Goal: Task Accomplishment & Management: Manage account settings

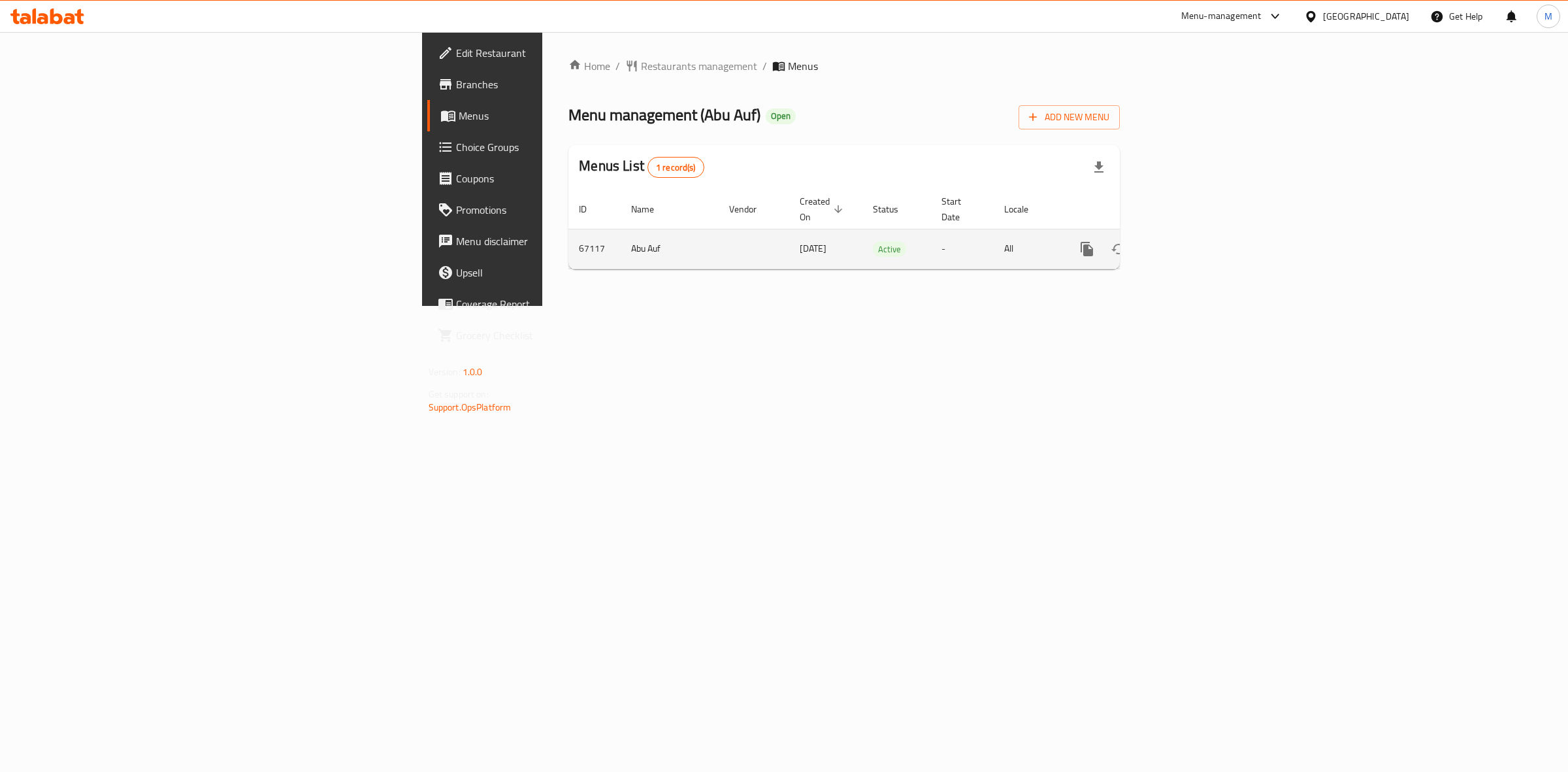
click at [1189, 241] on icon "enhanced table" at bounding box center [1181, 249] width 15 height 15
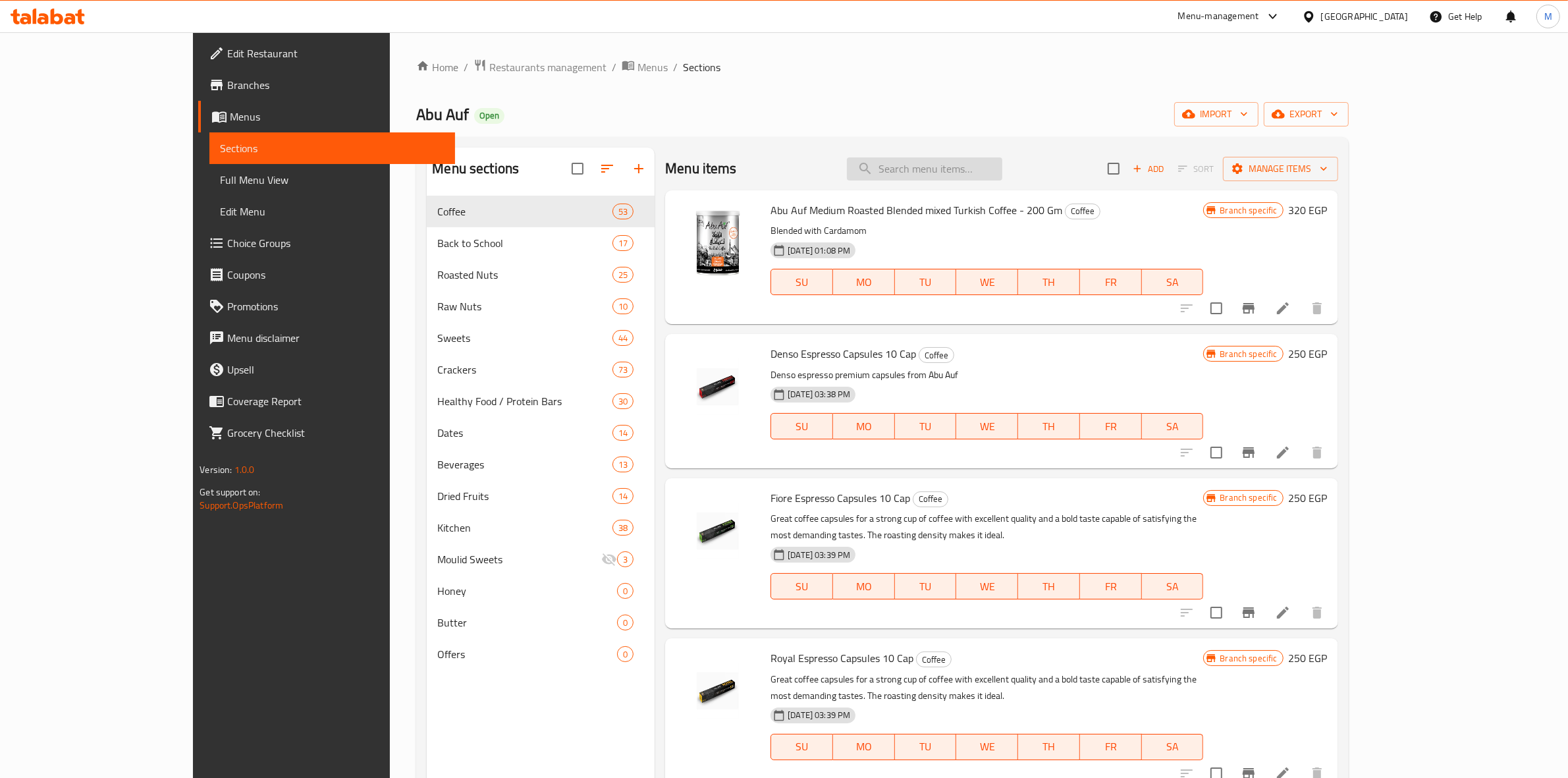
click at [965, 175] on input "search" at bounding box center [924, 169] width 155 height 23
paste input "Walnut Quarters 275 Gm Offer"
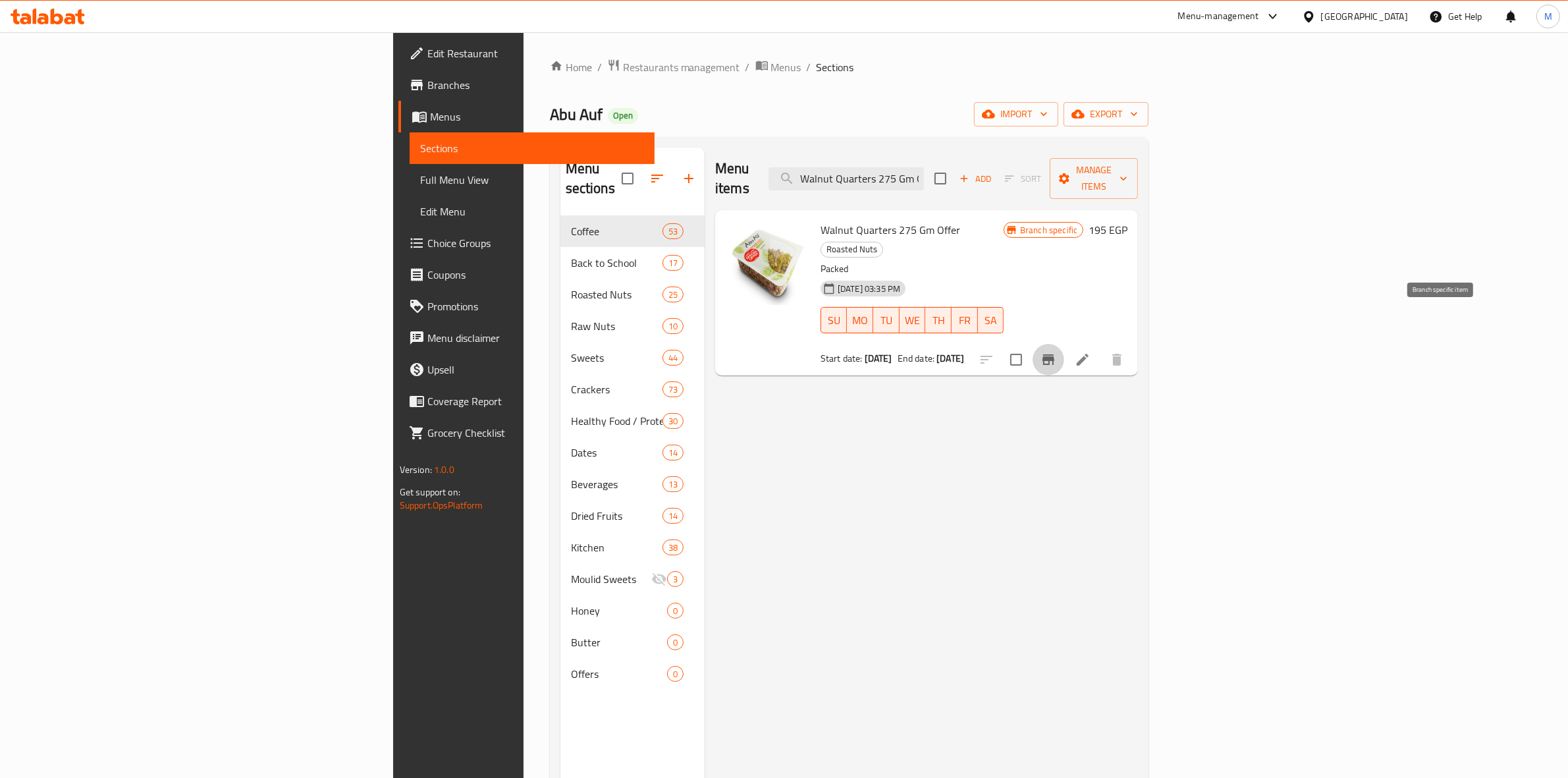
click at [1064, 344] on button "Branch-specific-item" at bounding box center [1048, 360] width 32 height 32
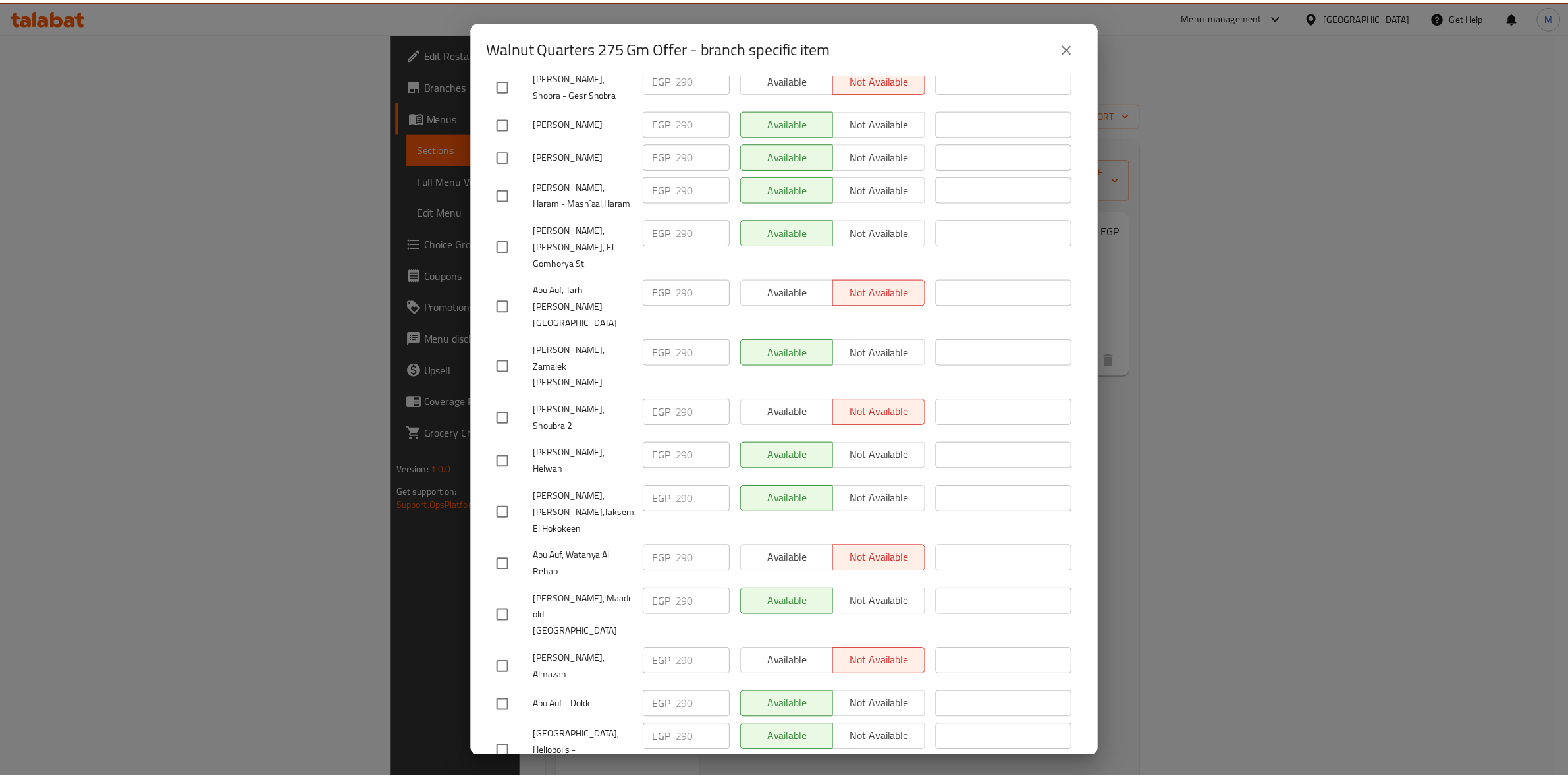
scroll to position [1058, 0]
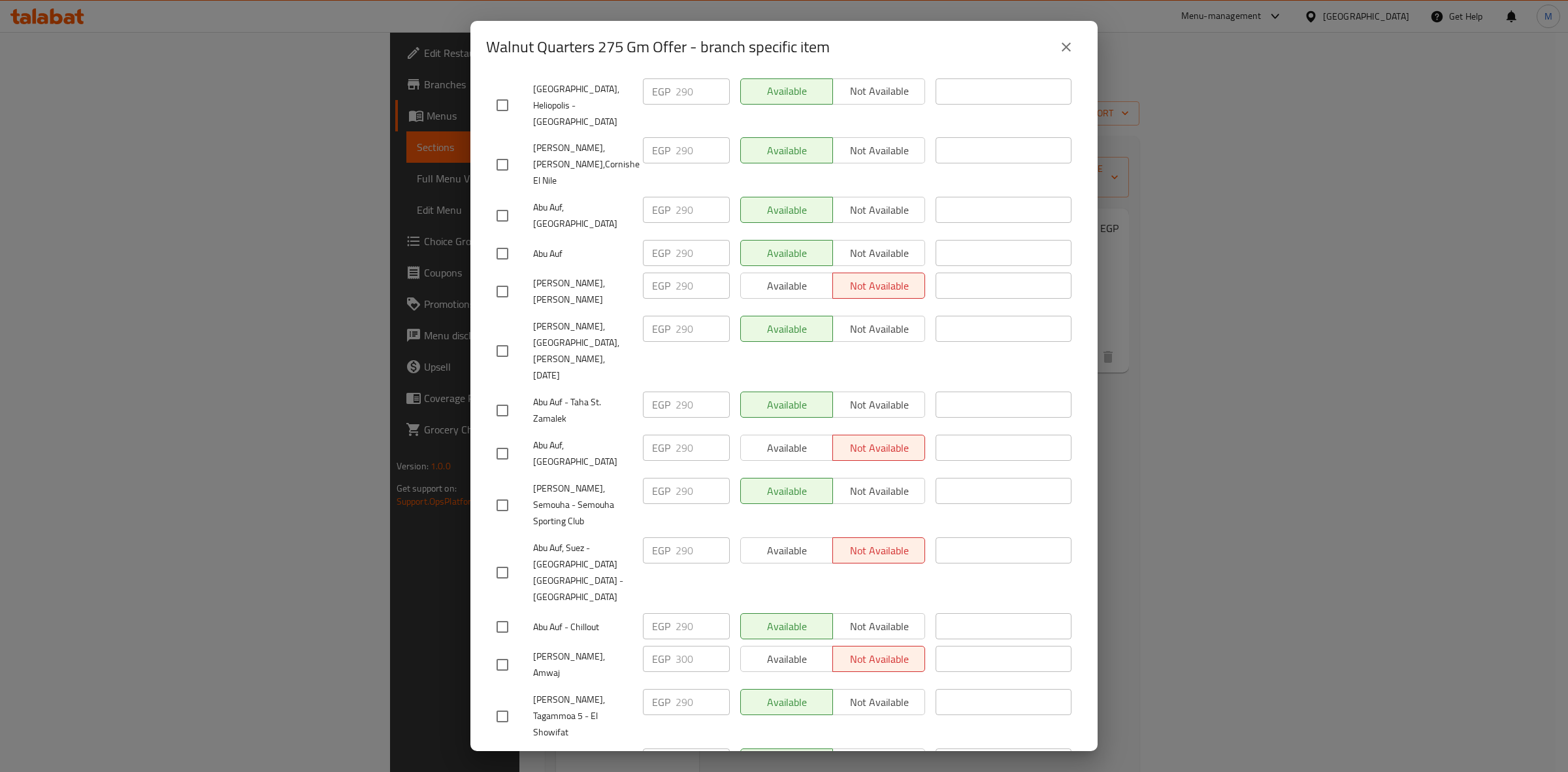
click at [1200, 469] on div "Walnut Quarters 275 Gm Offer - branch specific item Walnut Quarters 275 Gm Offe…" at bounding box center [784, 386] width 1568 height 772
click at [1069, 58] on button "close" at bounding box center [1066, 47] width 31 height 31
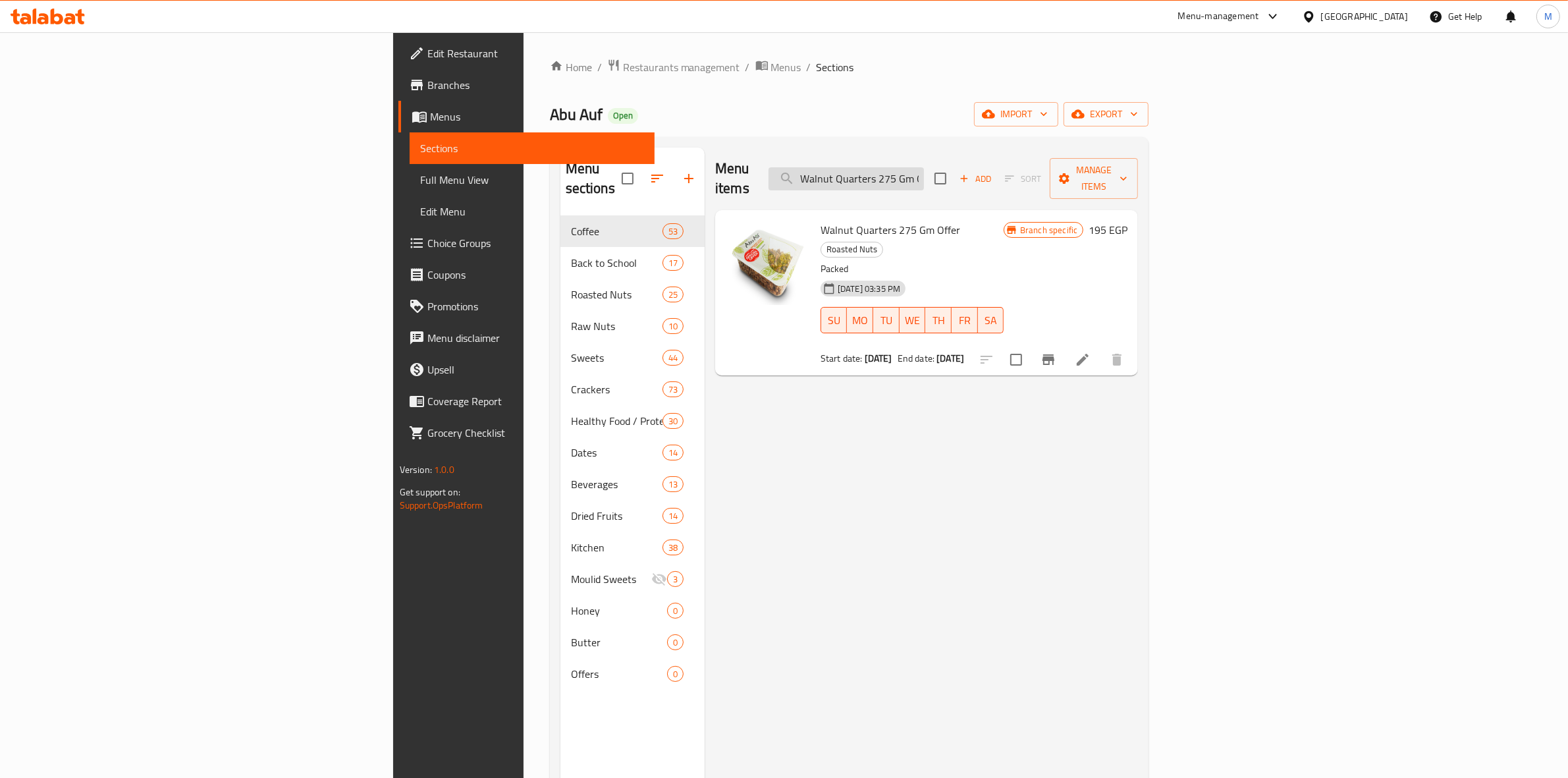
click at [924, 167] on input "Walnut Quarters 275 Gm Offer" at bounding box center [845, 178] width 155 height 23
paste input "Roasted Salted Almond"
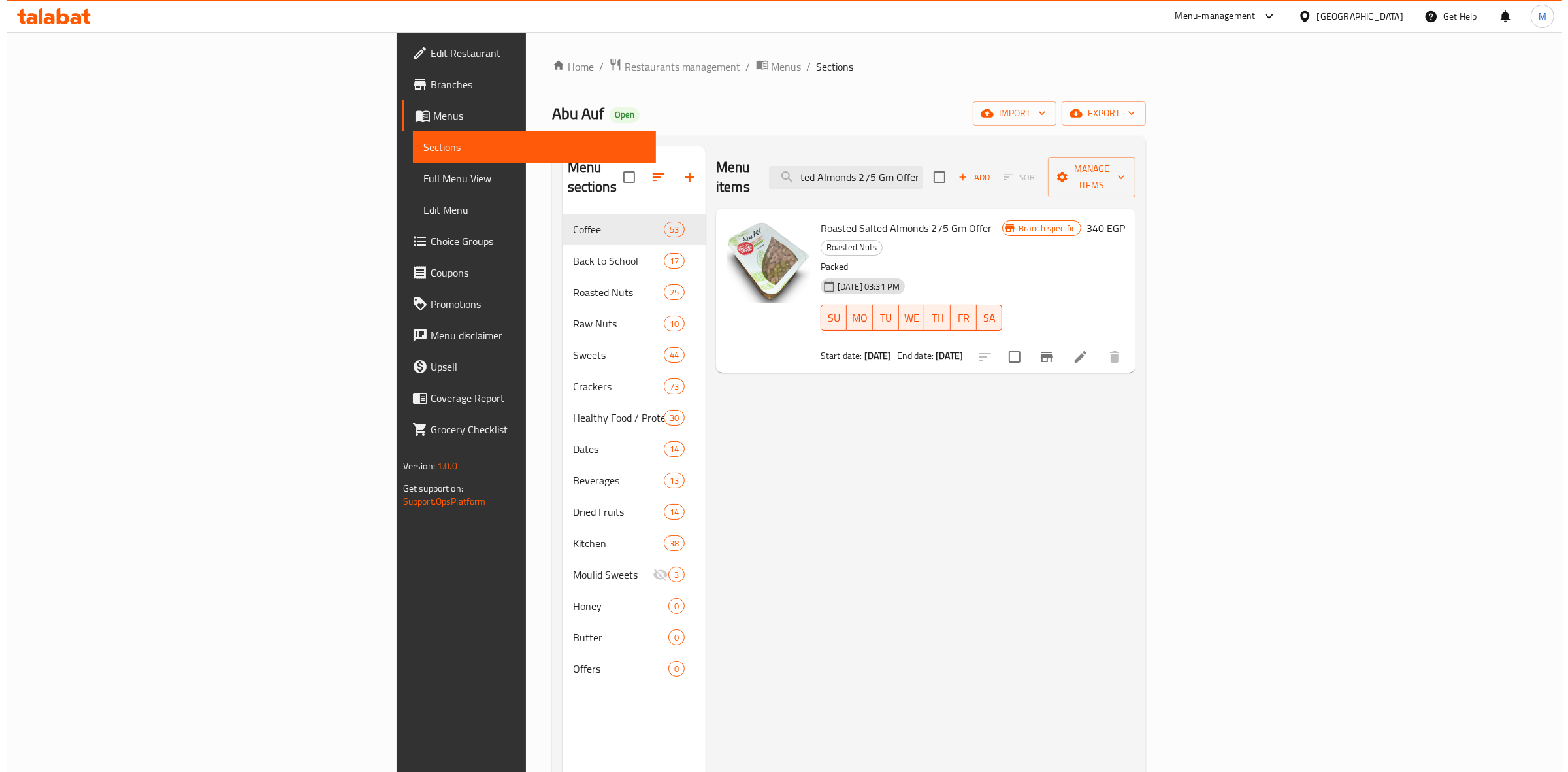
scroll to position [0, 0]
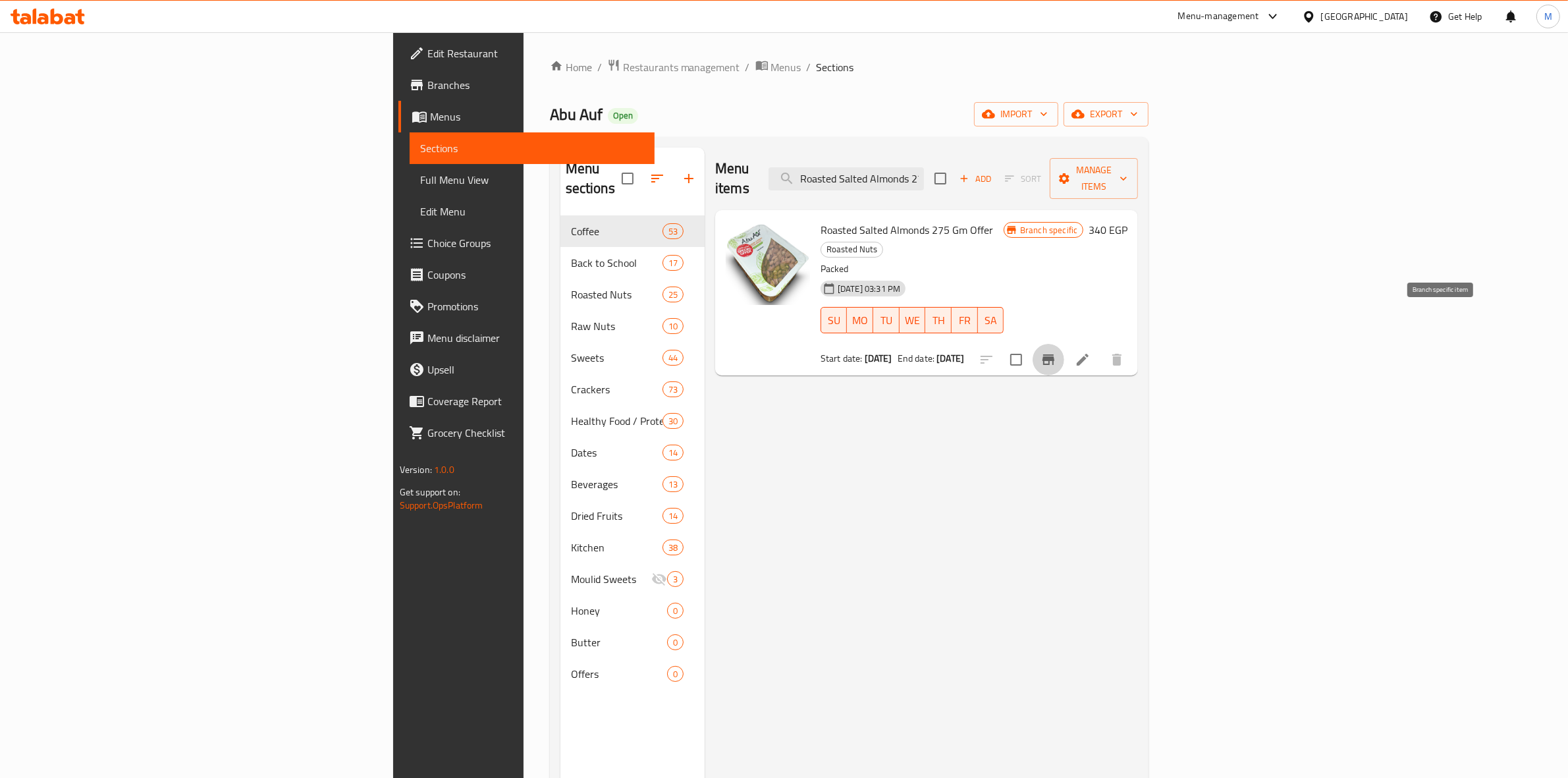
click at [1055, 354] on icon "Branch-specific-item" at bounding box center [1048, 360] width 12 height 10
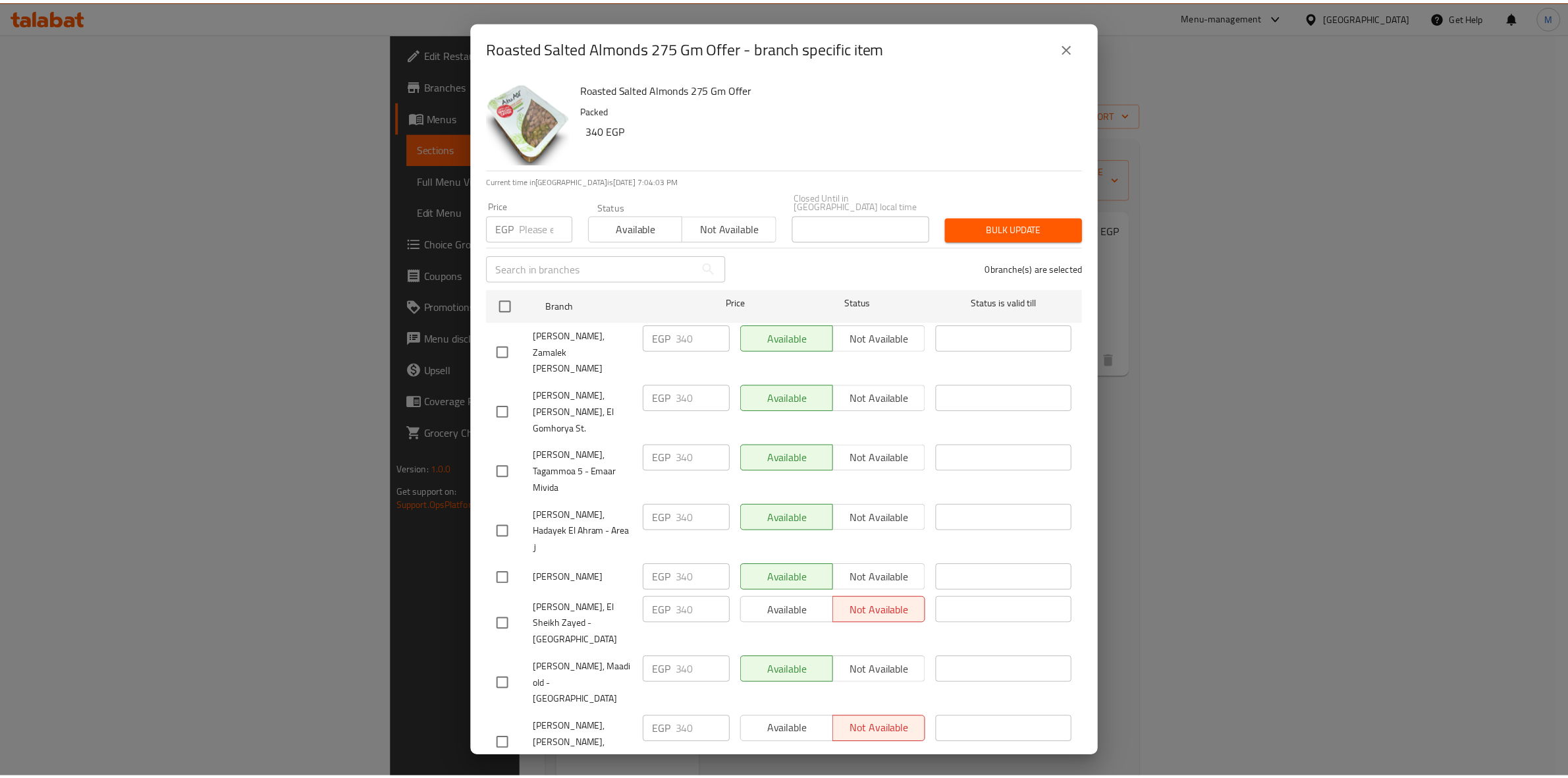
scroll to position [910, 0]
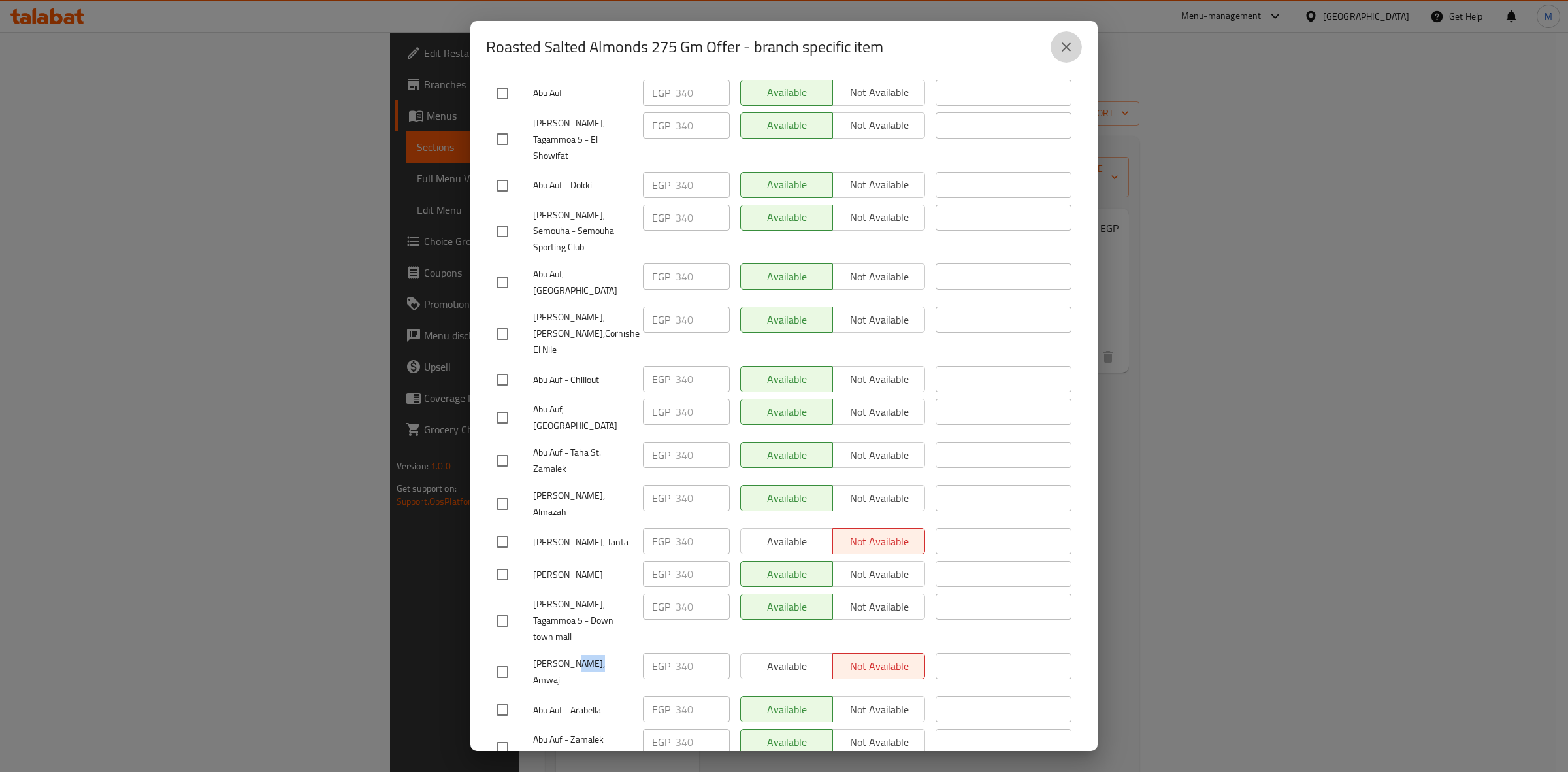
click at [1077, 44] on button "close" at bounding box center [1066, 47] width 31 height 31
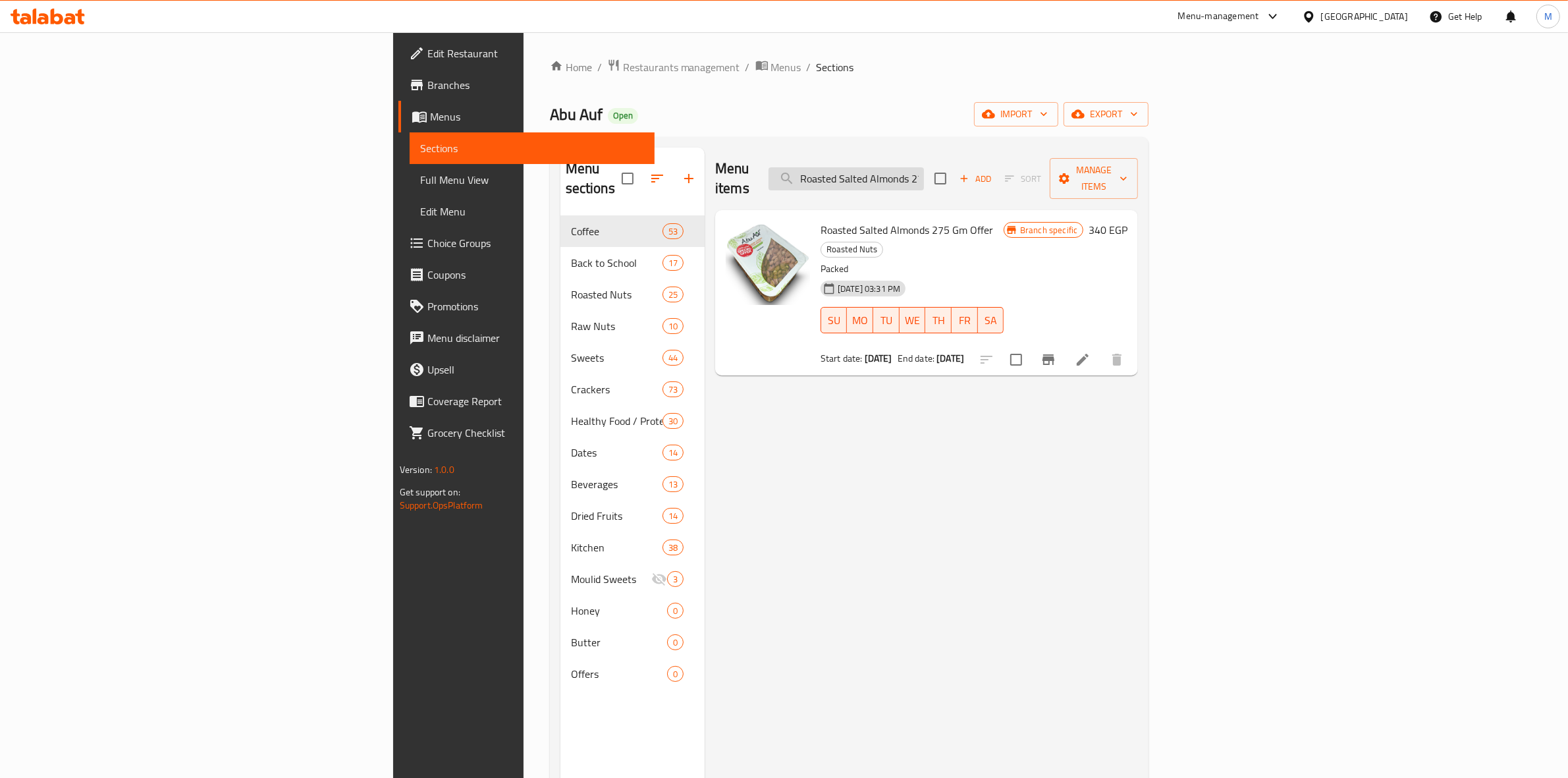
click at [924, 177] on input "Roasted Salted Almonds 275 Gm Offer" at bounding box center [845, 178] width 155 height 23
paste input "Abu Auf Mixed Nut"
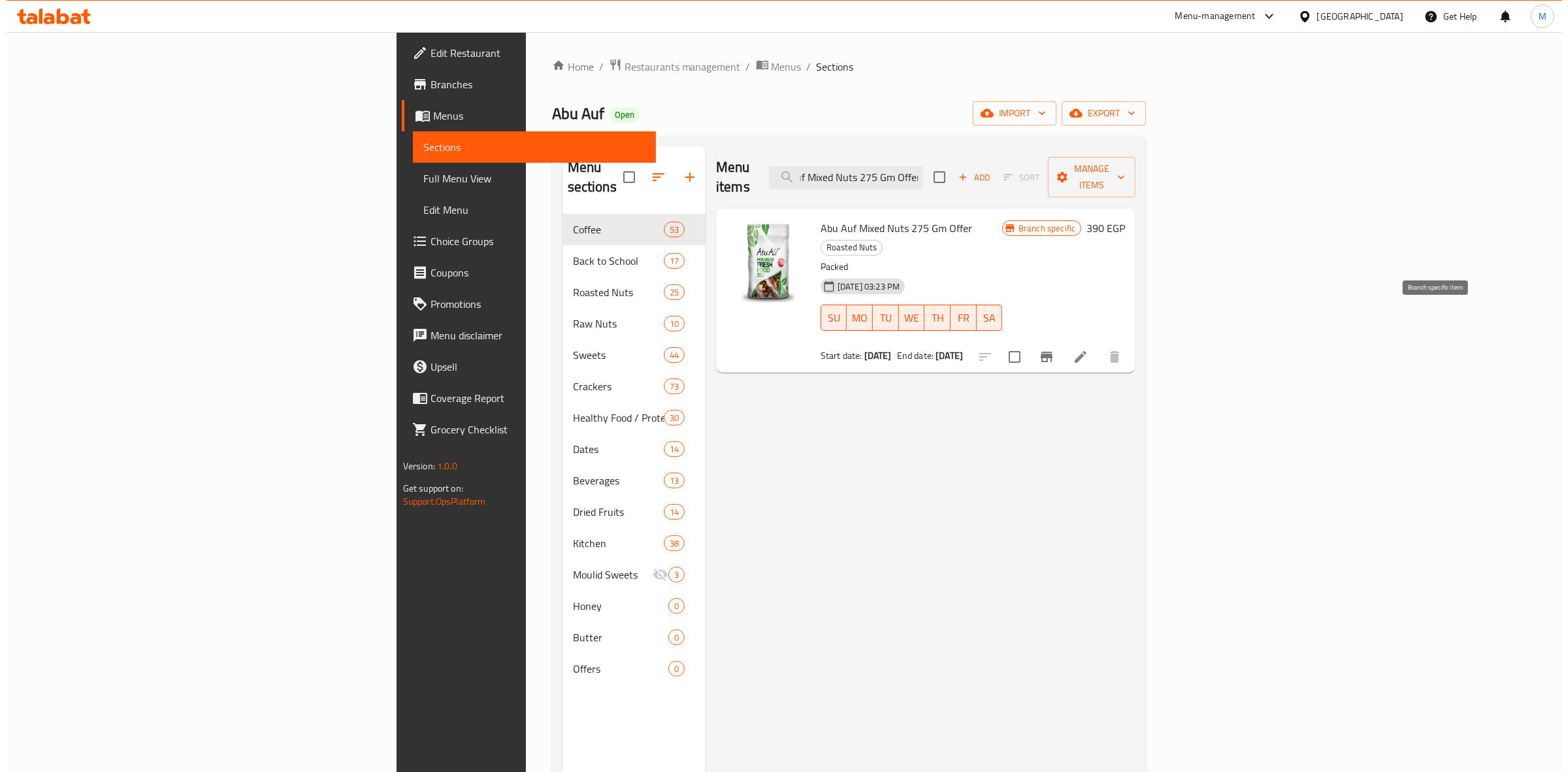
scroll to position [0, 0]
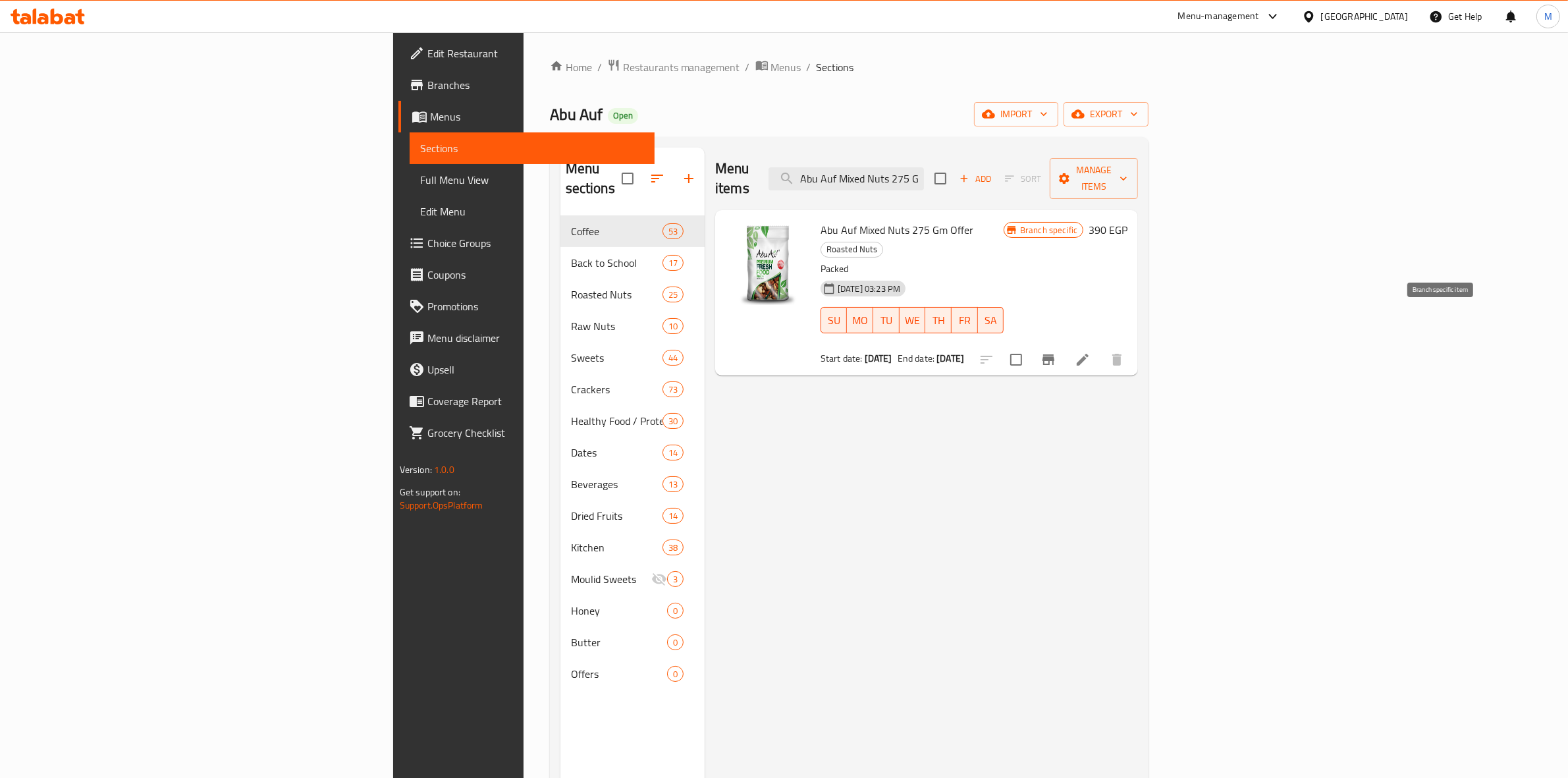
click at [1056, 351] on icon "Branch-specific-item" at bounding box center [1048, 359] width 15 height 15
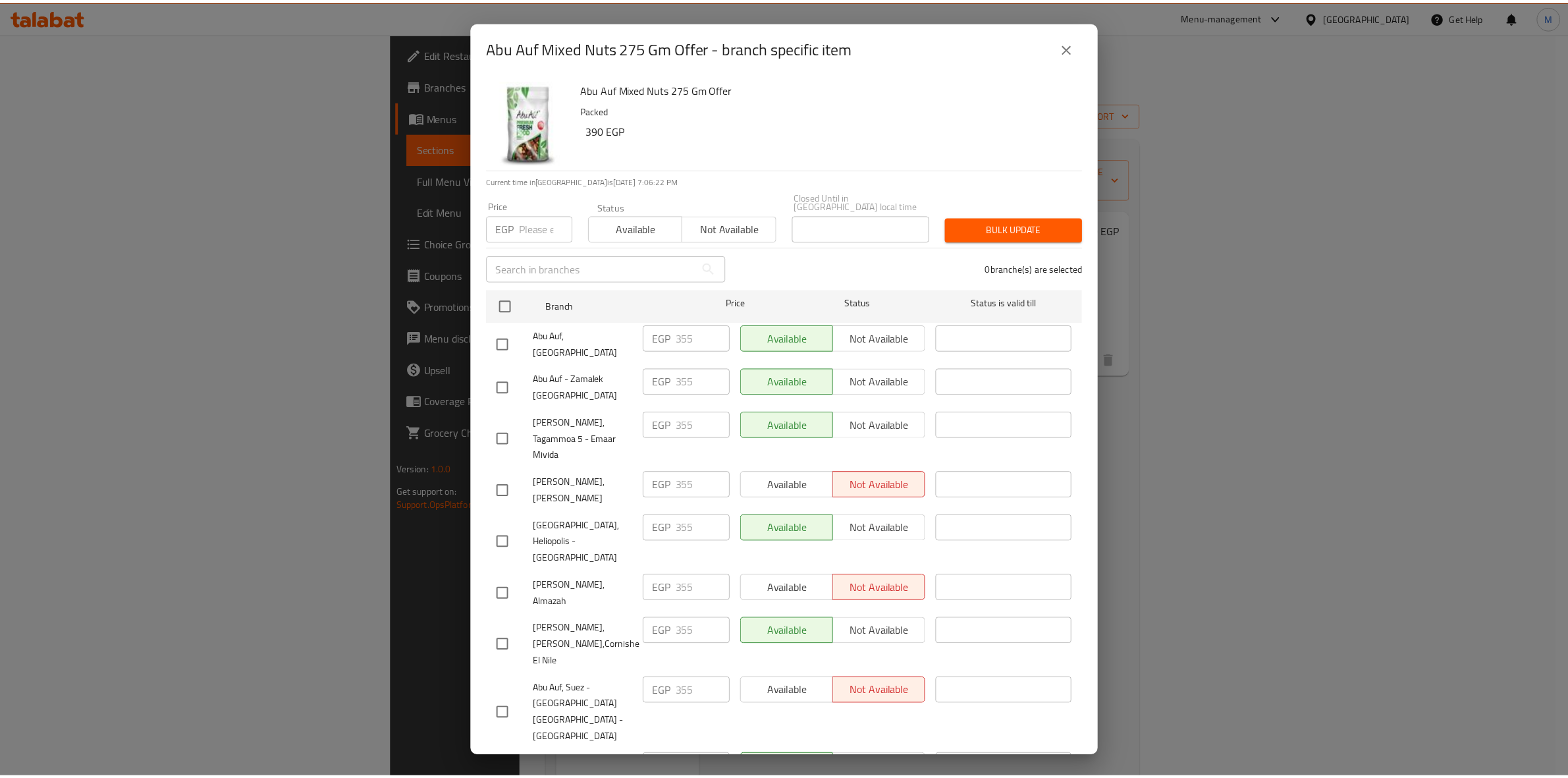
scroll to position [578, 0]
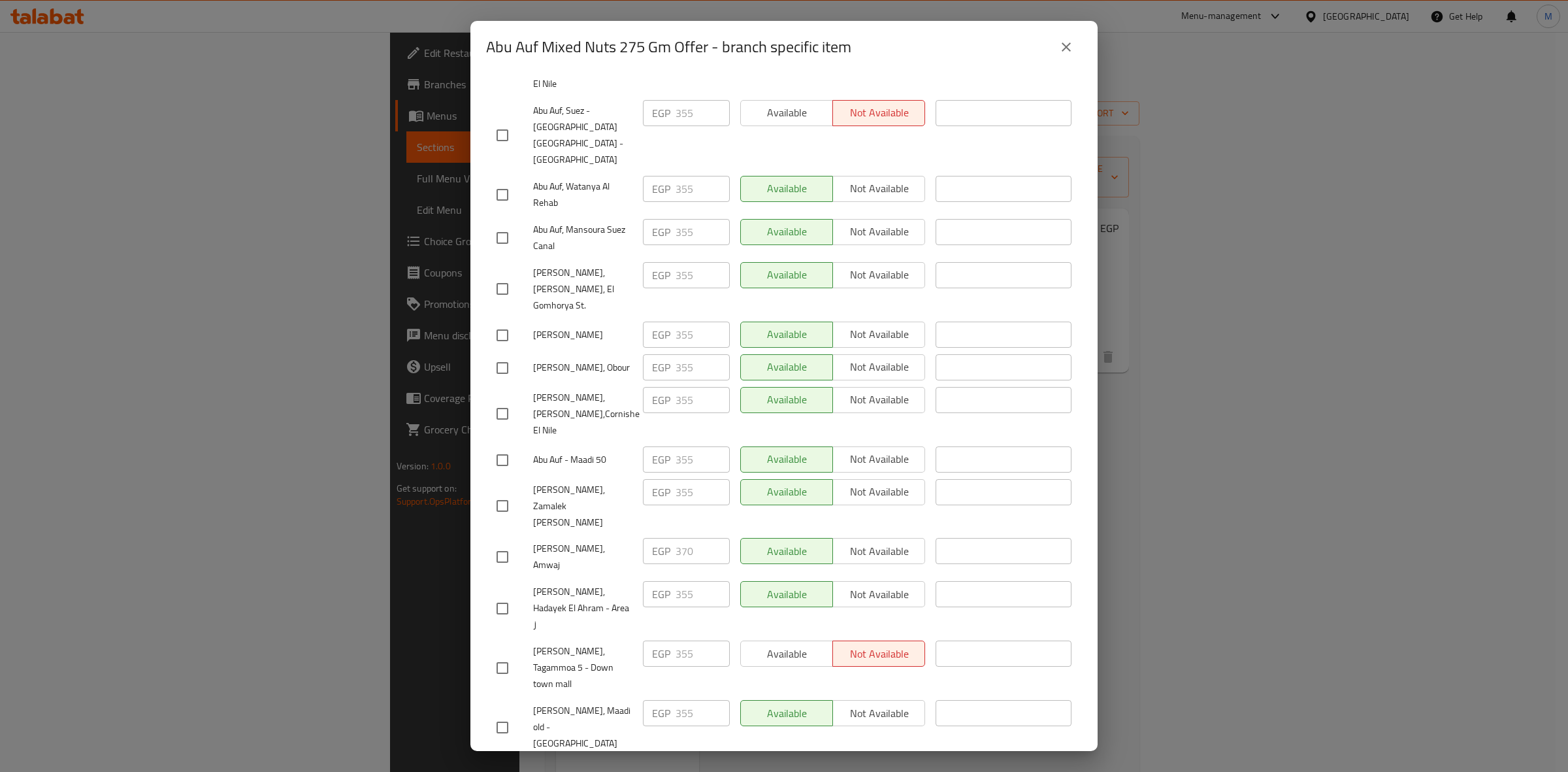
drag, startPoint x: 1062, startPoint y: 56, endPoint x: 918, endPoint y: 1, distance: 154.1
click at [1062, 56] on button "close" at bounding box center [1066, 47] width 31 height 31
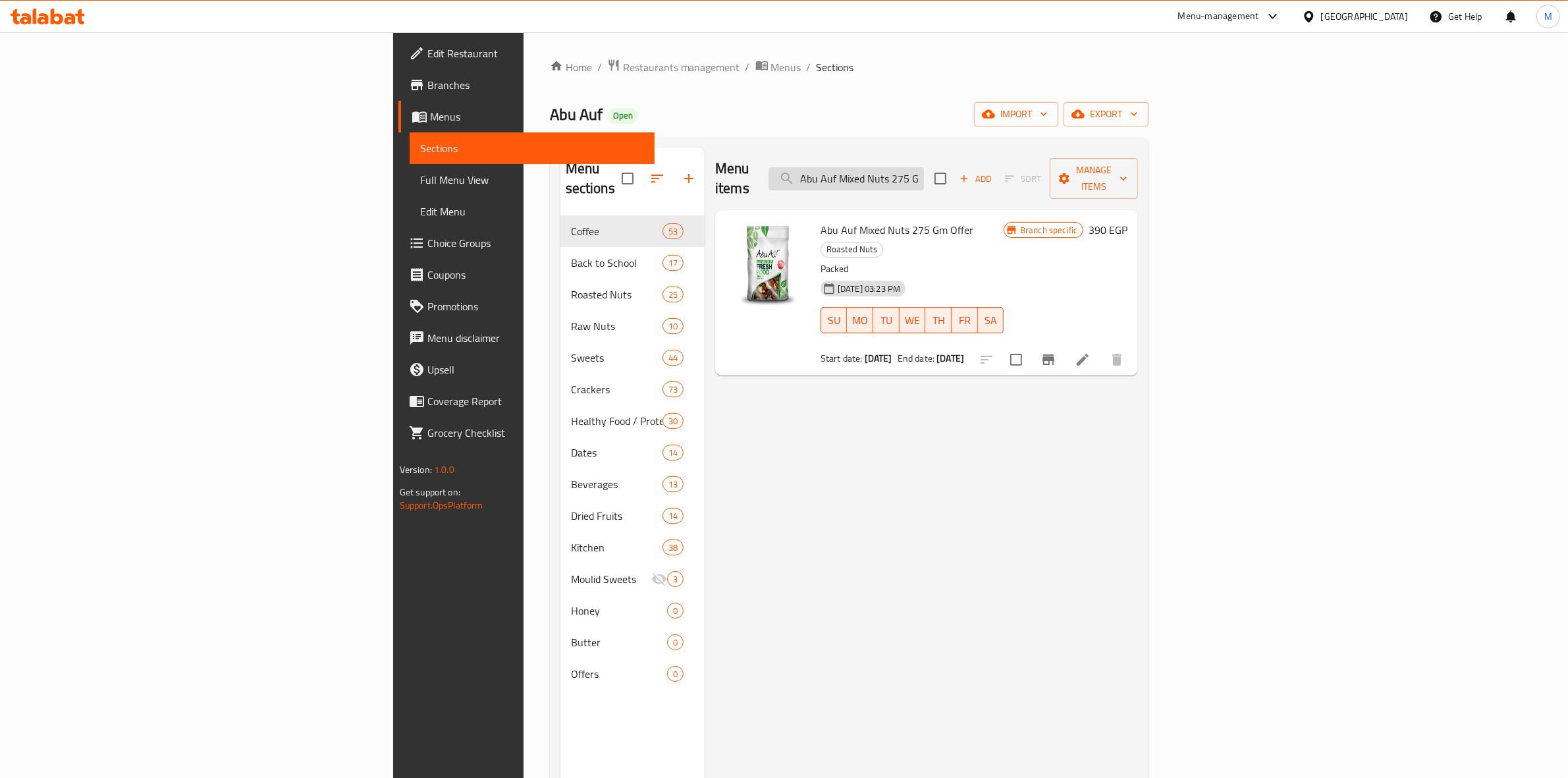
click at [924, 175] on input "Abu Auf Mixed Nuts 275 Gm Offer" at bounding box center [845, 178] width 155 height 23
paste input "Roasted Salted Almonds 275 Gm Offer"
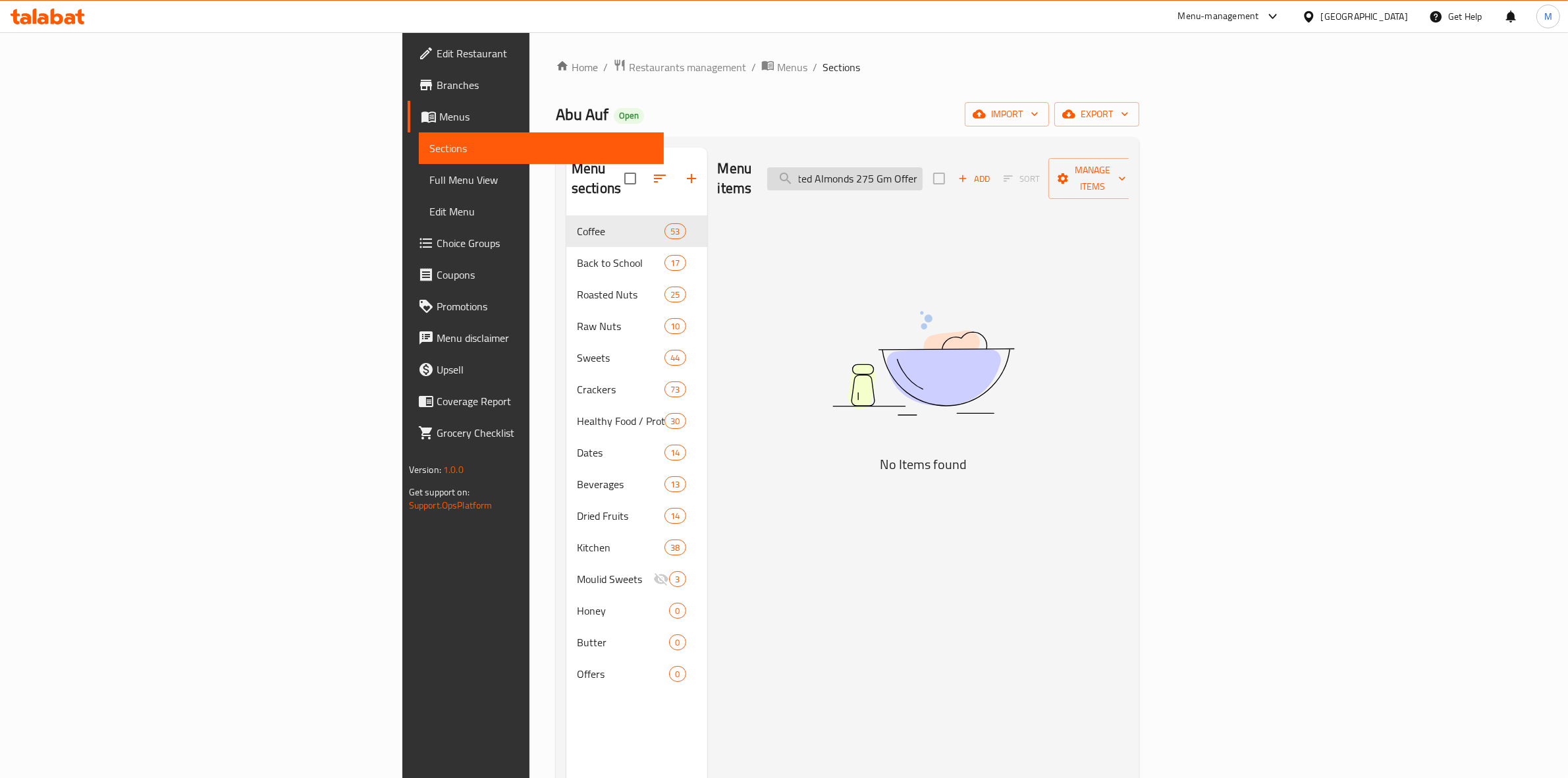
click at [923, 175] on input "Roasted Salted Almonds 275 Gm Offer" at bounding box center [845, 178] width 155 height 23
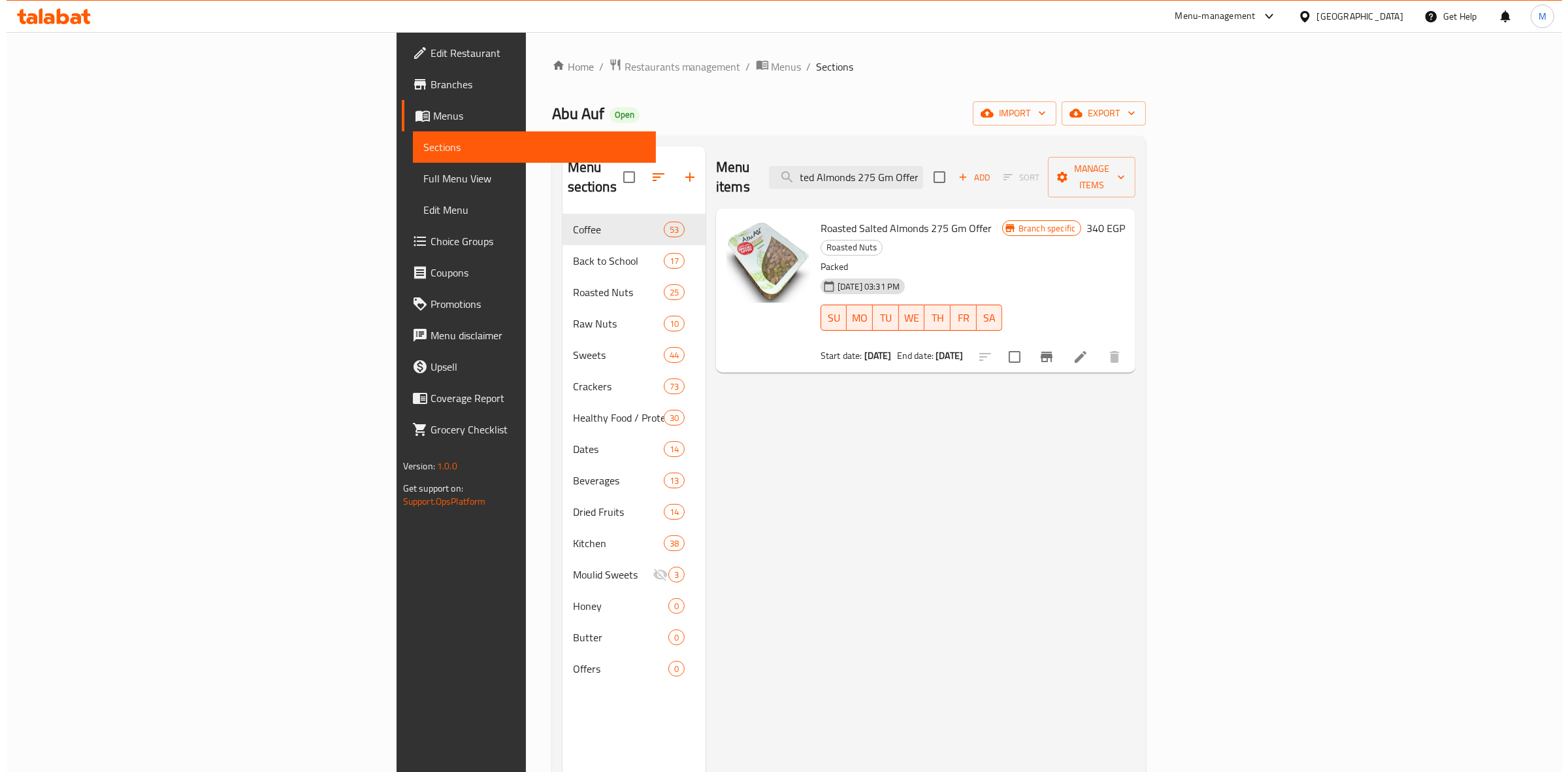
scroll to position [0, 0]
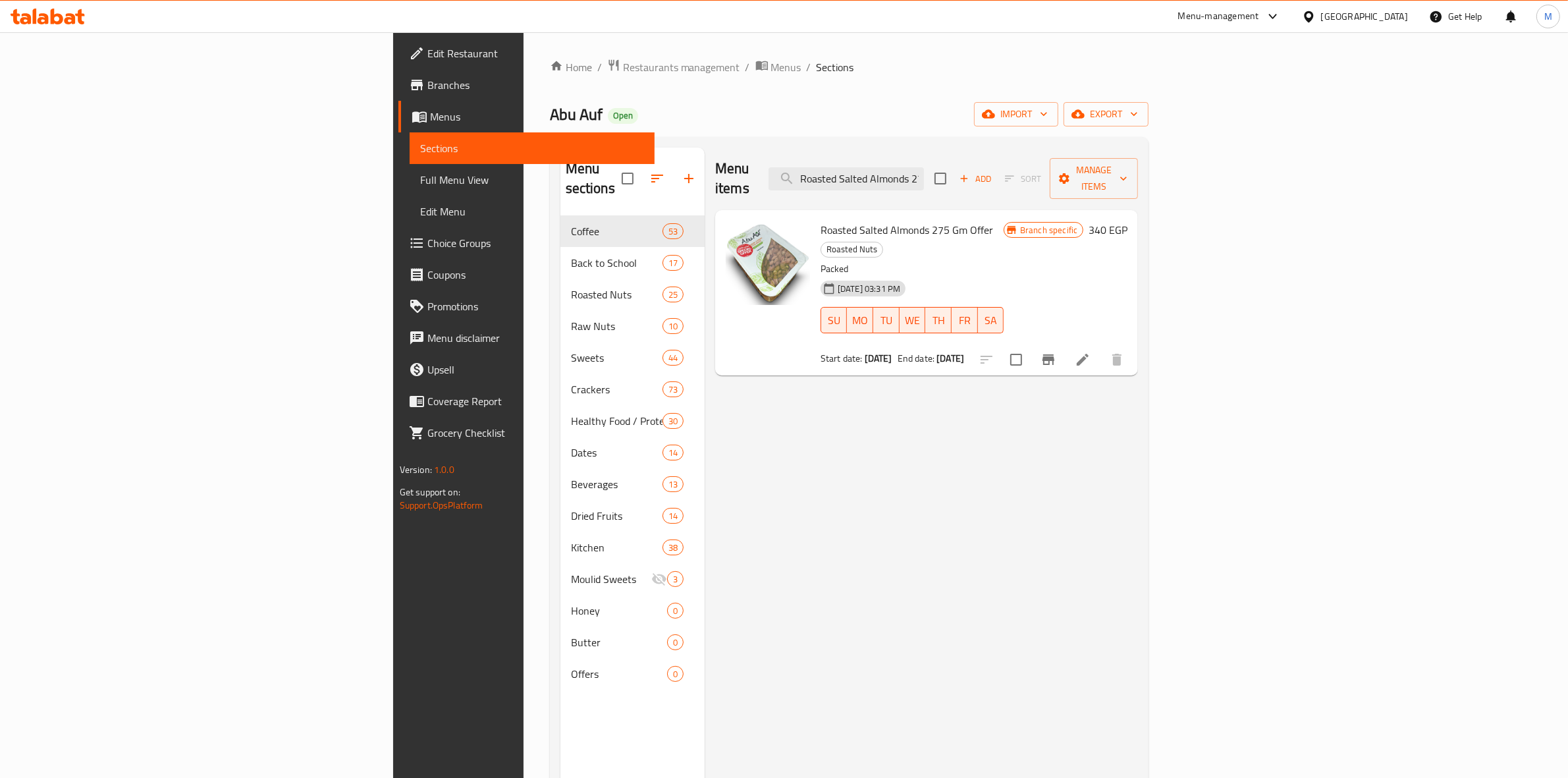
click at [1056, 351] on icon "Branch-specific-item" at bounding box center [1048, 359] width 15 height 15
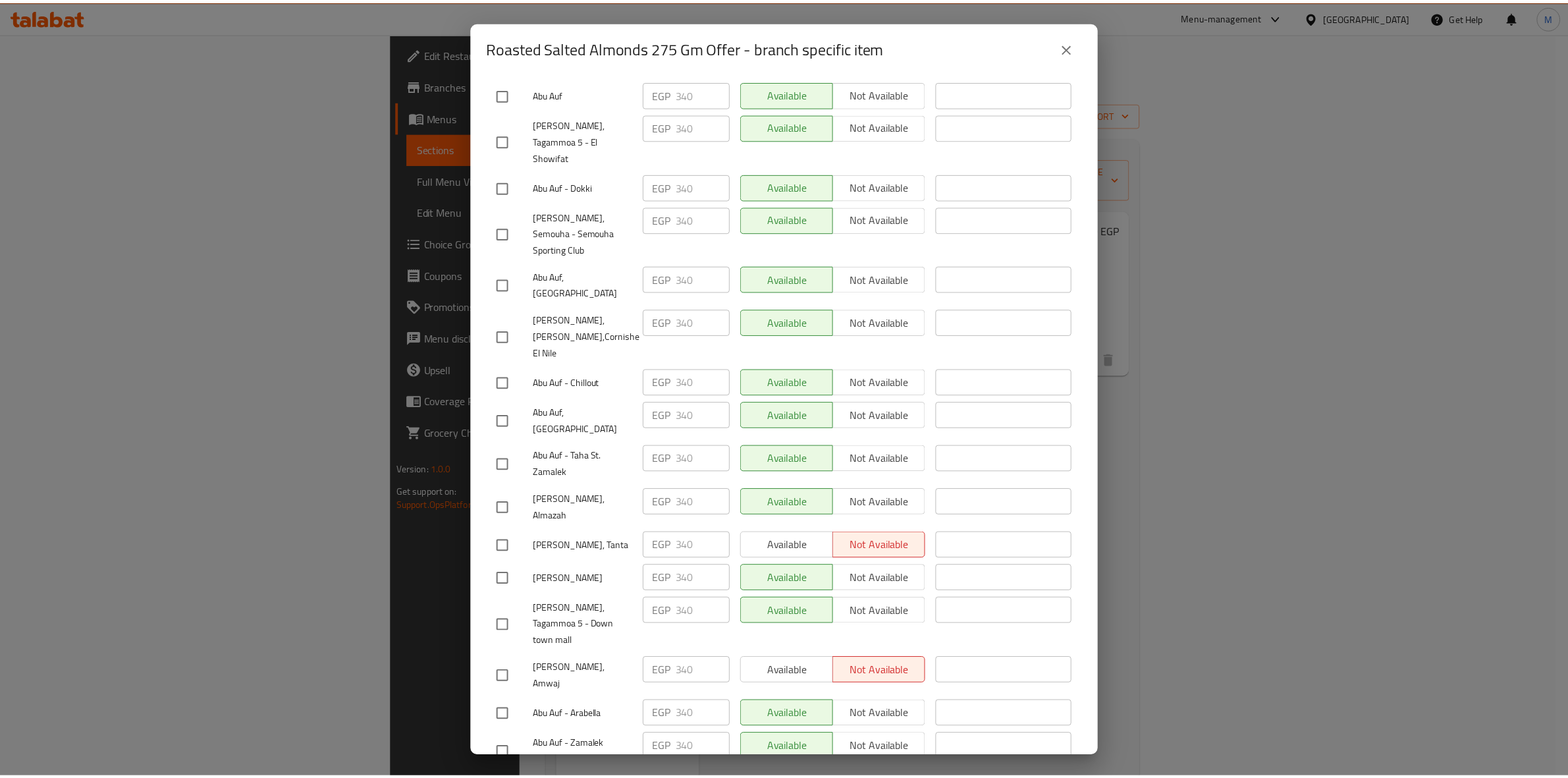
scroll to position [333, 0]
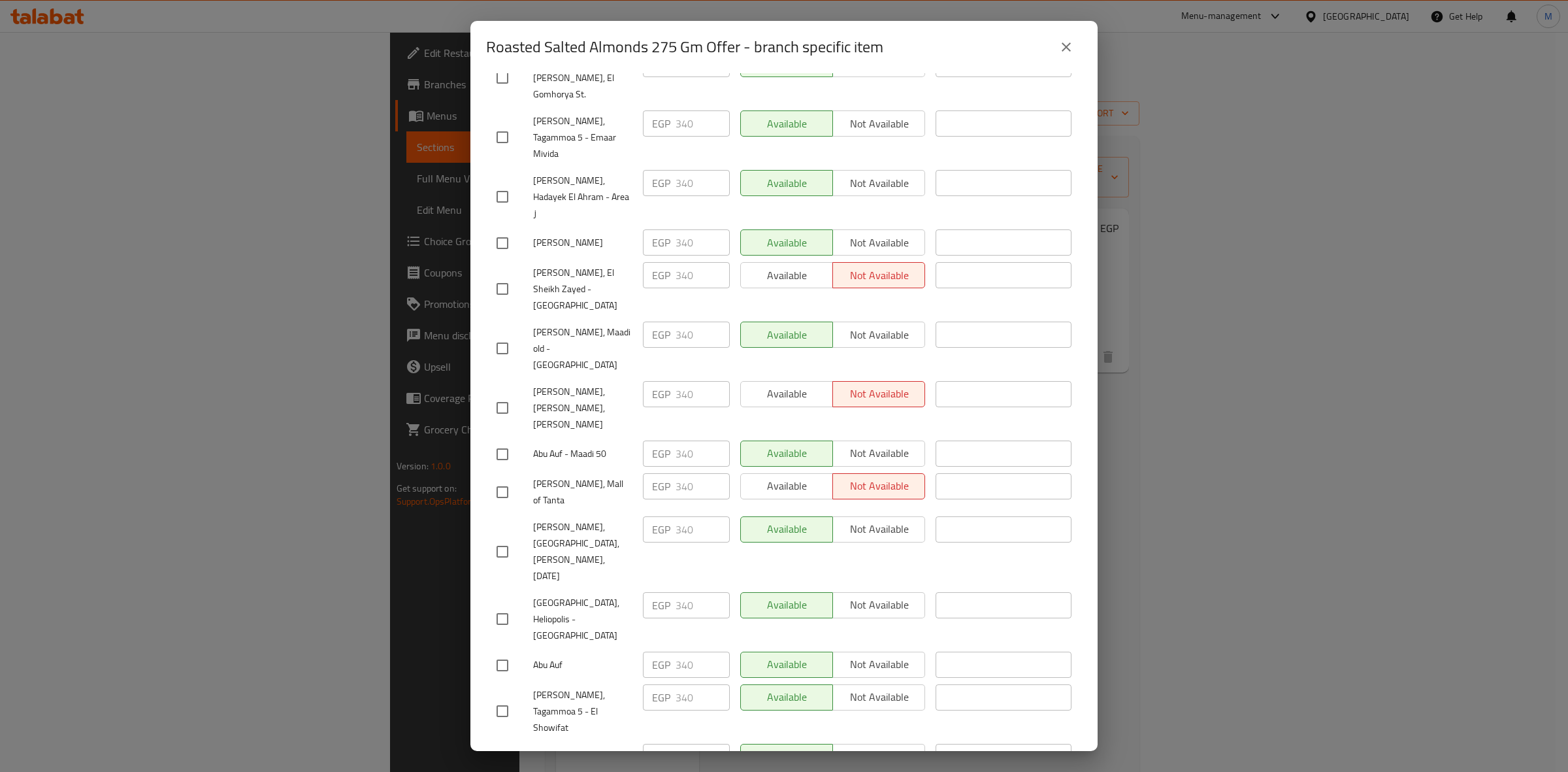
click at [1057, 45] on button "close" at bounding box center [1066, 47] width 31 height 31
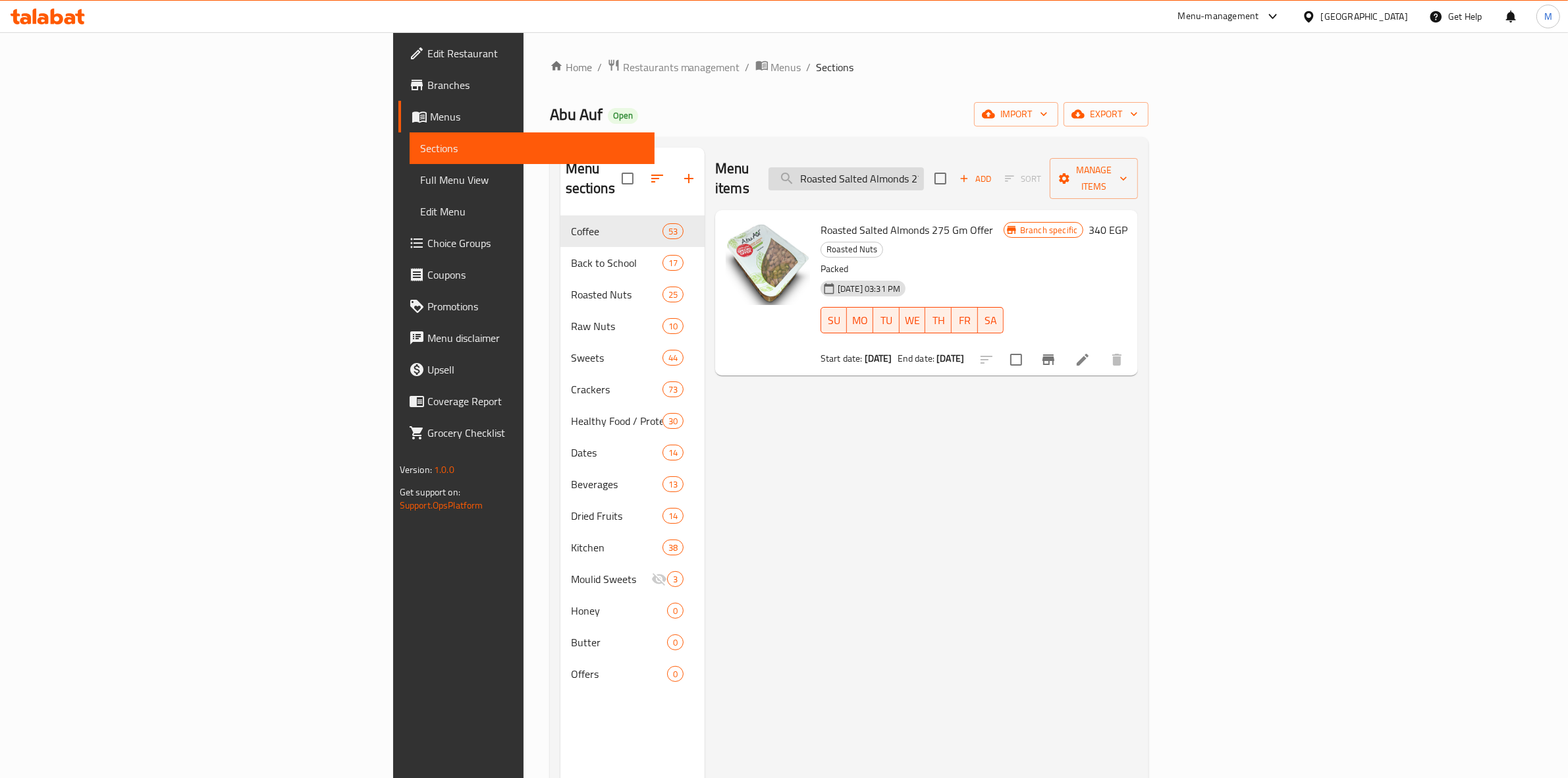
click at [924, 172] on input "Roasted Salted Almonds 275 Gm Offer" at bounding box center [845, 178] width 155 height 23
click at [924, 172] on input "Roasted Salted Almonds 275 Gm Offer" at bounding box center [845, 178] width 155 height 23
paste input "Walnut Quarter"
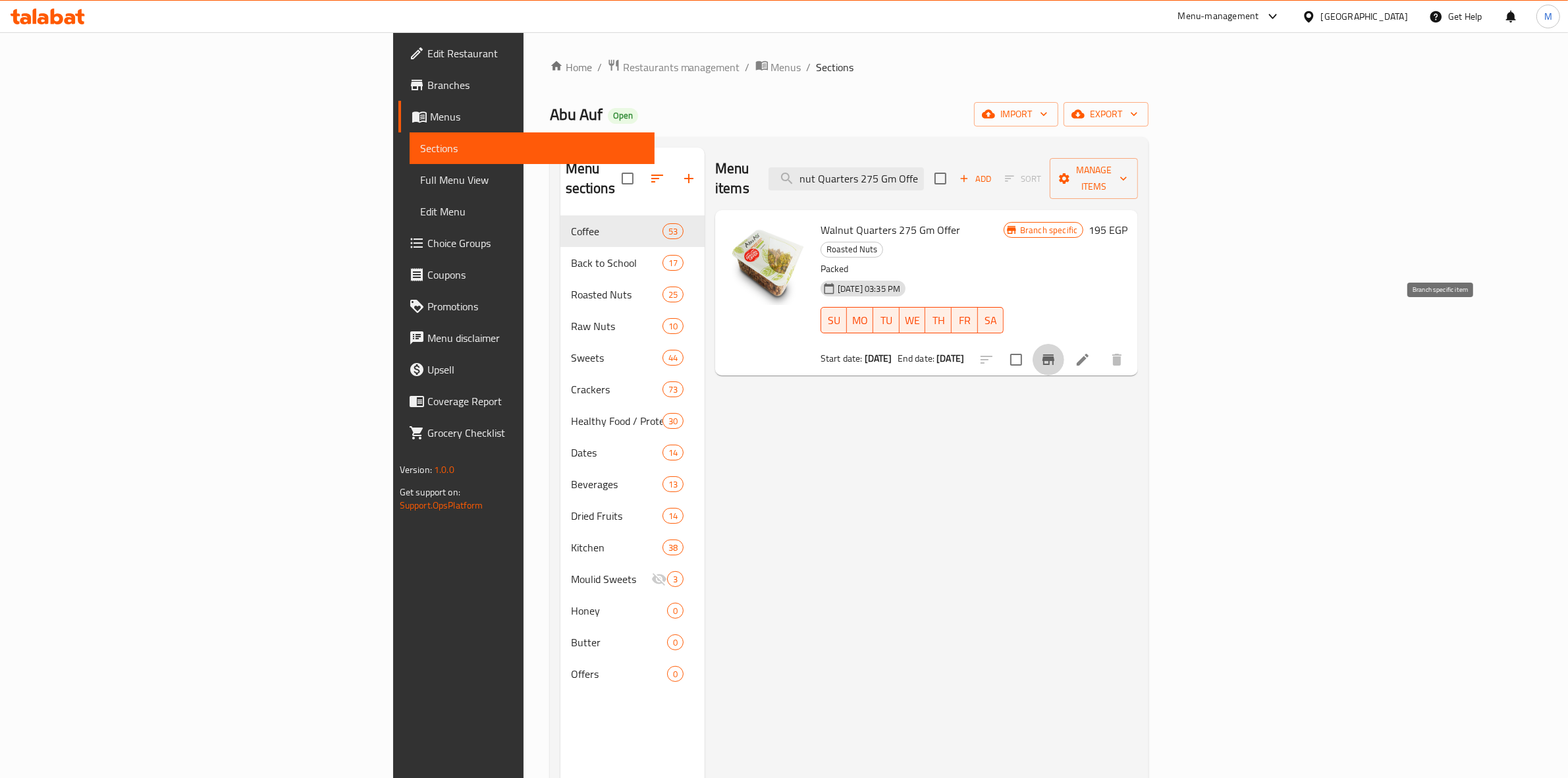
click at [1055, 354] on icon "Branch-specific-item" at bounding box center [1048, 360] width 12 height 10
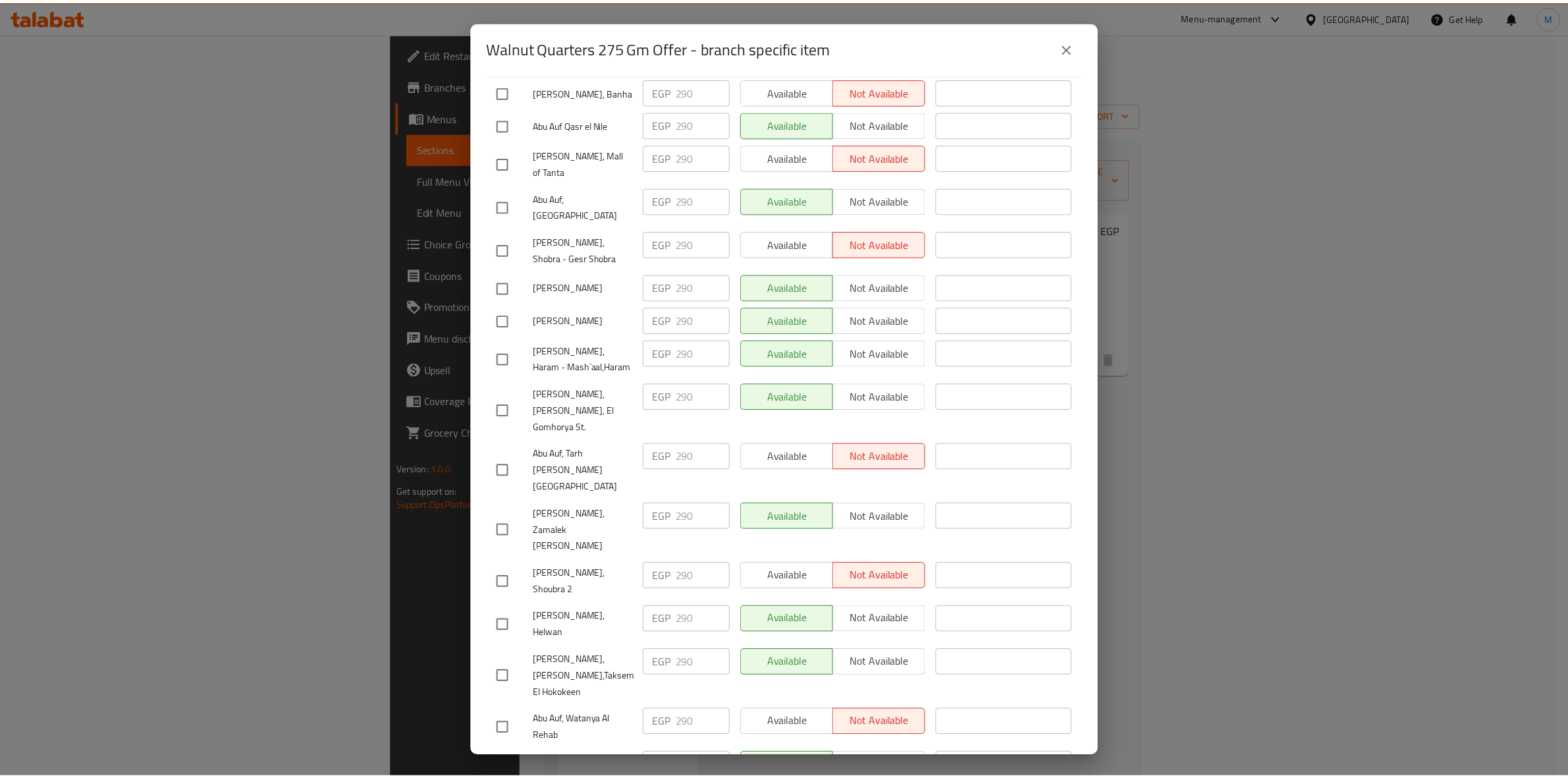
scroll to position [1058, 0]
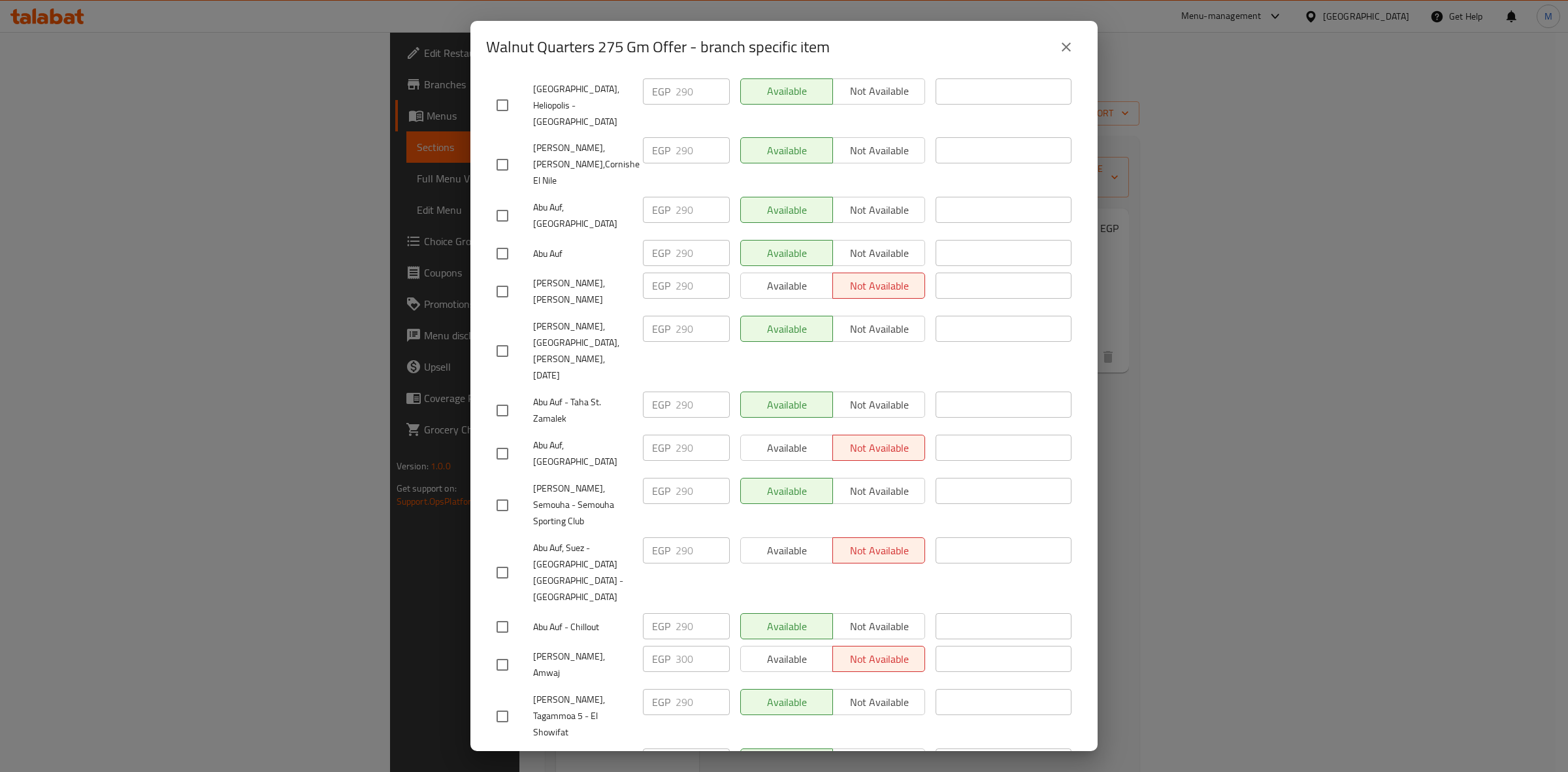
click at [73, 90] on div "Walnut Quarters 275 Gm Offer - branch specific item Walnut Quarters 275 Gm Offe…" at bounding box center [784, 386] width 1568 height 772
click at [73, 85] on div "Walnut Quarters 275 Gm Offer - branch specific item Walnut Quarters 275 Gm Offe…" at bounding box center [784, 386] width 1568 height 772
click at [1078, 53] on button "close" at bounding box center [1066, 47] width 31 height 31
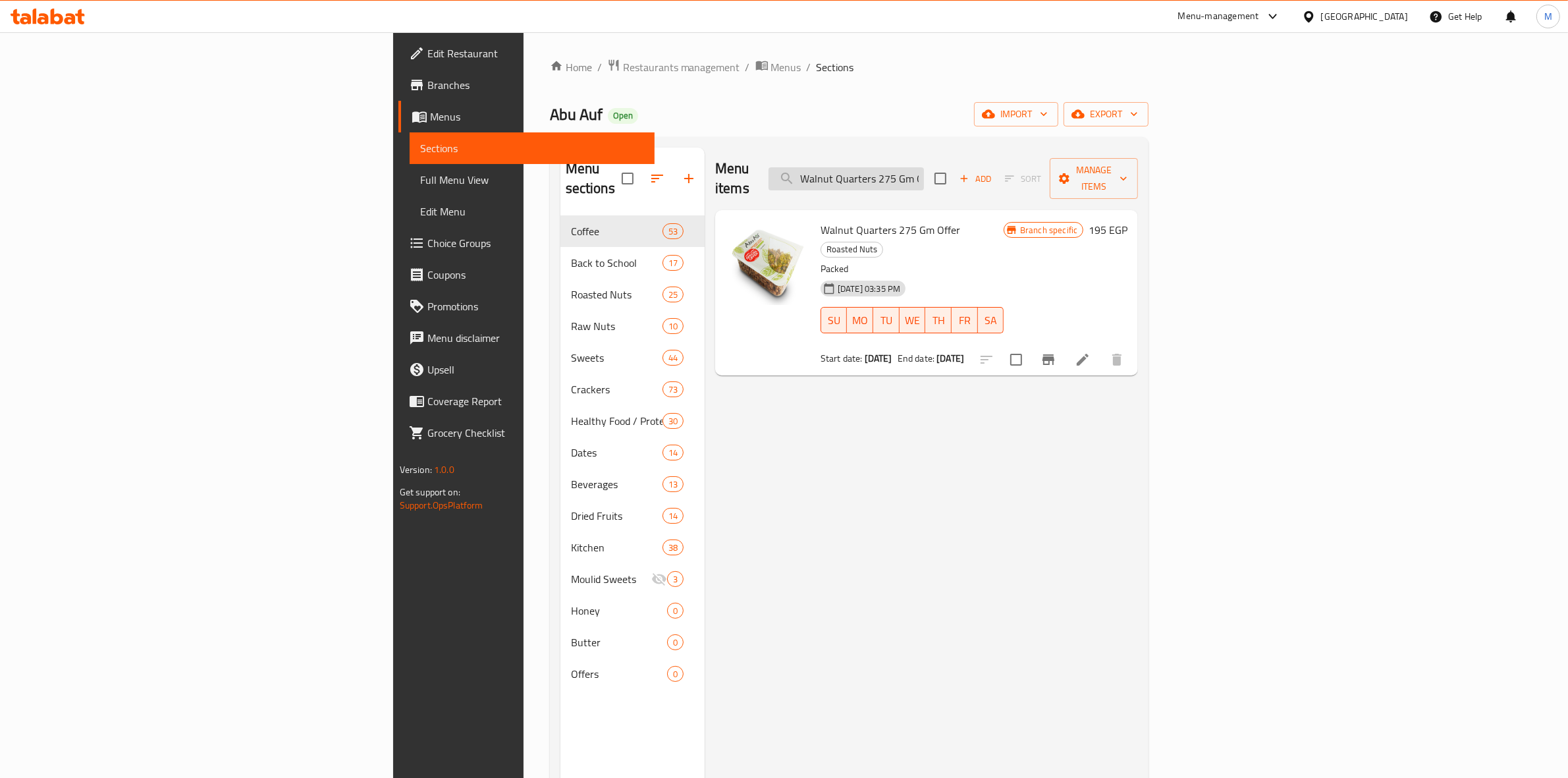
click at [924, 169] on input "Walnut Quarters 275 Gm Offer" at bounding box center [845, 178] width 155 height 23
paste input "Roasted Cashew"
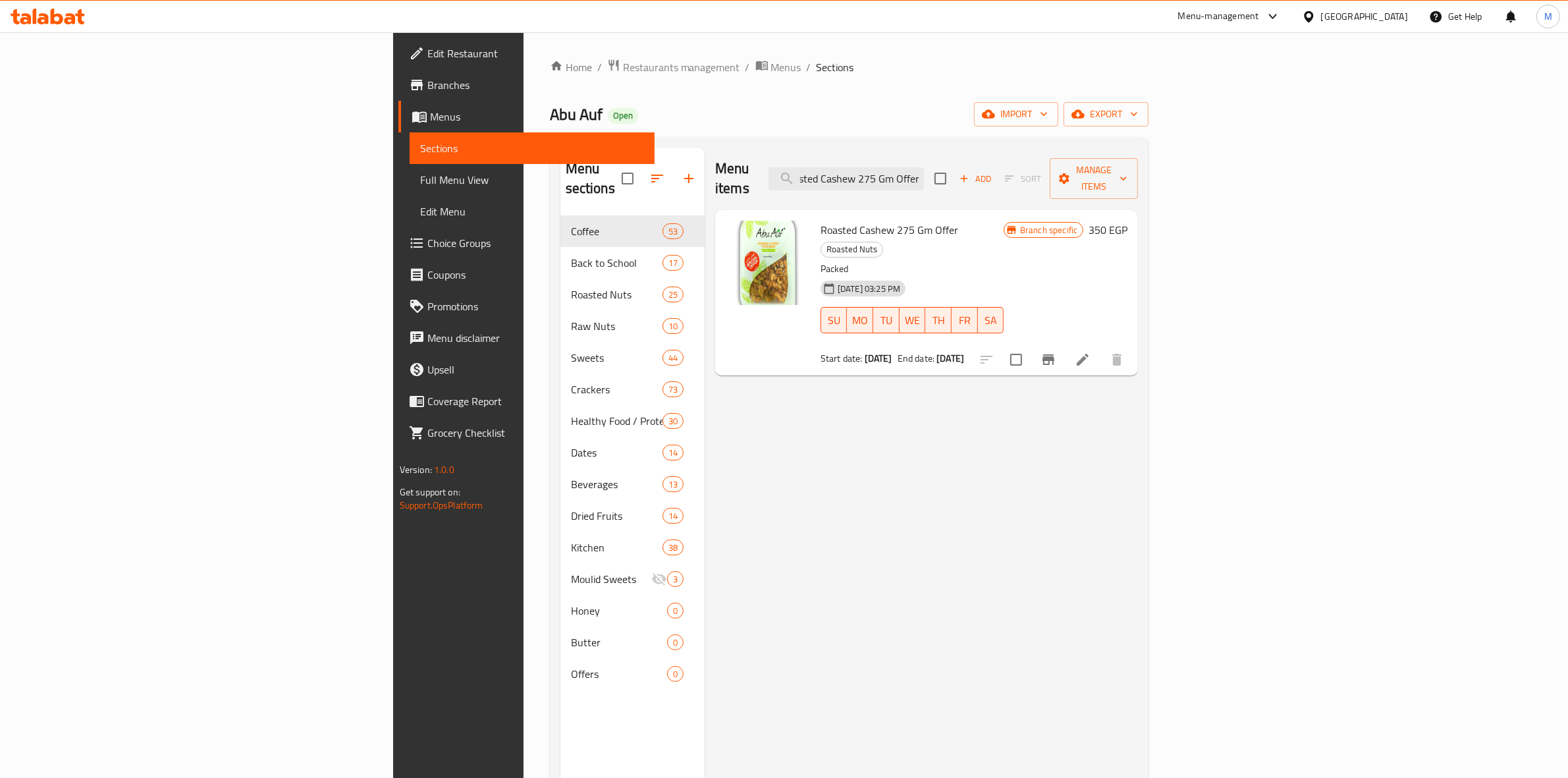
type input "Roasted Cashew 275 Gm Offer"
click at [1055, 354] on icon "Branch-specific-item" at bounding box center [1048, 360] width 12 height 10
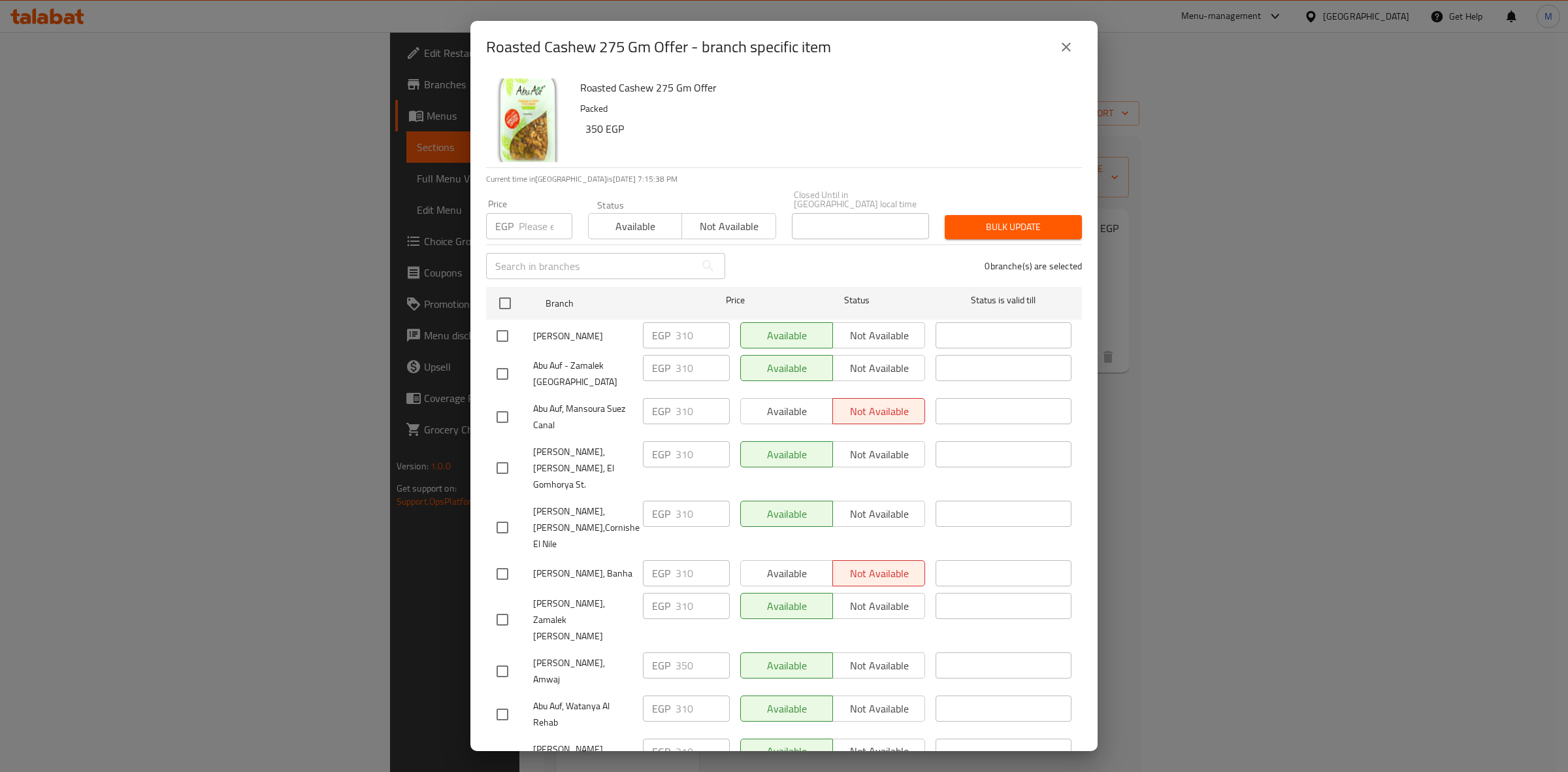
click at [543, 213] on input "number" at bounding box center [545, 226] width 53 height 26
type input "380"
click at [916, 145] on div "Roasted Cashew 275 Gm Offer Packed 350 EGP" at bounding box center [826, 120] width 502 height 94
click at [503, 658] on input "checkbox" at bounding box center [503, 672] width 28 height 28
checkbox input "true"
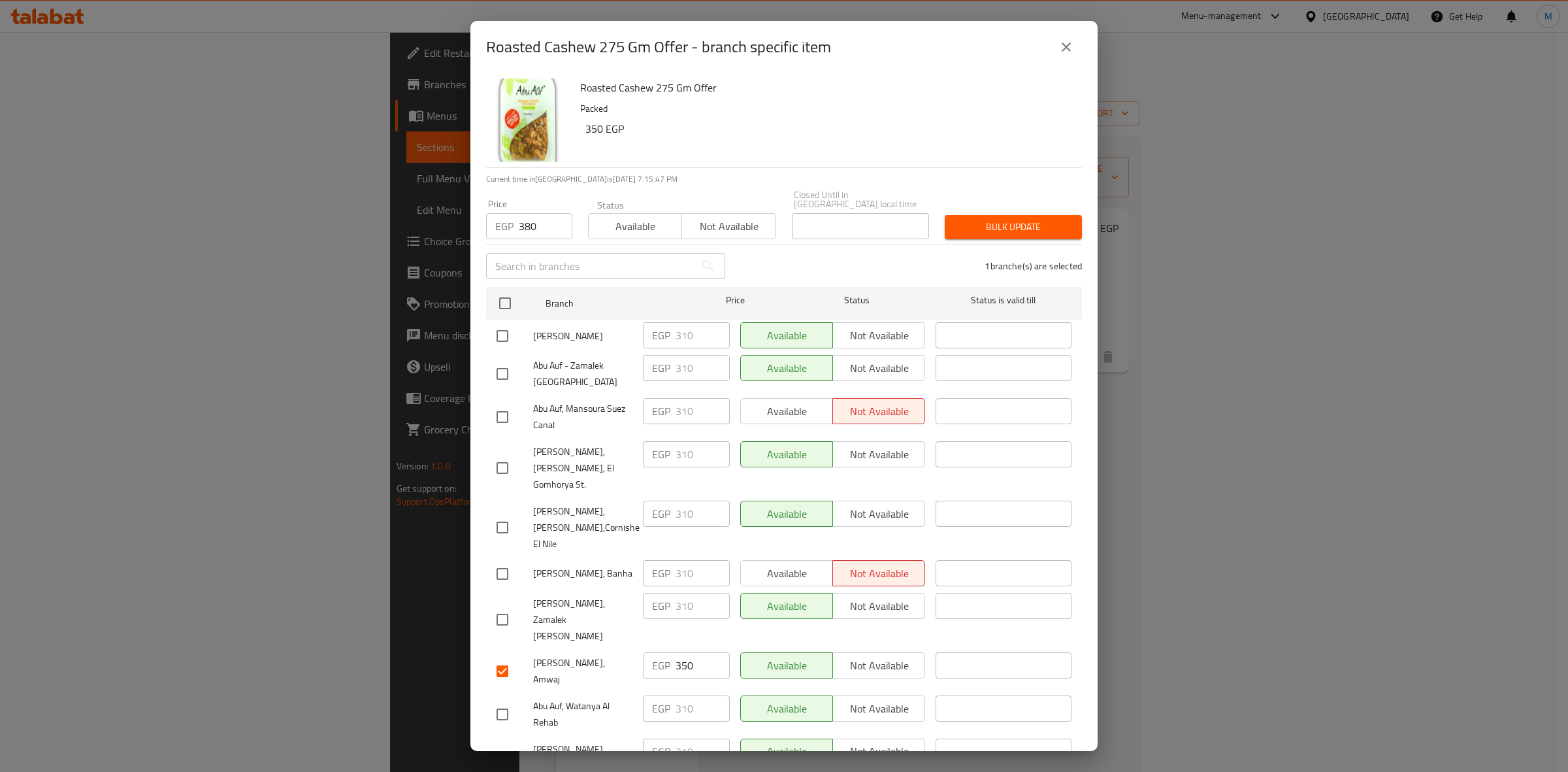
click at [1013, 219] on span "Bulk update" at bounding box center [1013, 227] width 116 height 16
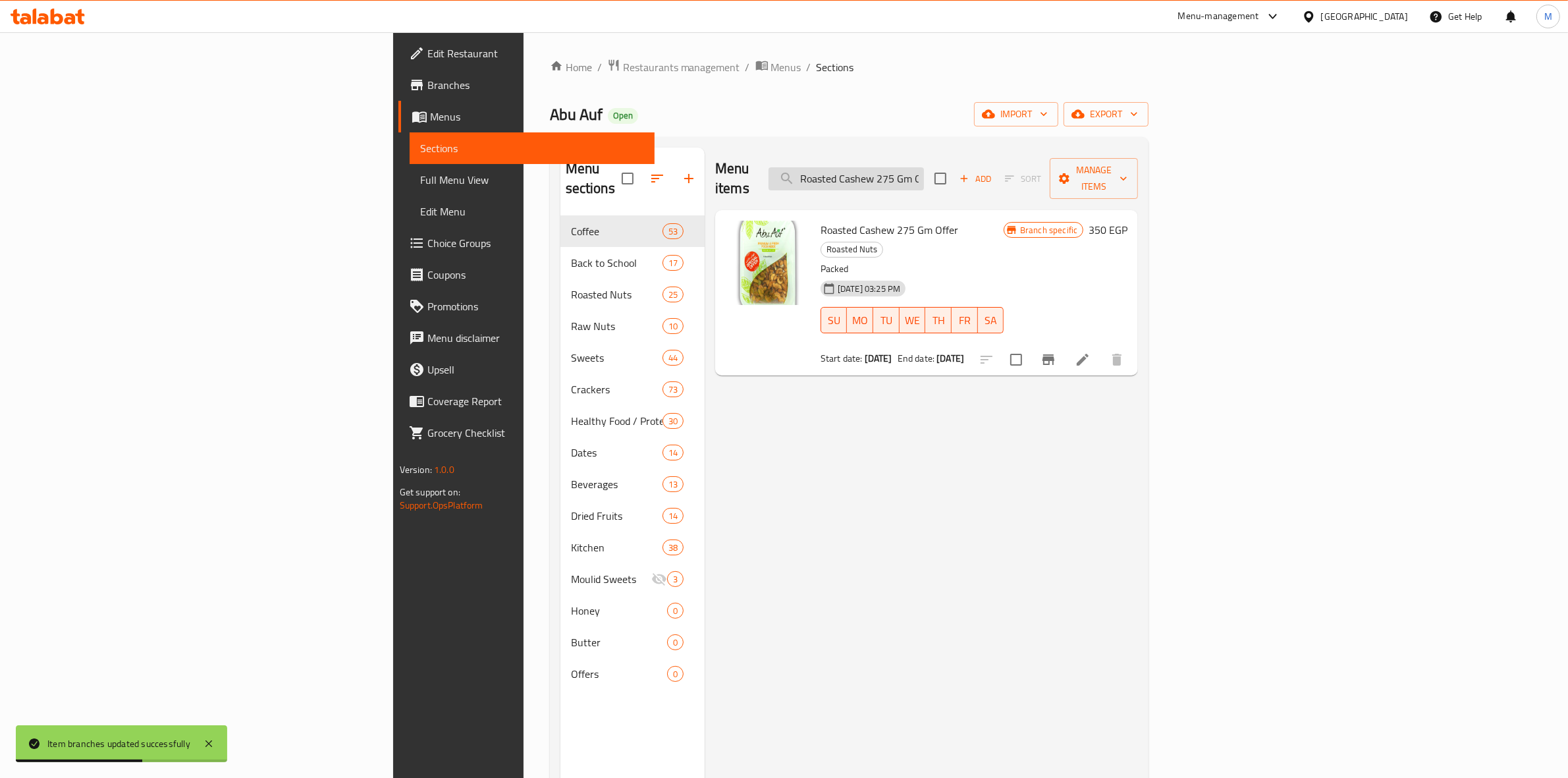
click at [924, 175] on input "Roasted Cashew 275 Gm Offer" at bounding box center [845, 178] width 155 height 23
paste input "Pistachio"
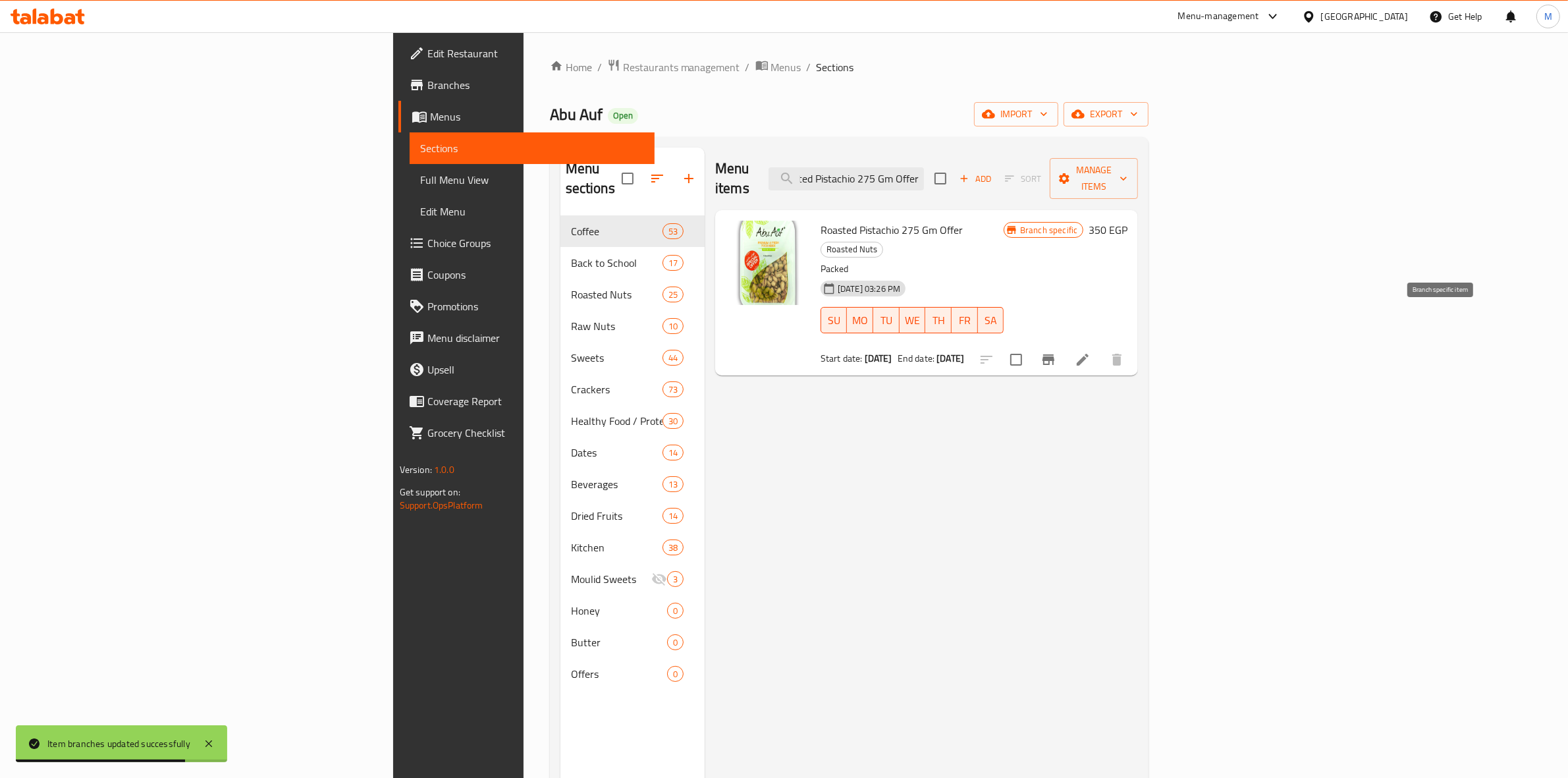
type input "Roasted Pistachio 275 Gm Offer"
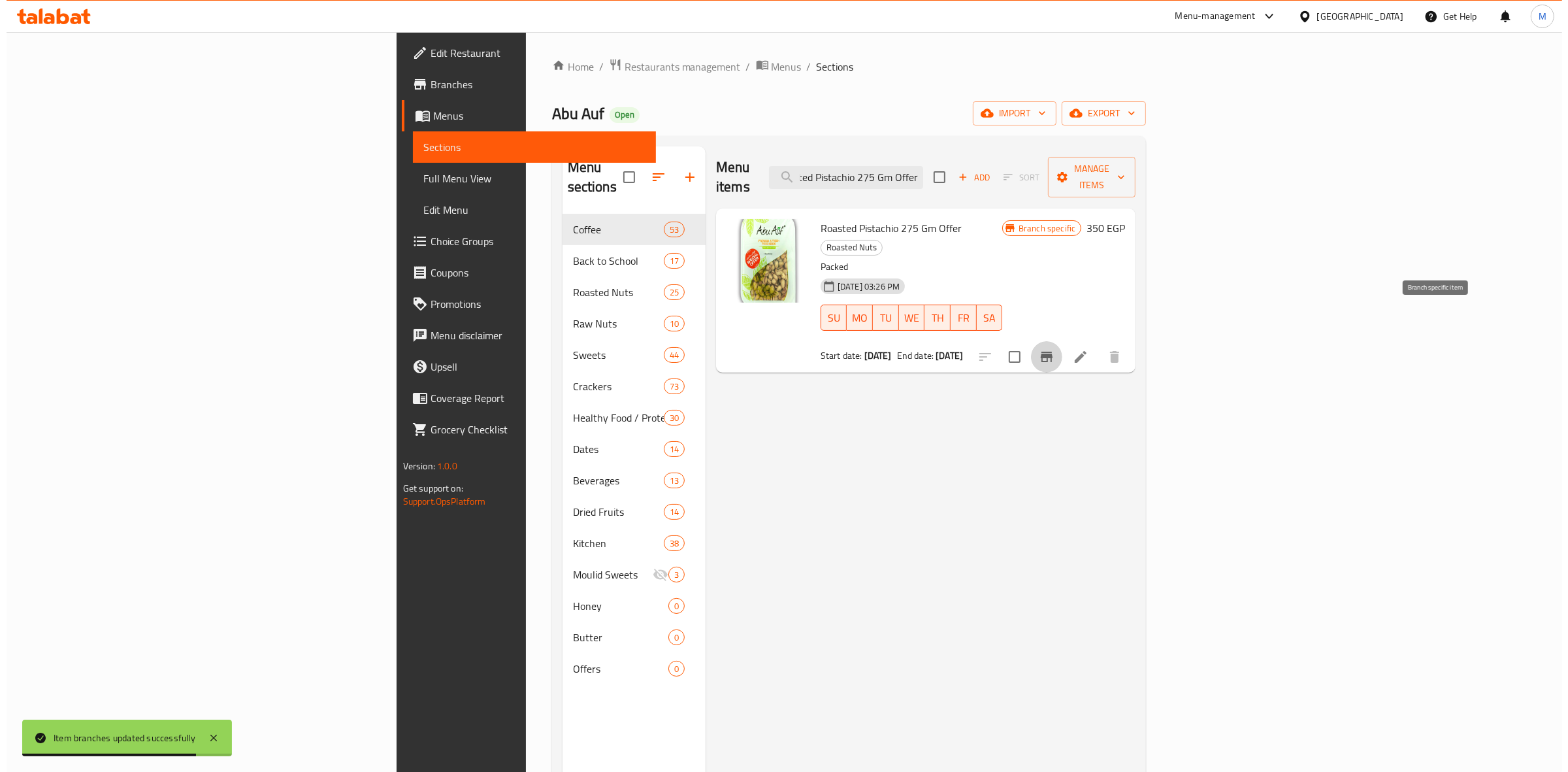
scroll to position [0, 0]
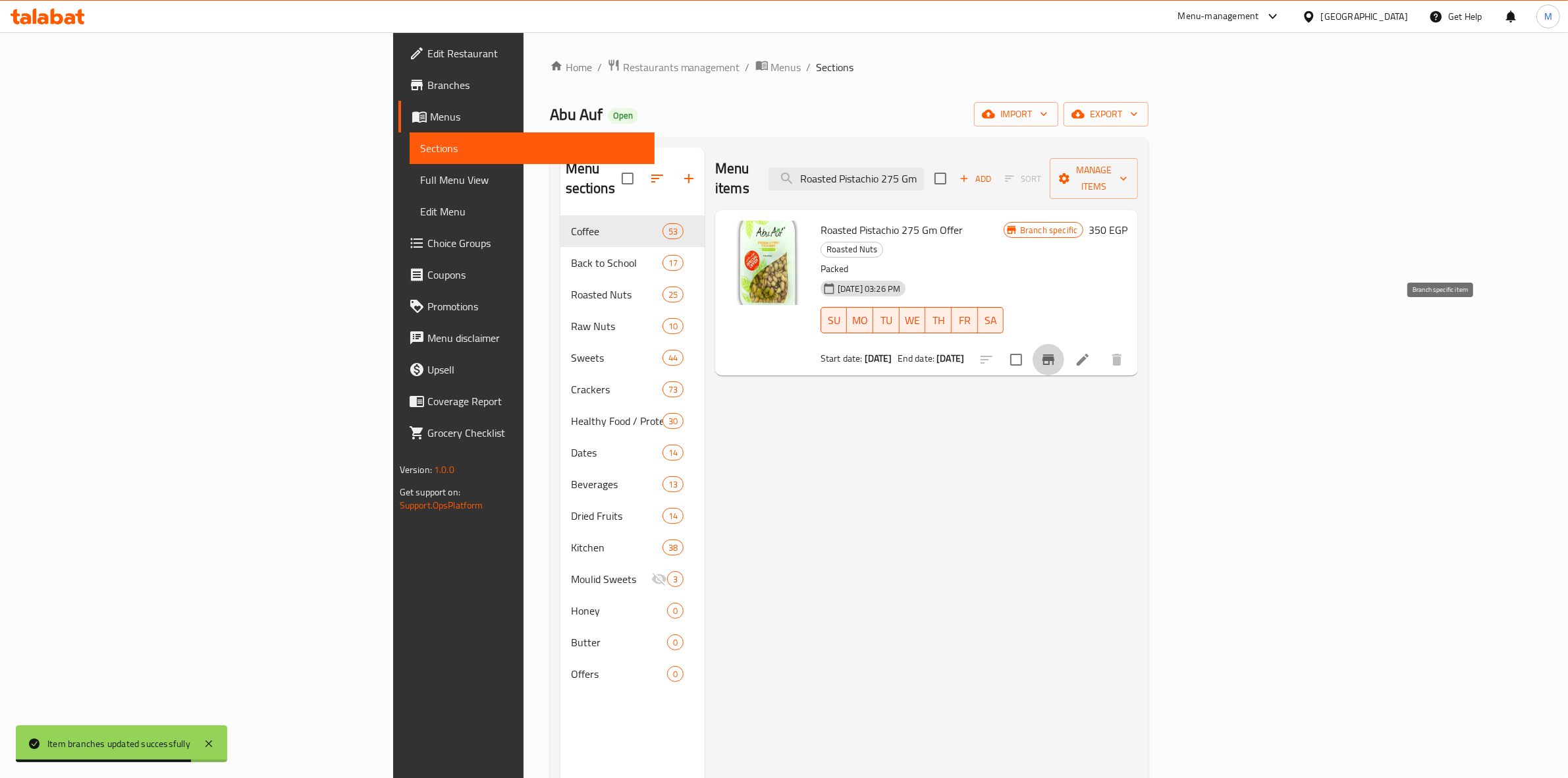
click at [1055, 354] on icon "Branch-specific-item" at bounding box center [1048, 360] width 12 height 10
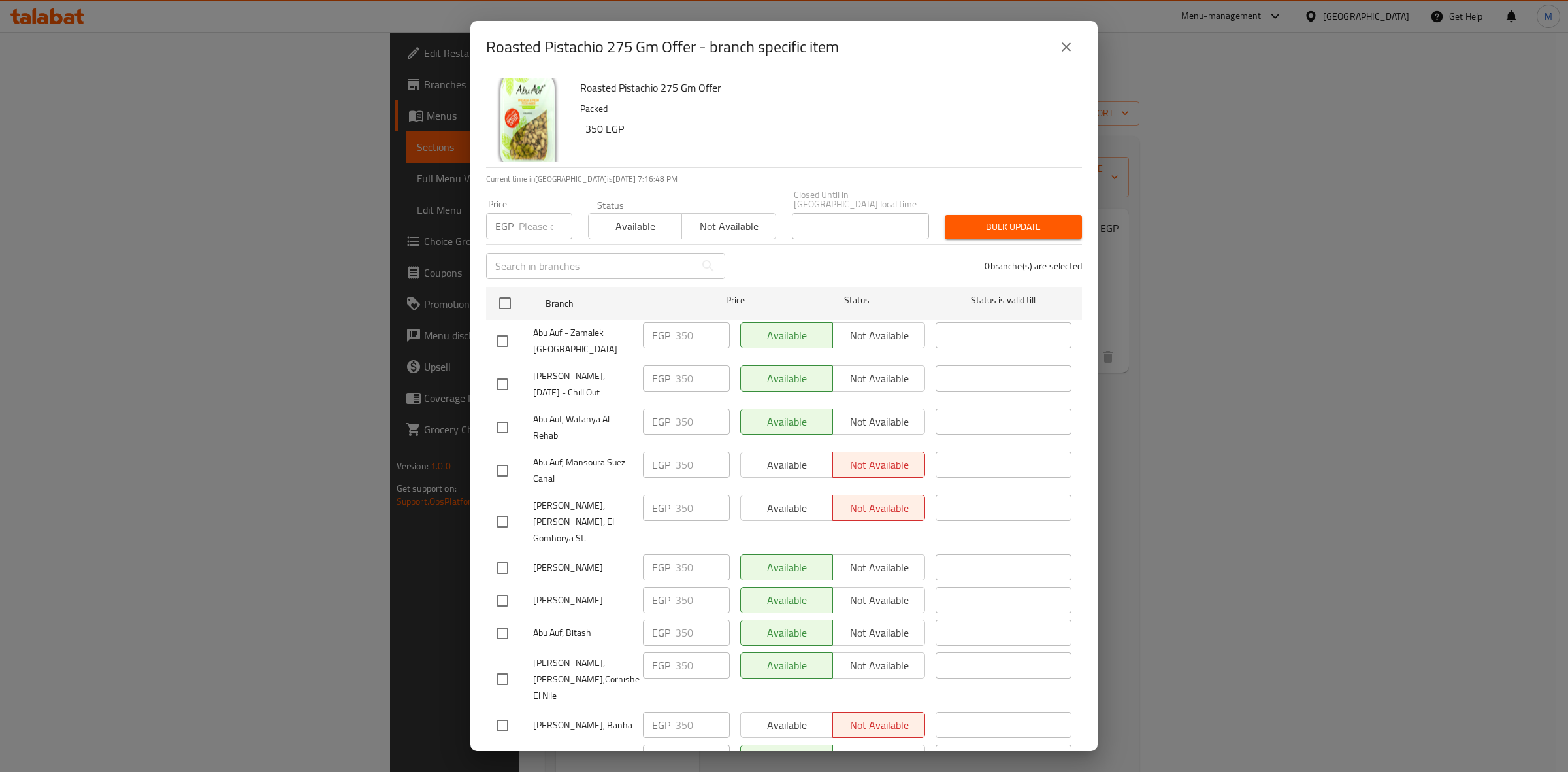
scroll to position [1007, 0]
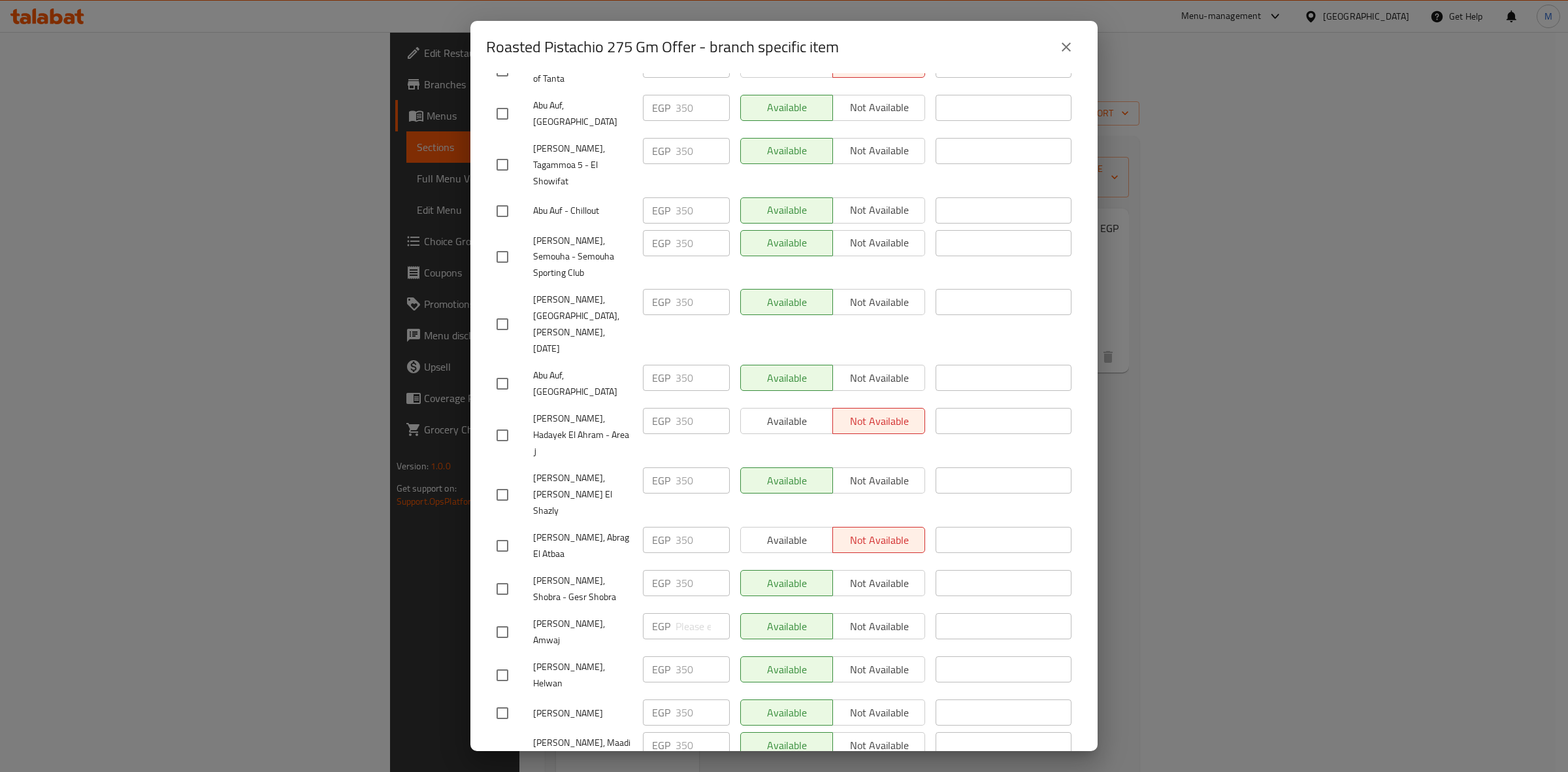
click at [491, 618] on input "checkbox" at bounding box center [503, 632] width 28 height 28
checkbox input "true"
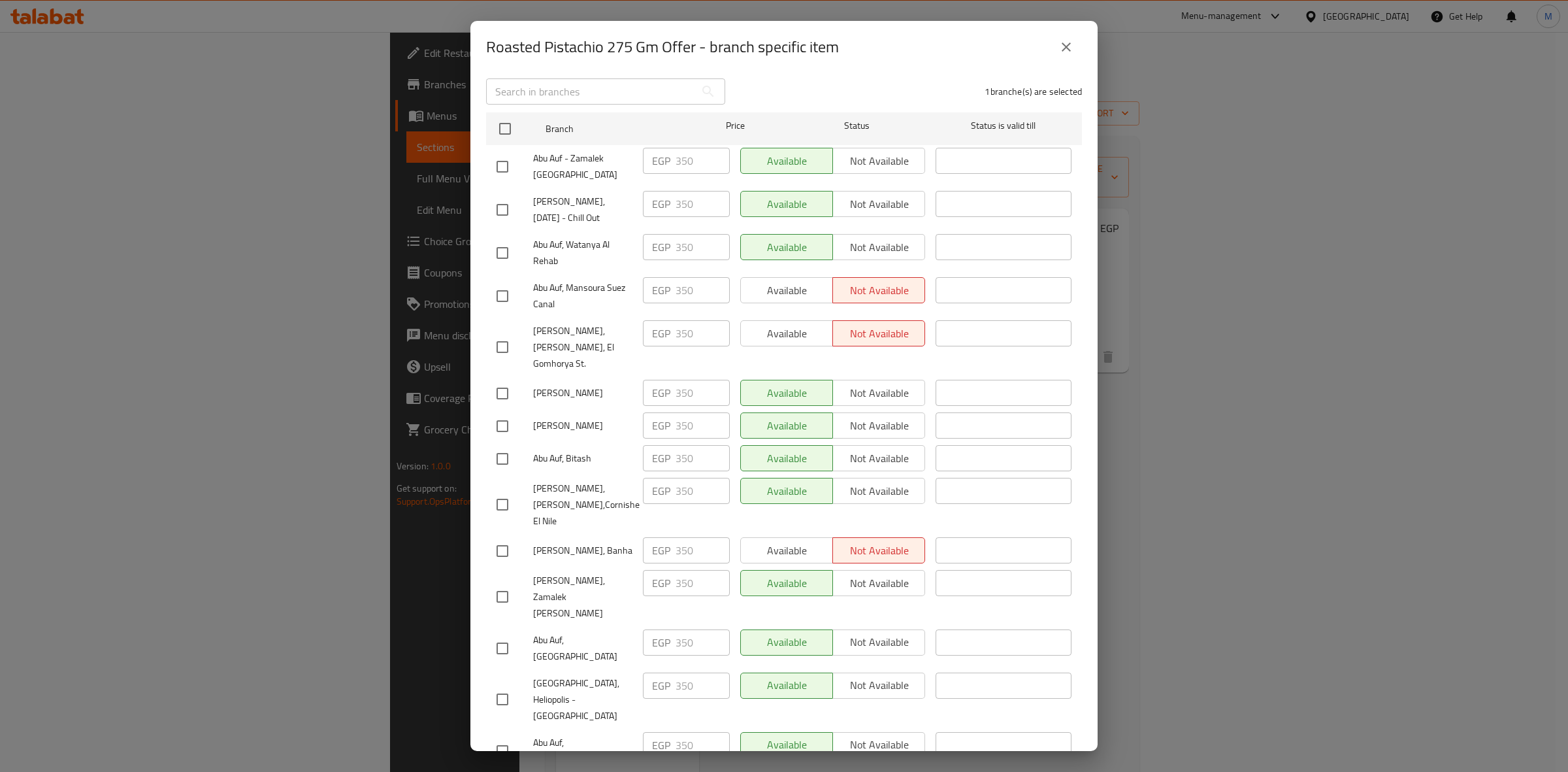
scroll to position [0, 0]
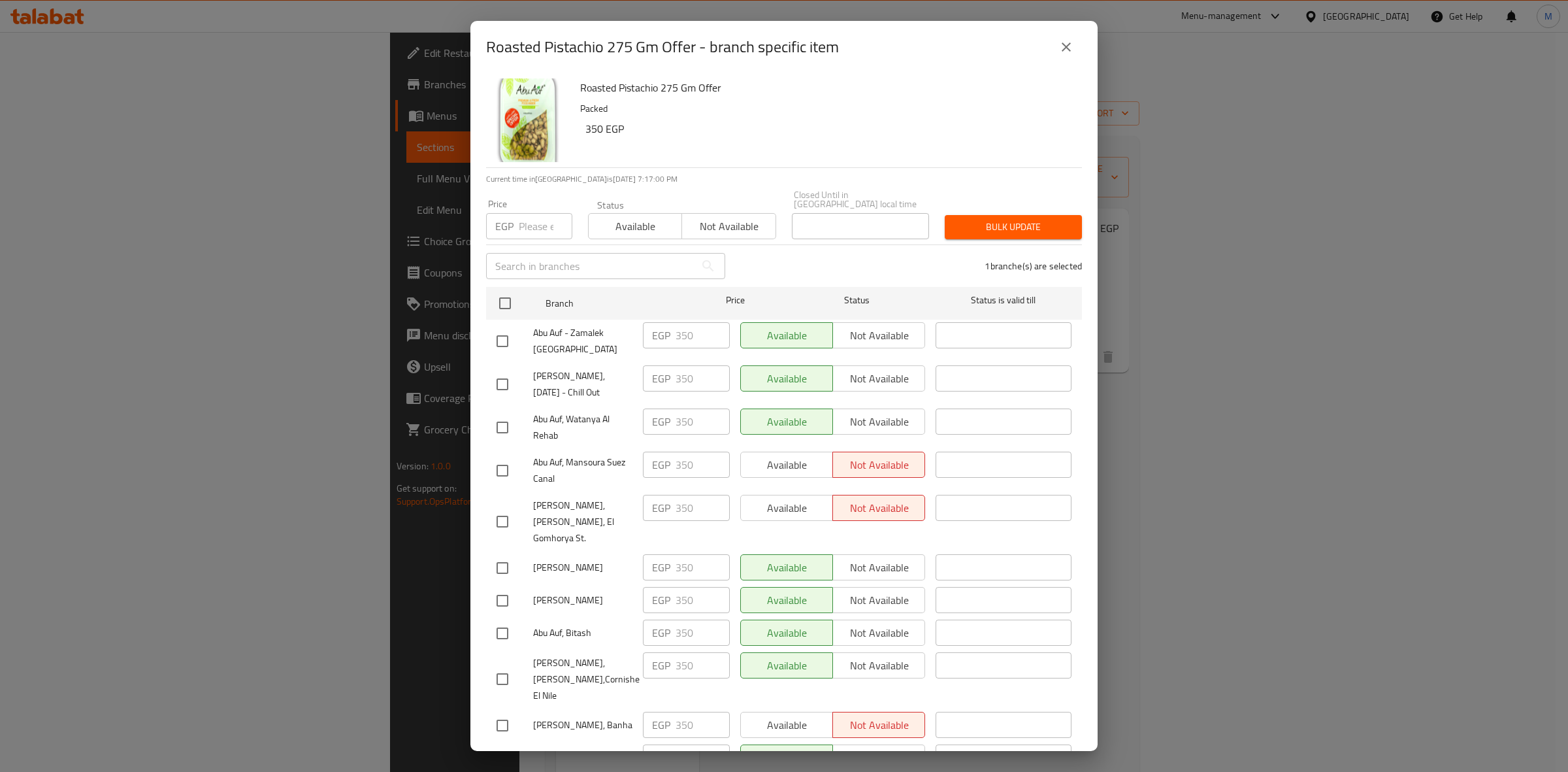
click at [527, 213] on input "number" at bounding box center [545, 226] width 53 height 26
type input "390"
click at [1001, 219] on span "Bulk update" at bounding box center [1013, 227] width 116 height 16
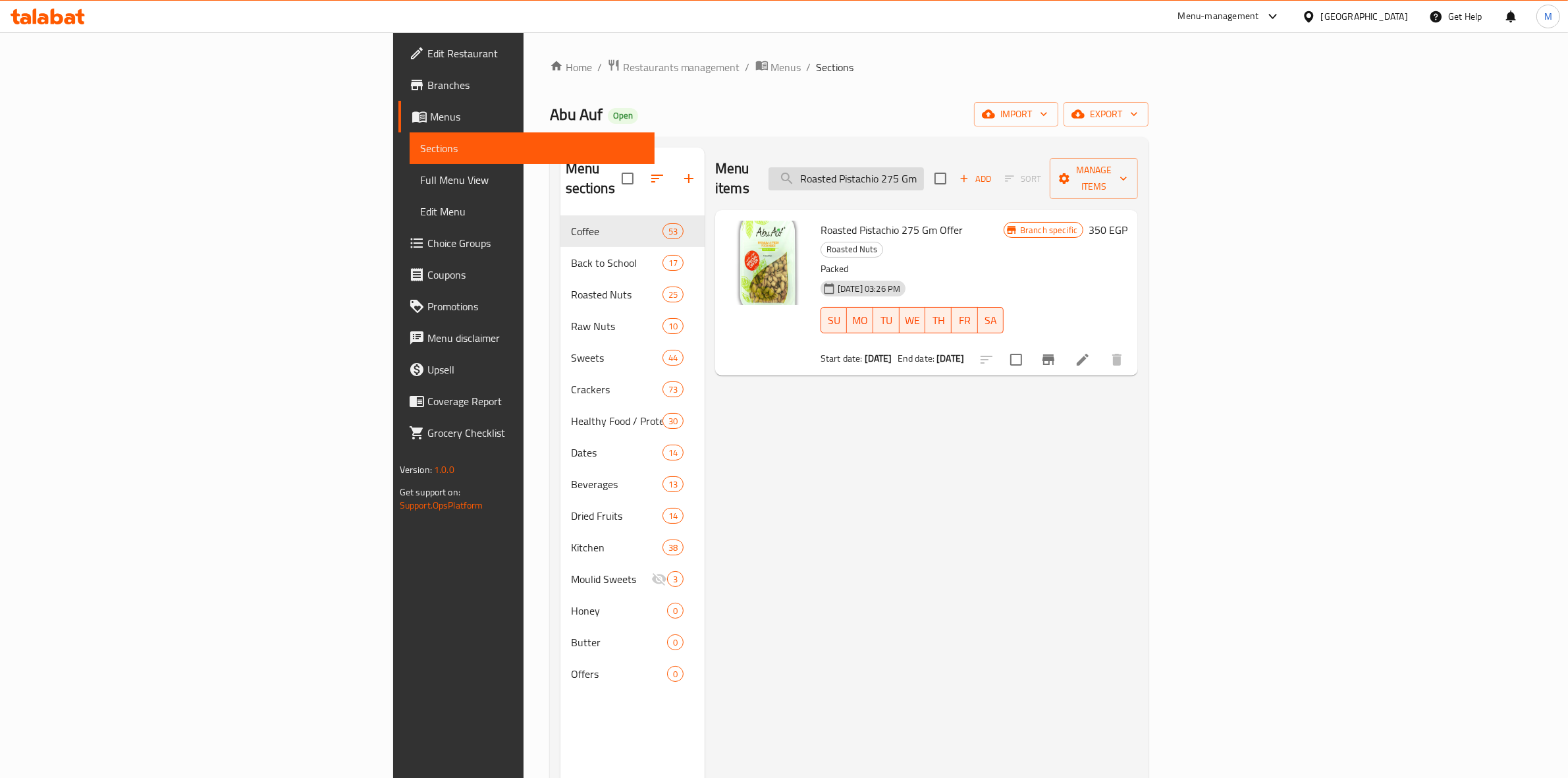
click at [924, 170] on input "Roasted Pistachio 275 Gm Offer" at bounding box center [845, 178] width 155 height 23
paste input "aw Almonds"
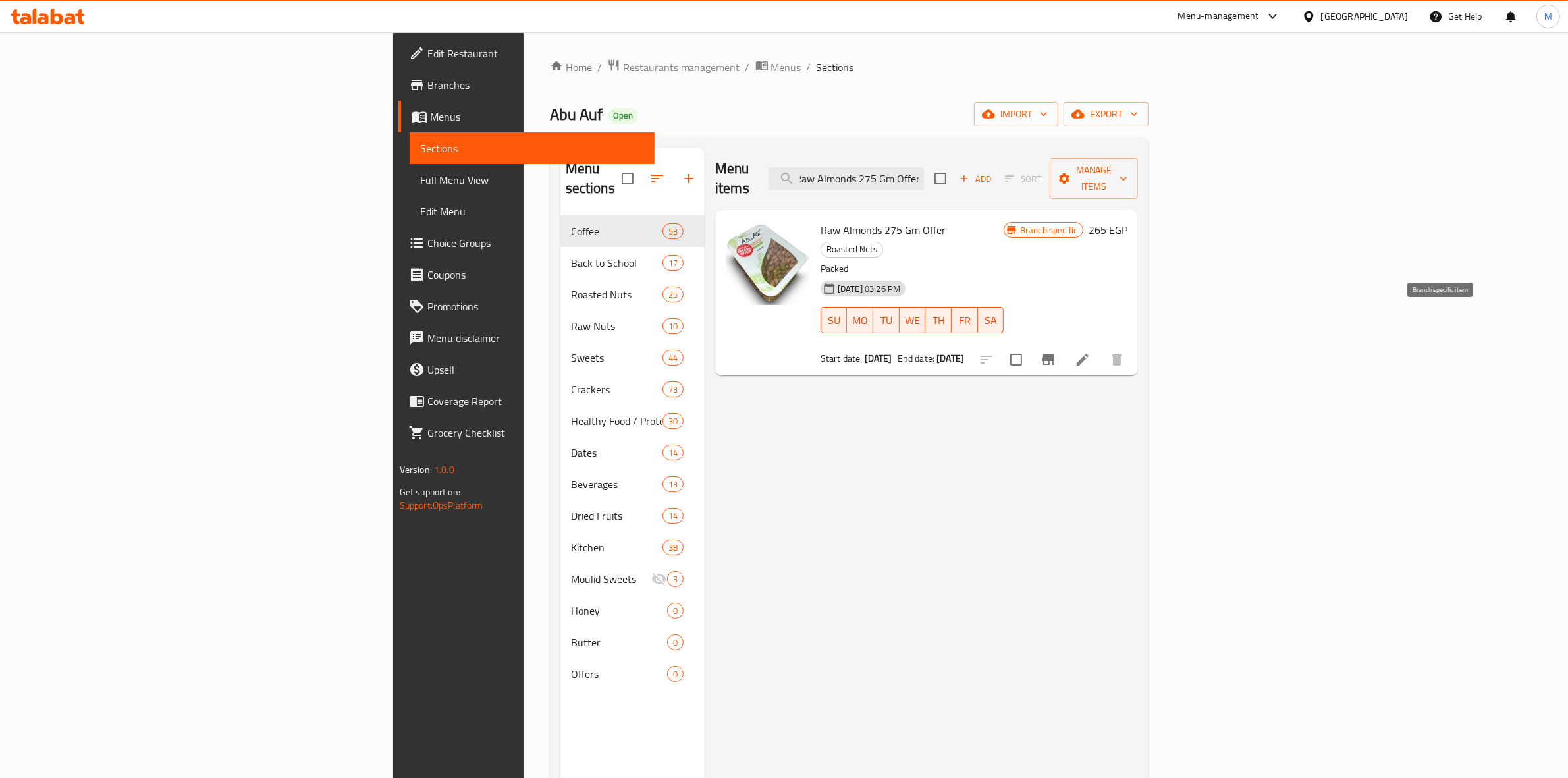
type input "Raw Almonds 275 Gm Offer"
click at [1056, 351] on icon "Branch-specific-item" at bounding box center [1048, 359] width 15 height 15
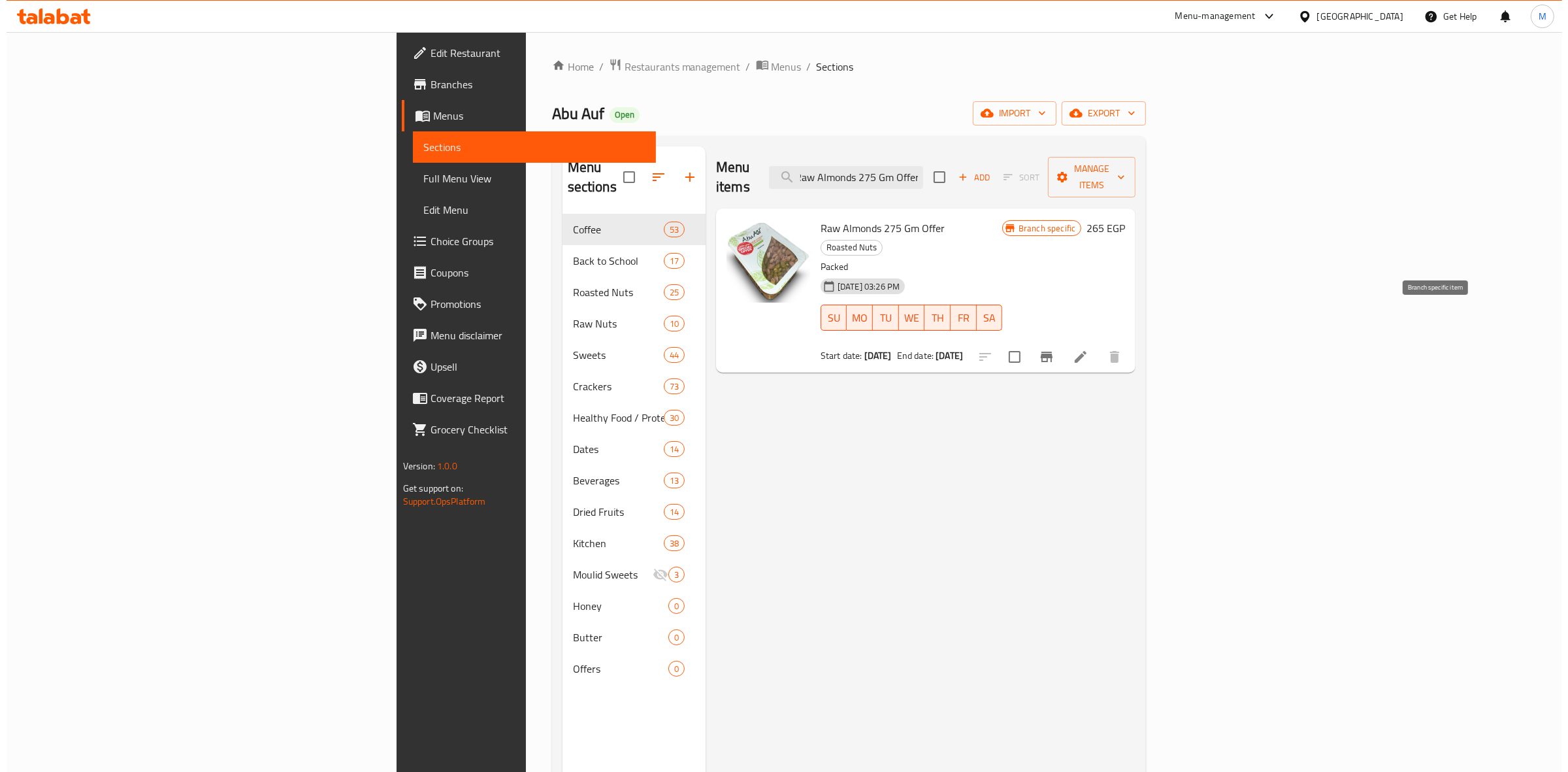
scroll to position [0, 0]
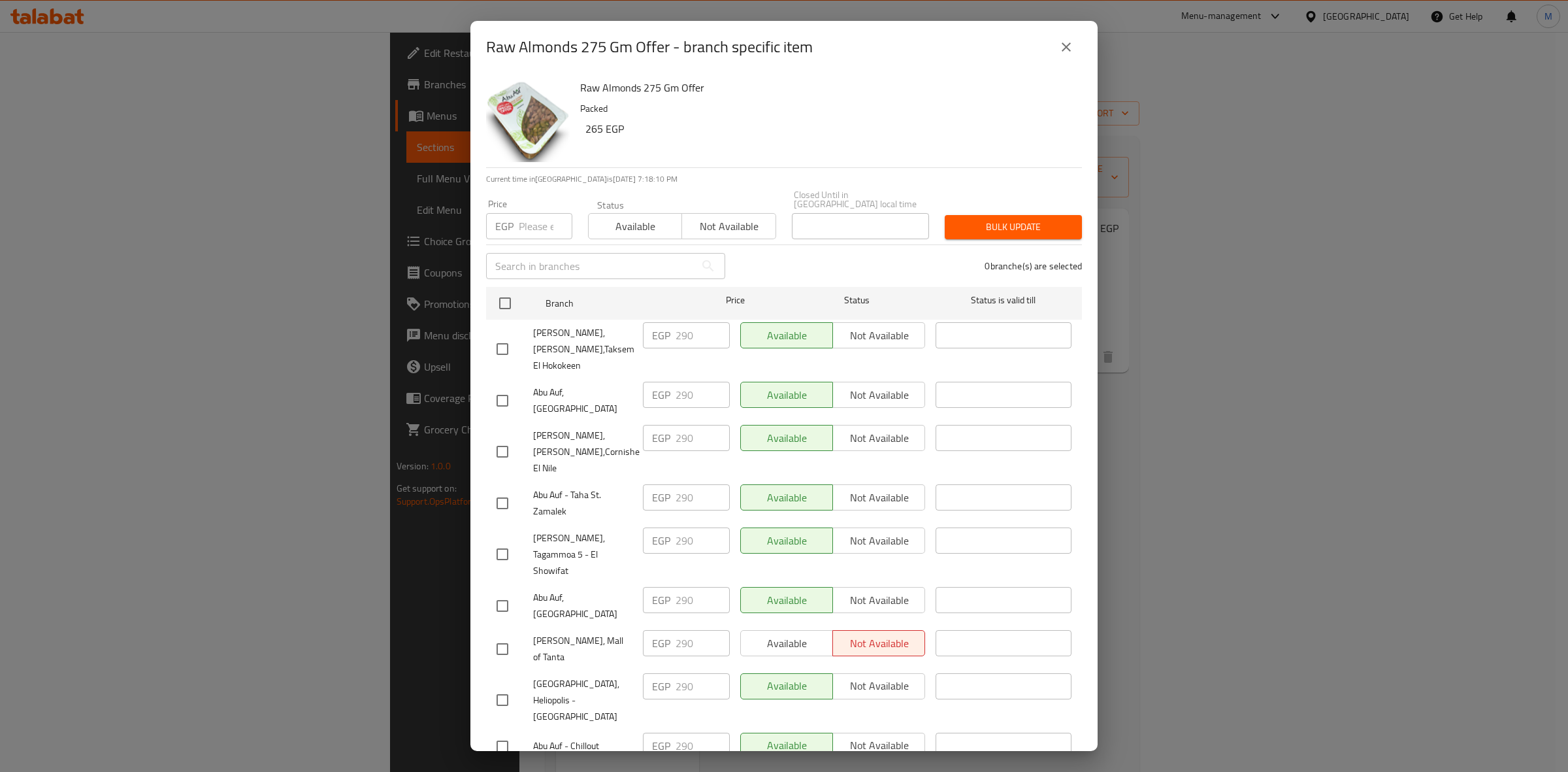
click at [846, 109] on p "Packed" at bounding box center [826, 109] width 491 height 16
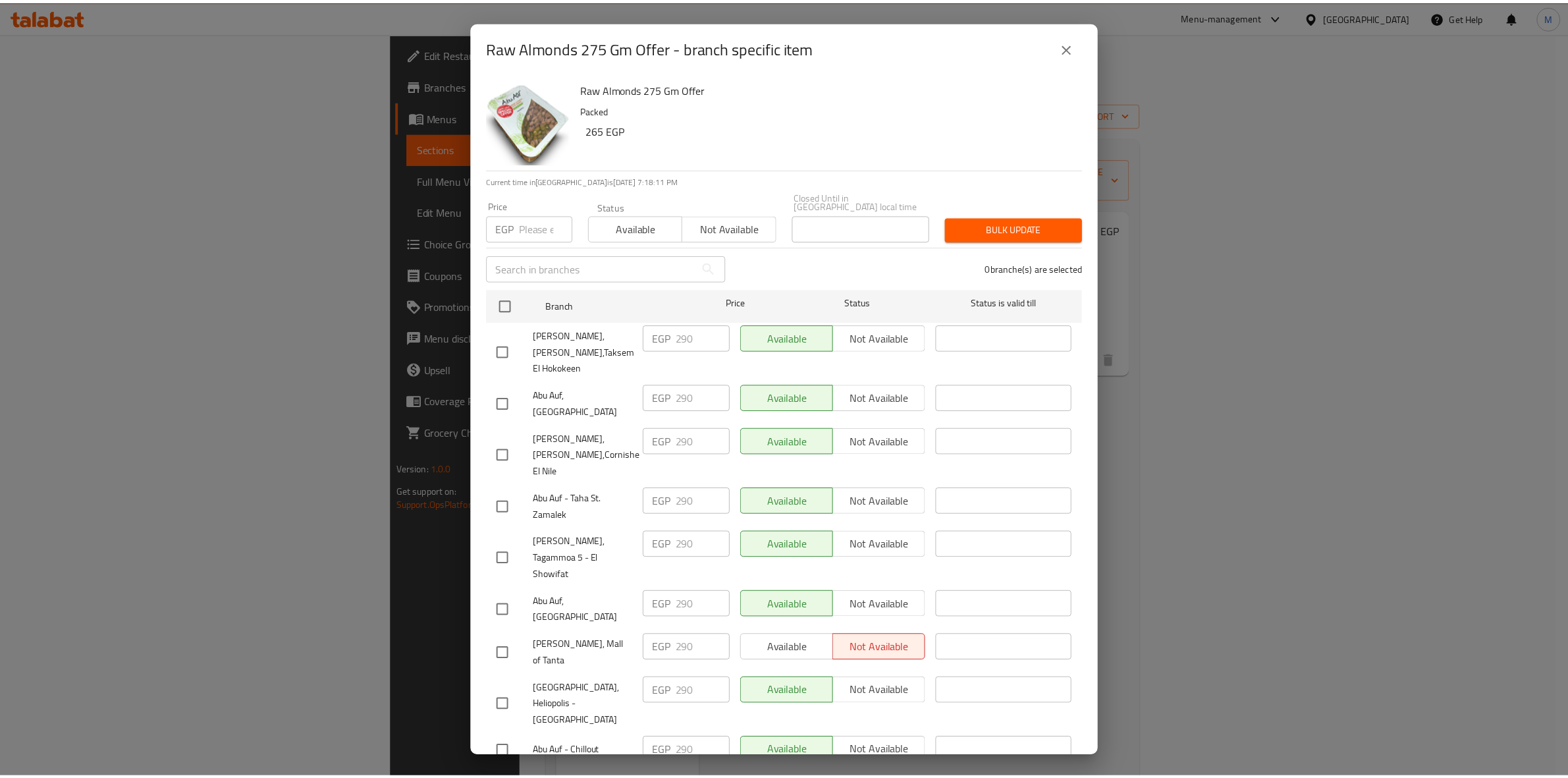
scroll to position [458, 0]
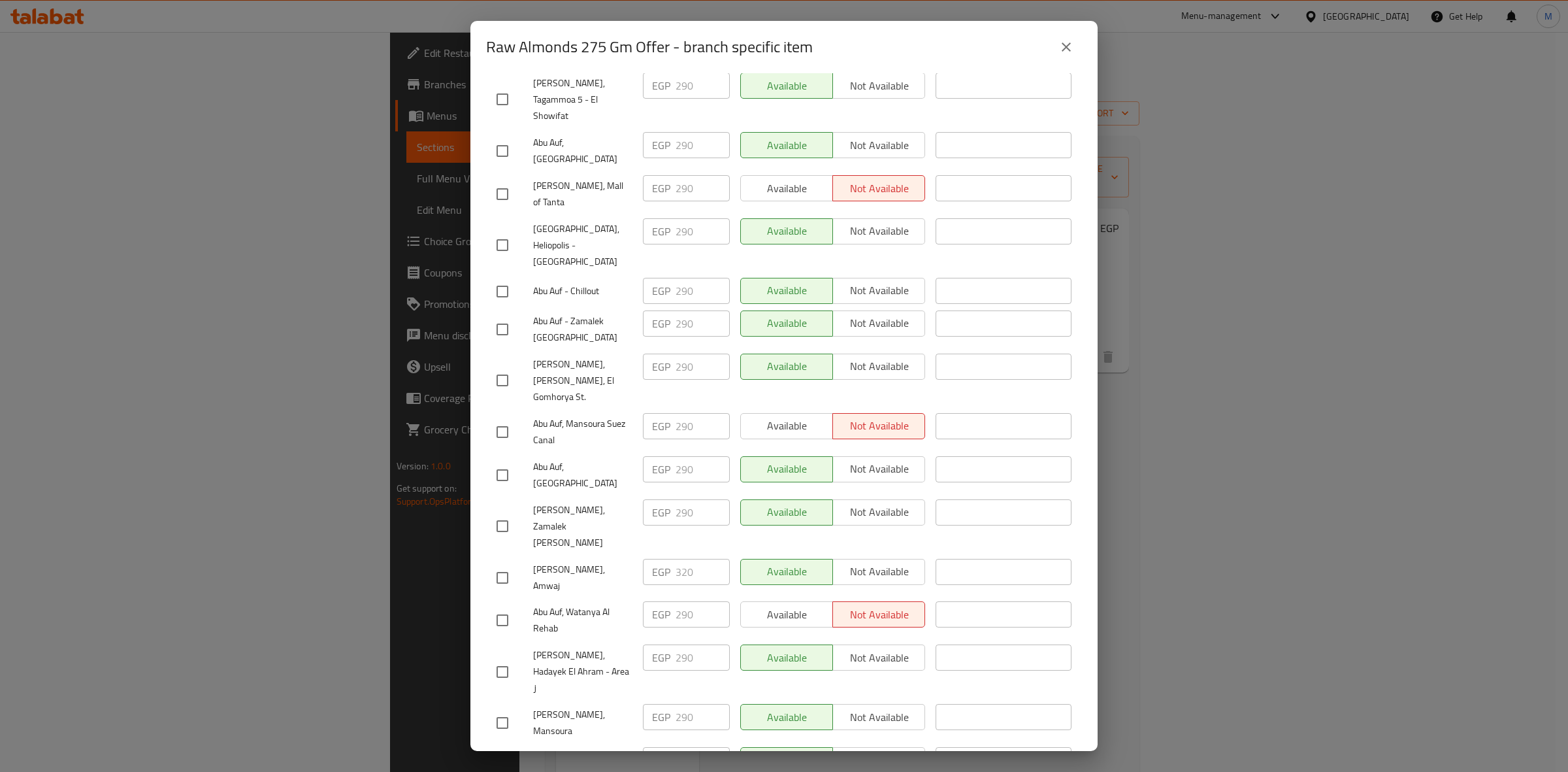
click at [502, 564] on input "checkbox" at bounding box center [503, 578] width 28 height 28
checkbox input "true"
click at [1076, 64] on div "Raw Almonds 275 Gm Offer - branch specific item" at bounding box center [784, 48] width 627 height 53
click at [1070, 53] on icon "close" at bounding box center [1066, 47] width 15 height 15
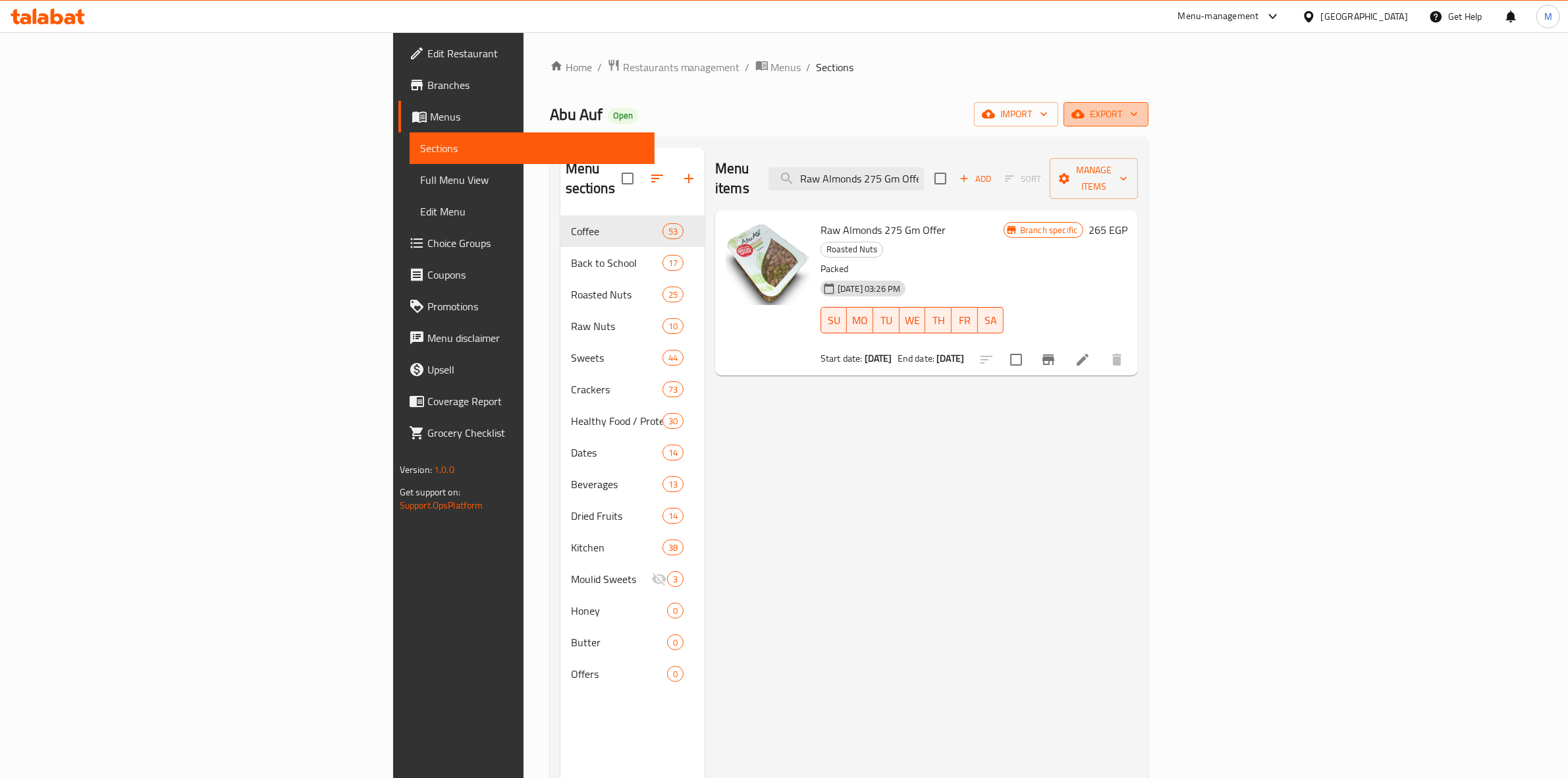
click at [1138, 113] on span "export" at bounding box center [1105, 114] width 64 height 16
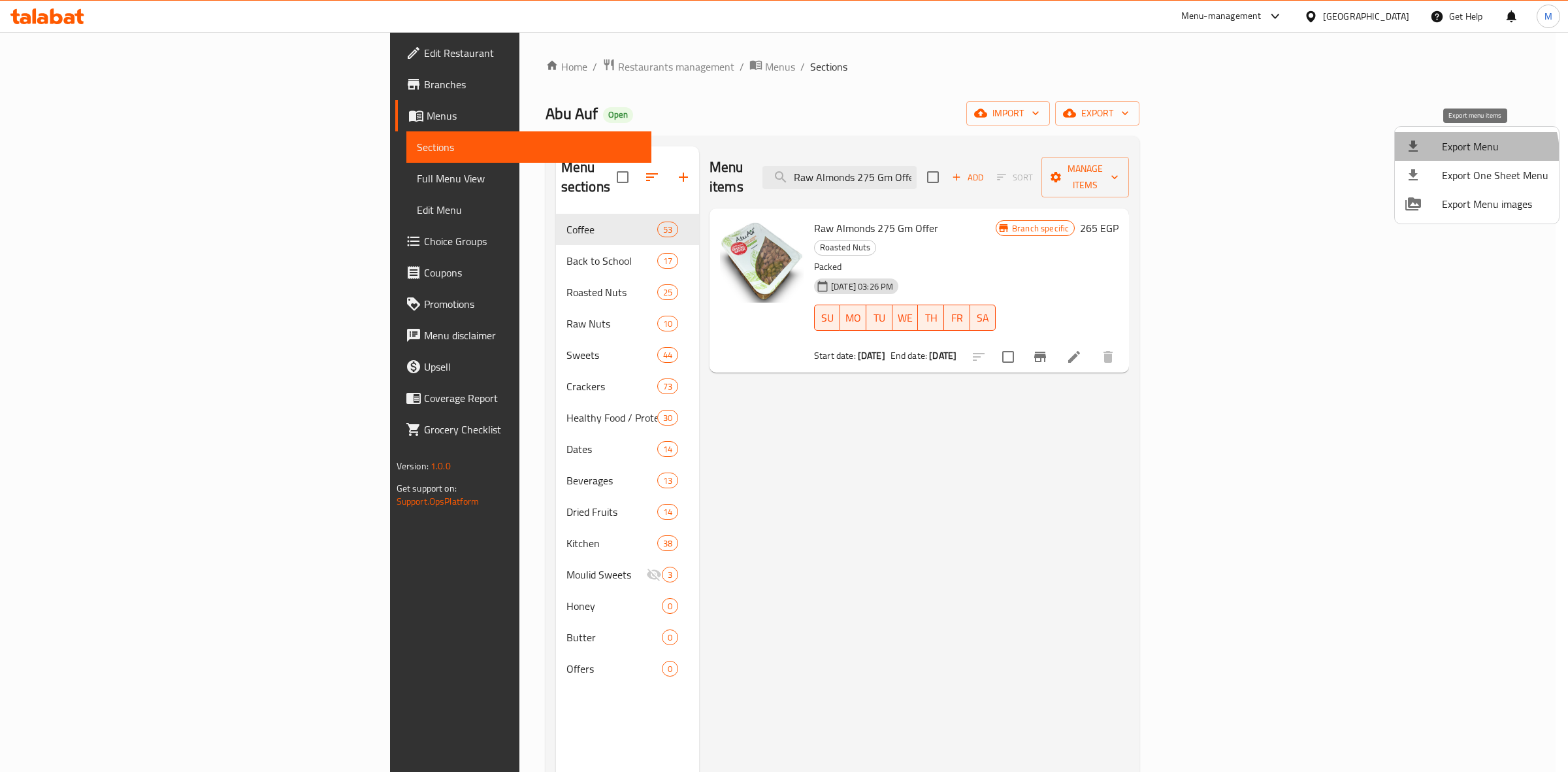
click at [1472, 154] on span "Export Menu" at bounding box center [1495, 146] width 107 height 15
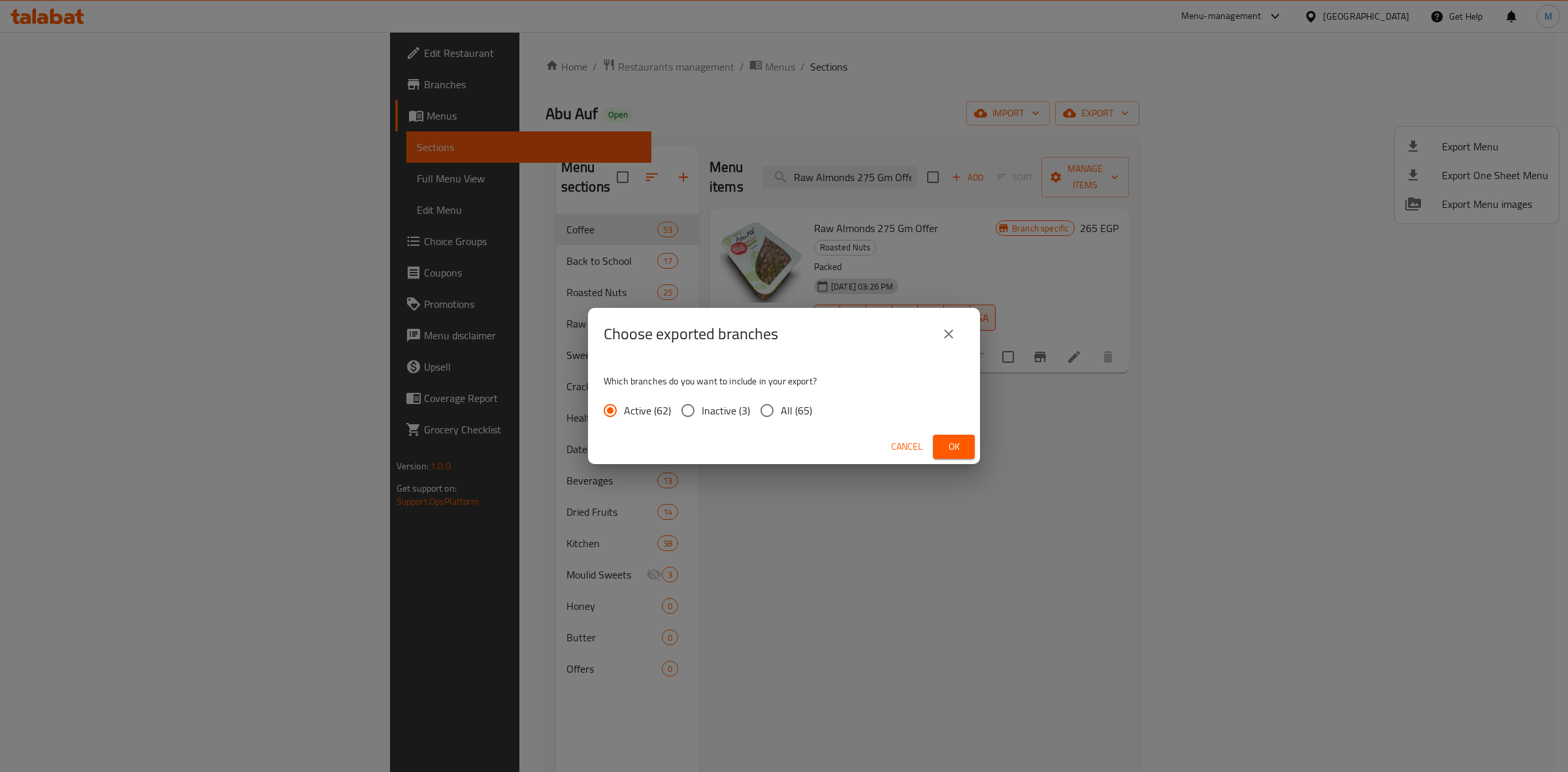
click at [764, 412] on input "All (65)" at bounding box center [767, 411] width 28 height 28
radio input "true"
click at [955, 450] on span "Ok" at bounding box center [954, 447] width 21 height 16
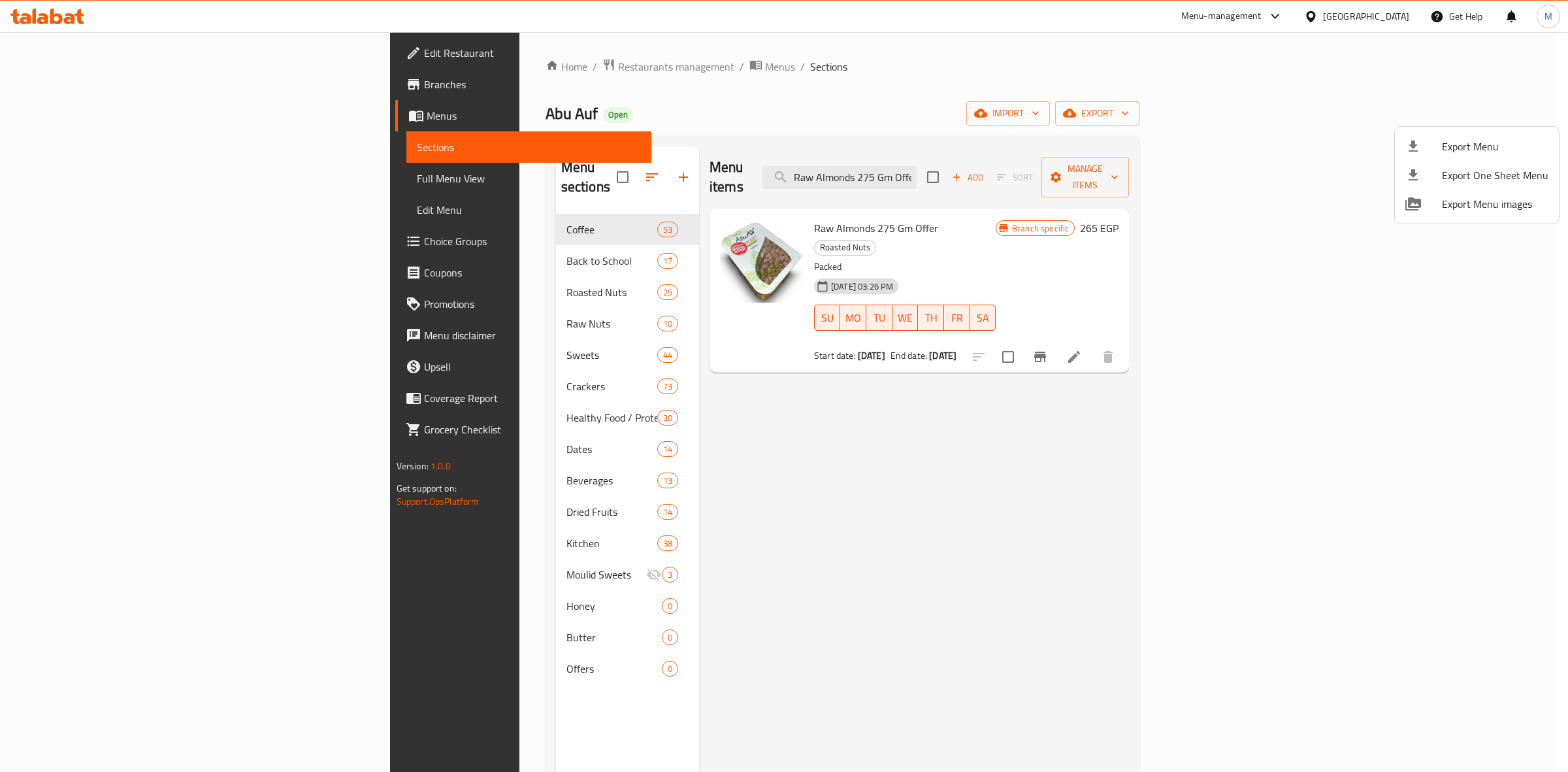
click at [59, 83] on div at bounding box center [784, 386] width 1568 height 772
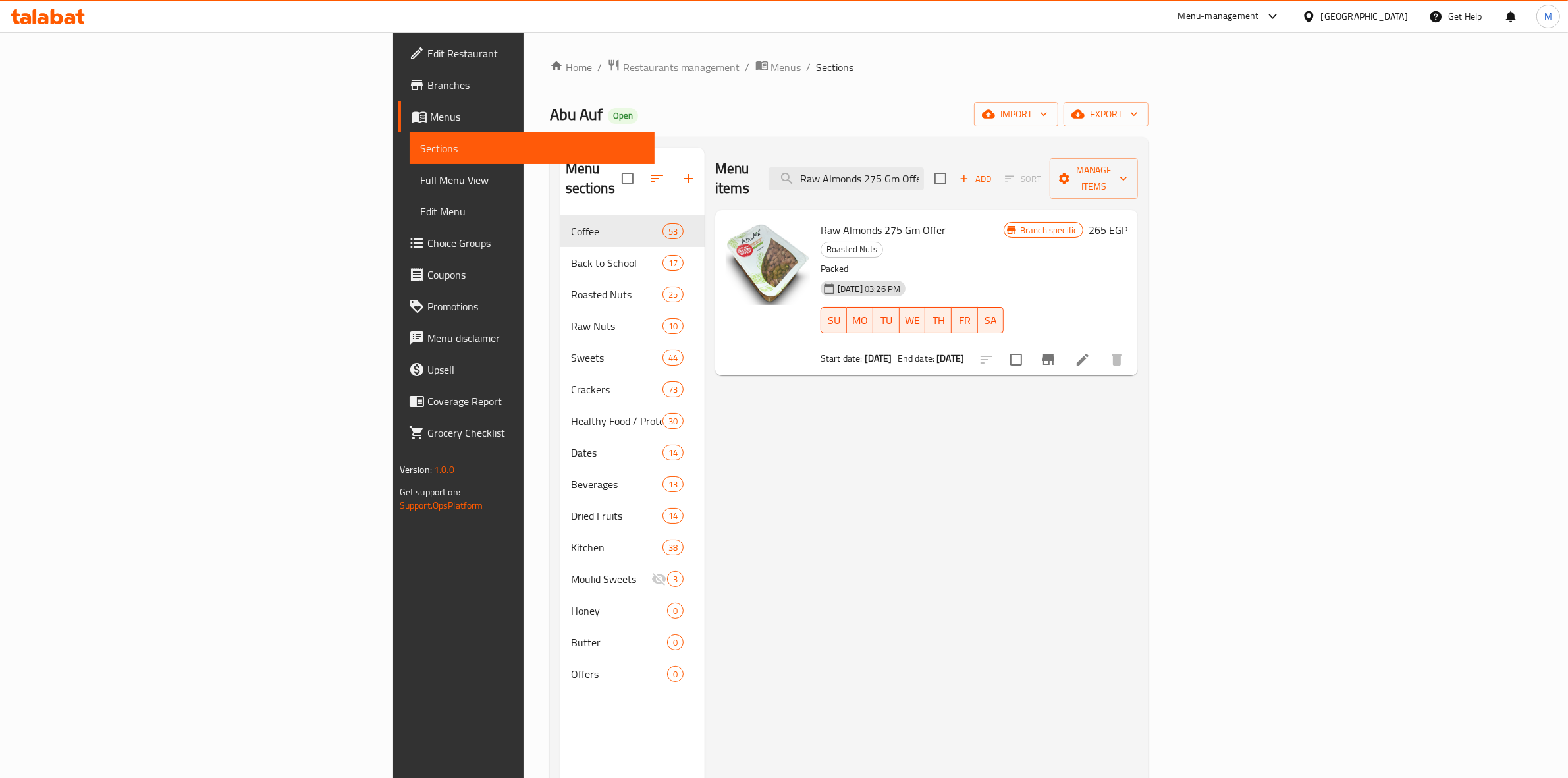
drag, startPoint x: 60, startPoint y: 83, endPoint x: 100, endPoint y: 119, distance: 53.8
click at [427, 83] on span "Branches" at bounding box center [535, 85] width 217 height 15
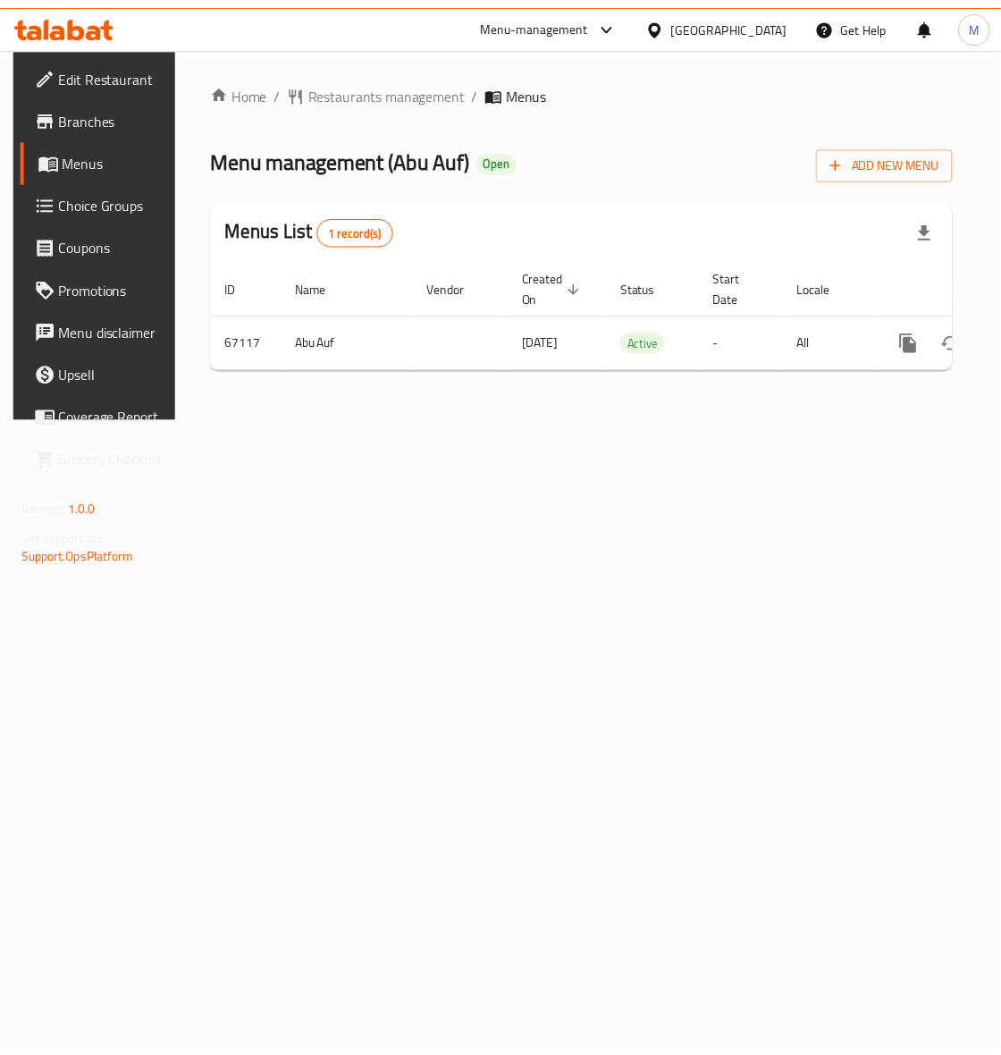
scroll to position [0, 97]
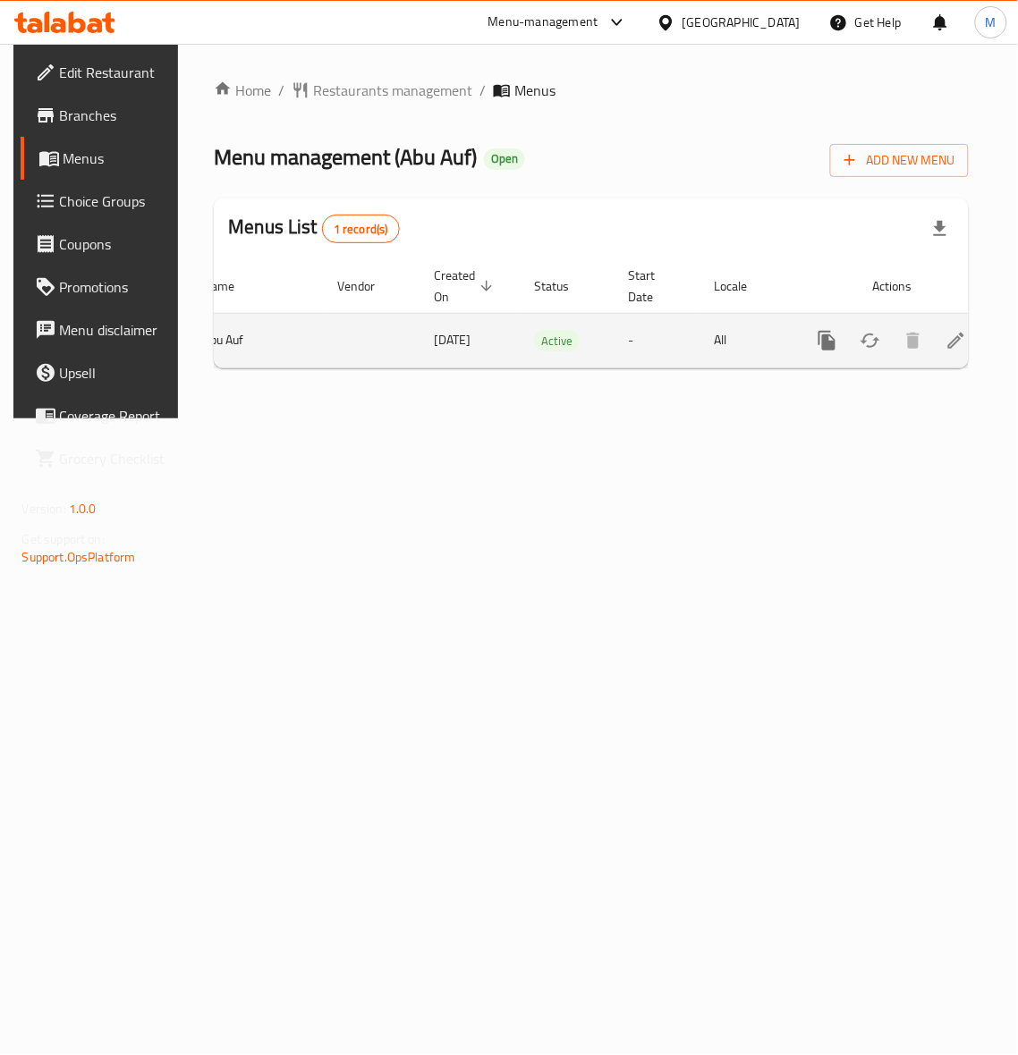
click at [953, 342] on icon "enhanced table" at bounding box center [955, 340] width 21 height 21
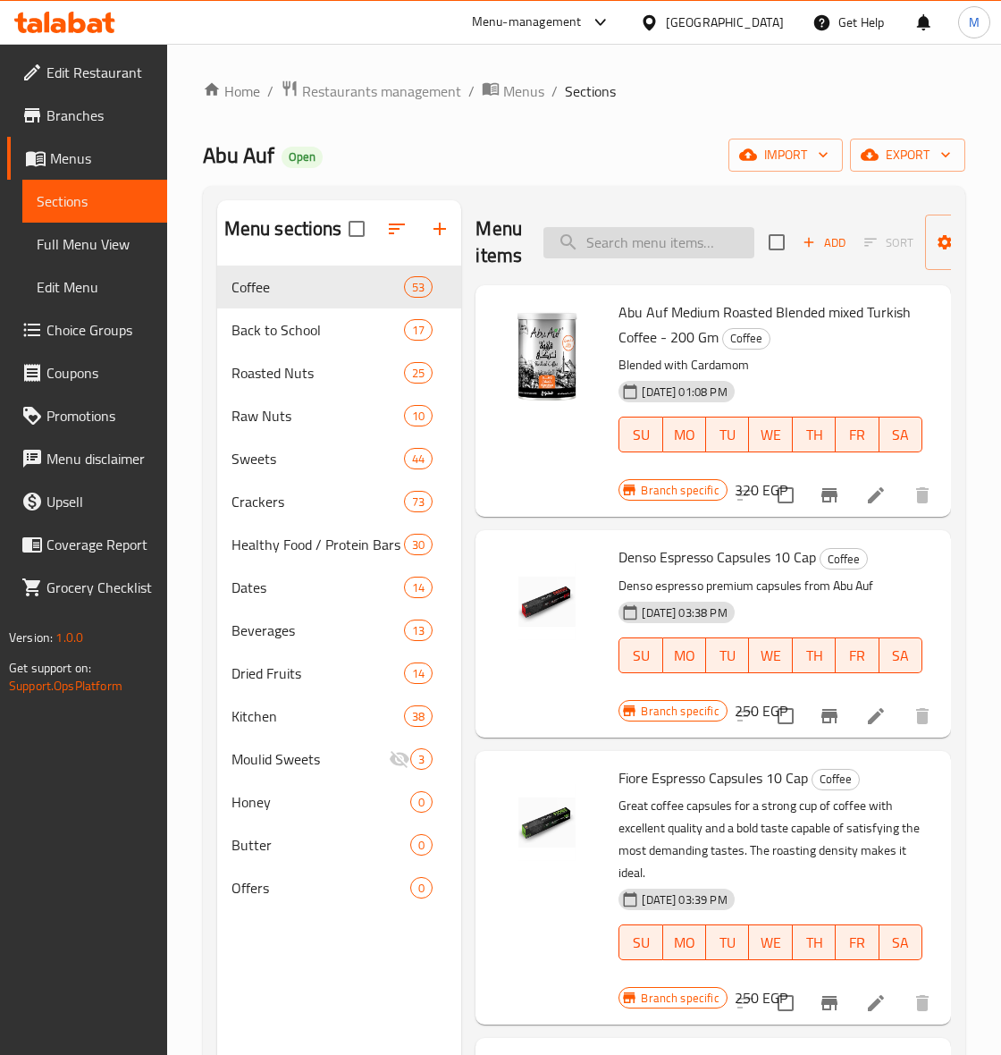
click at [646, 239] on input "search" at bounding box center [649, 242] width 211 height 31
paste input "Raw Almonds 275 Gm Offer"
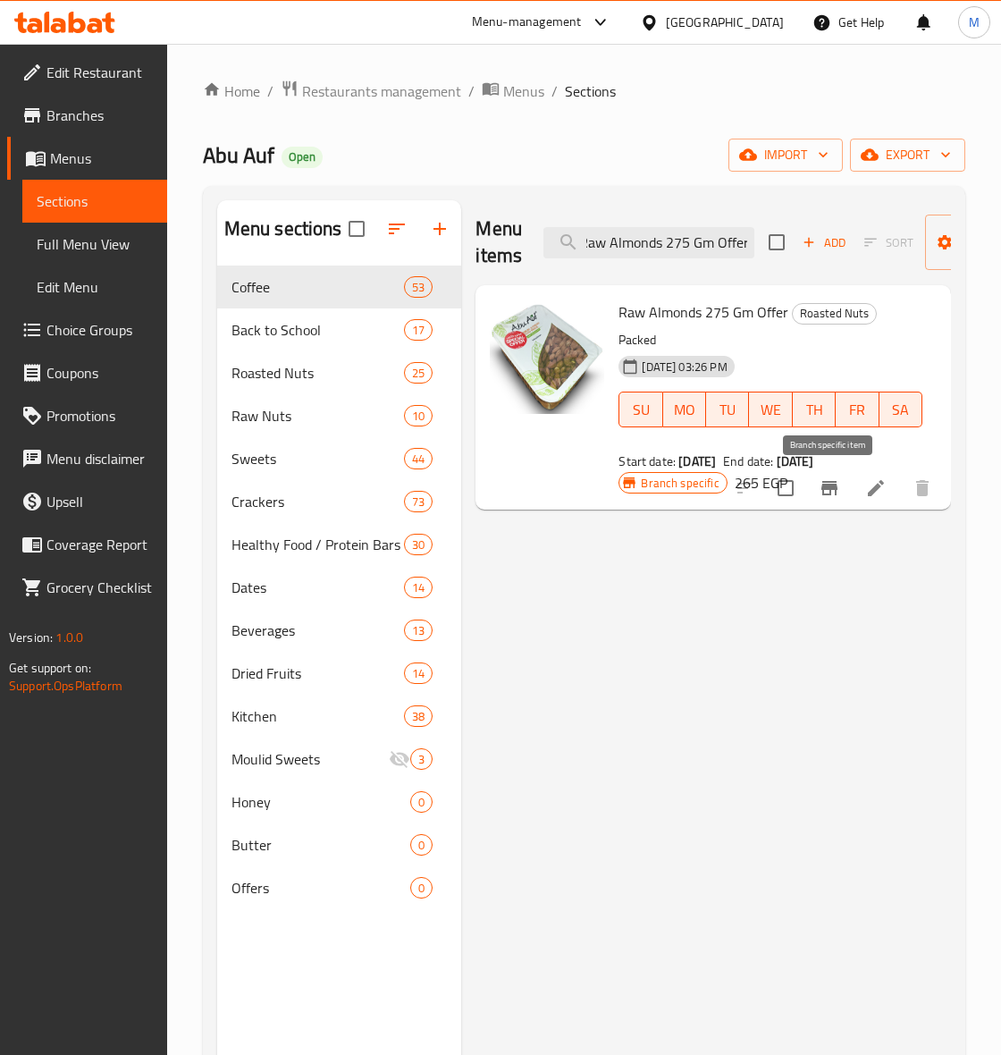
type input "Raw Almonds 275 Gm Offer"
click at [830, 489] on icon "Branch-specific-item" at bounding box center [830, 488] width 16 height 14
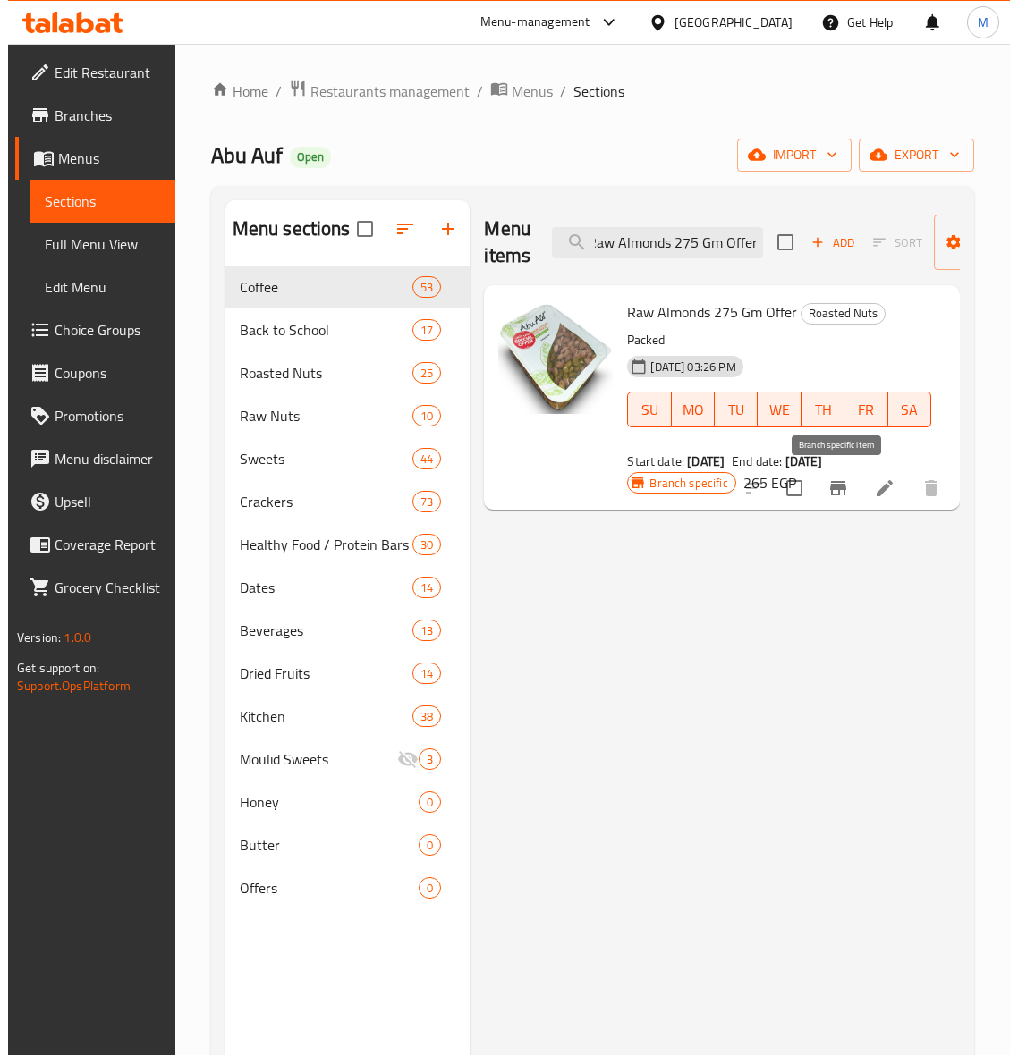
scroll to position [0, 0]
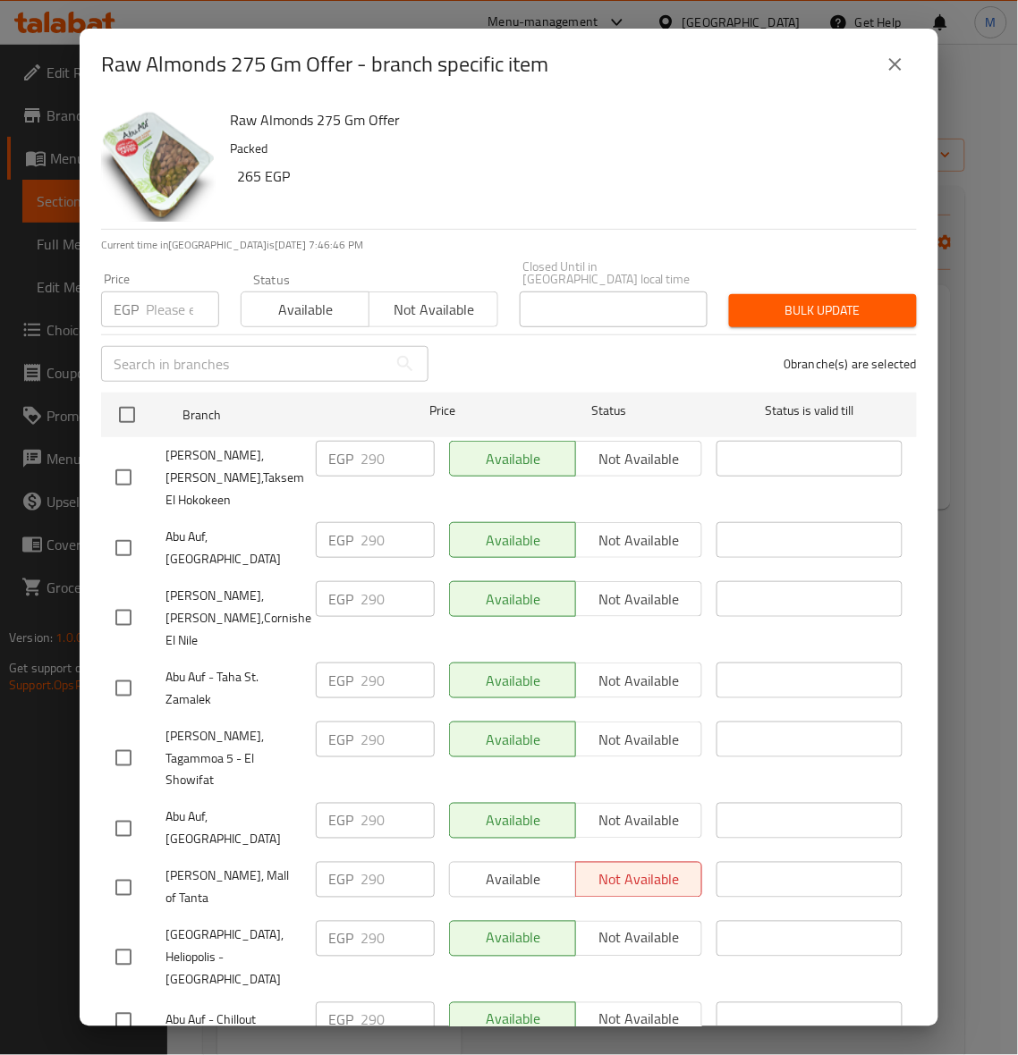
click at [574, 332] on div "0 branche(s) are selected" at bounding box center [683, 364] width 488 height 64
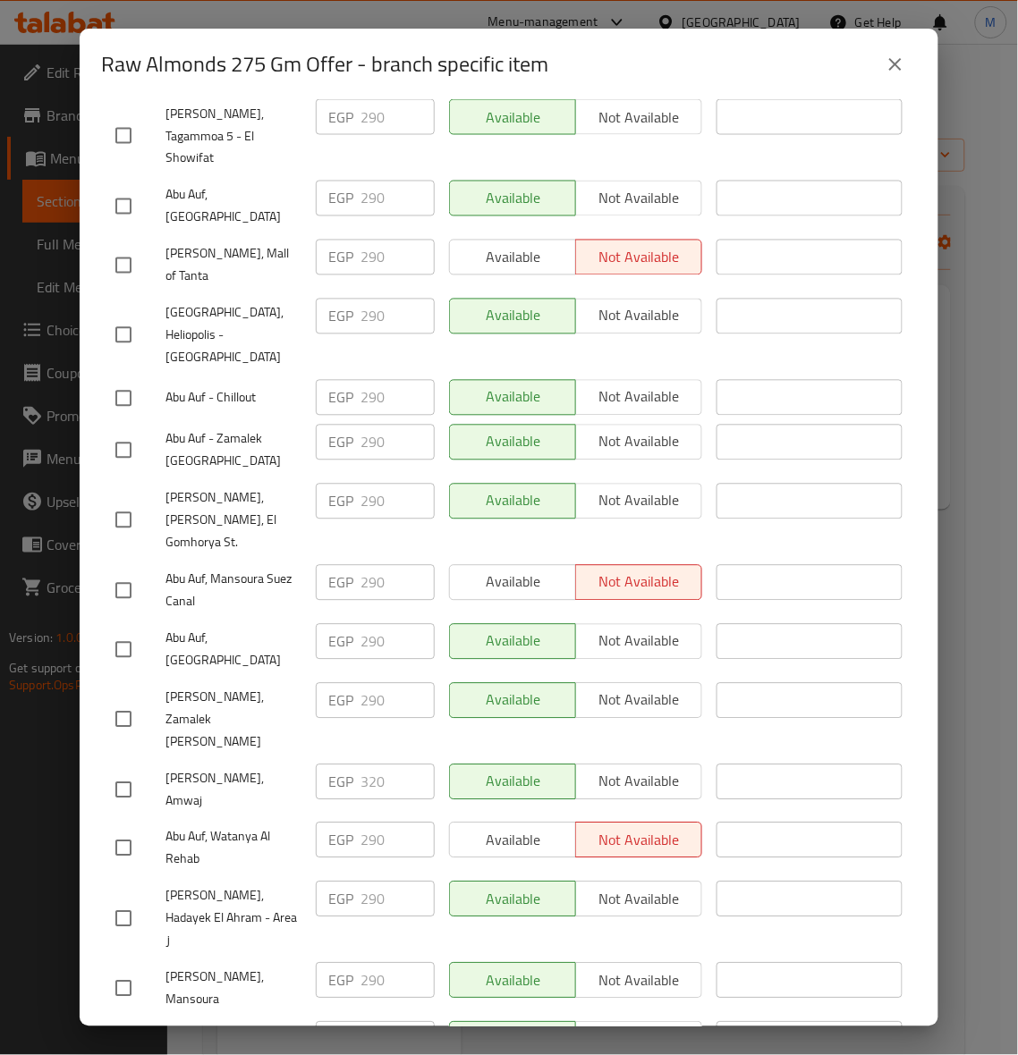
click at [117, 772] on input "checkbox" at bounding box center [124, 791] width 38 height 38
checkbox input "true"
click at [253, 302] on span "[GEOGRAPHIC_DATA], Heliopolis - [GEOGRAPHIC_DATA]" at bounding box center [233, 335] width 136 height 67
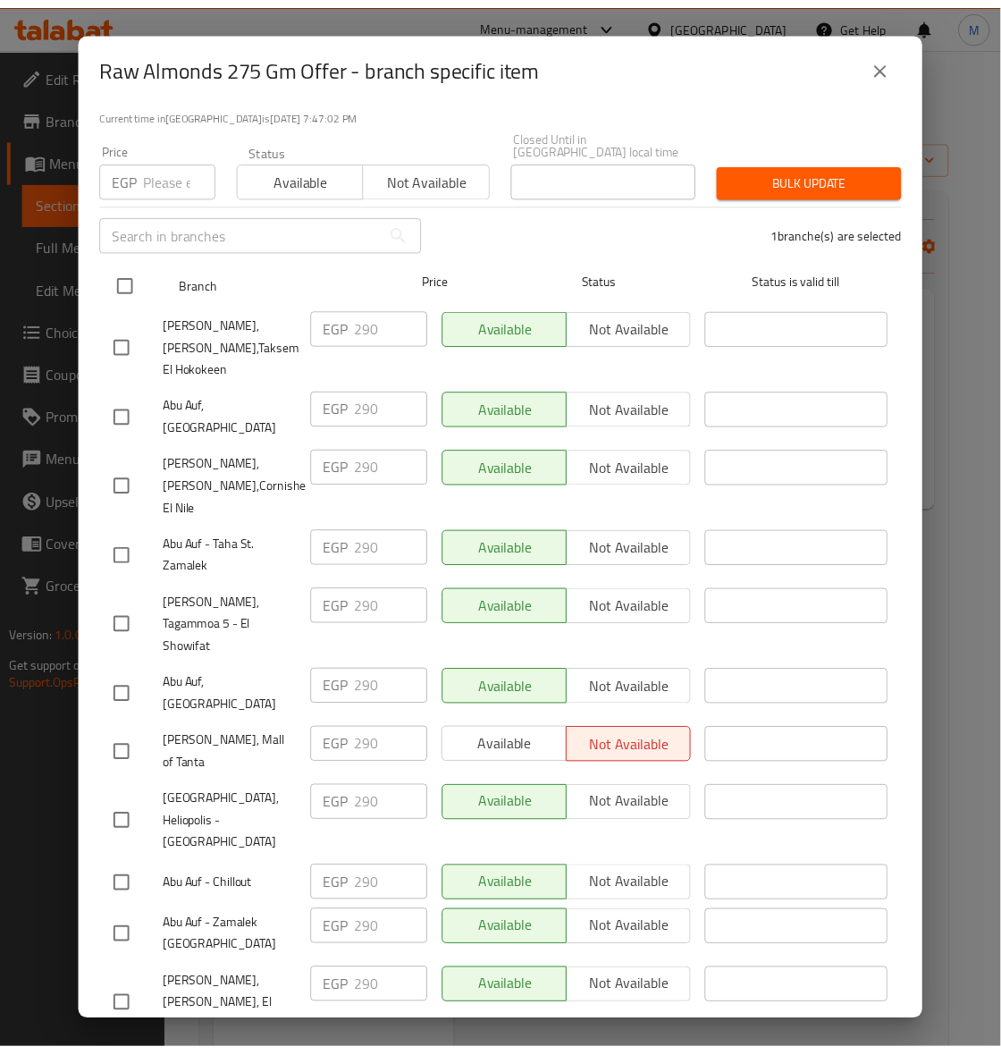
scroll to position [0, 0]
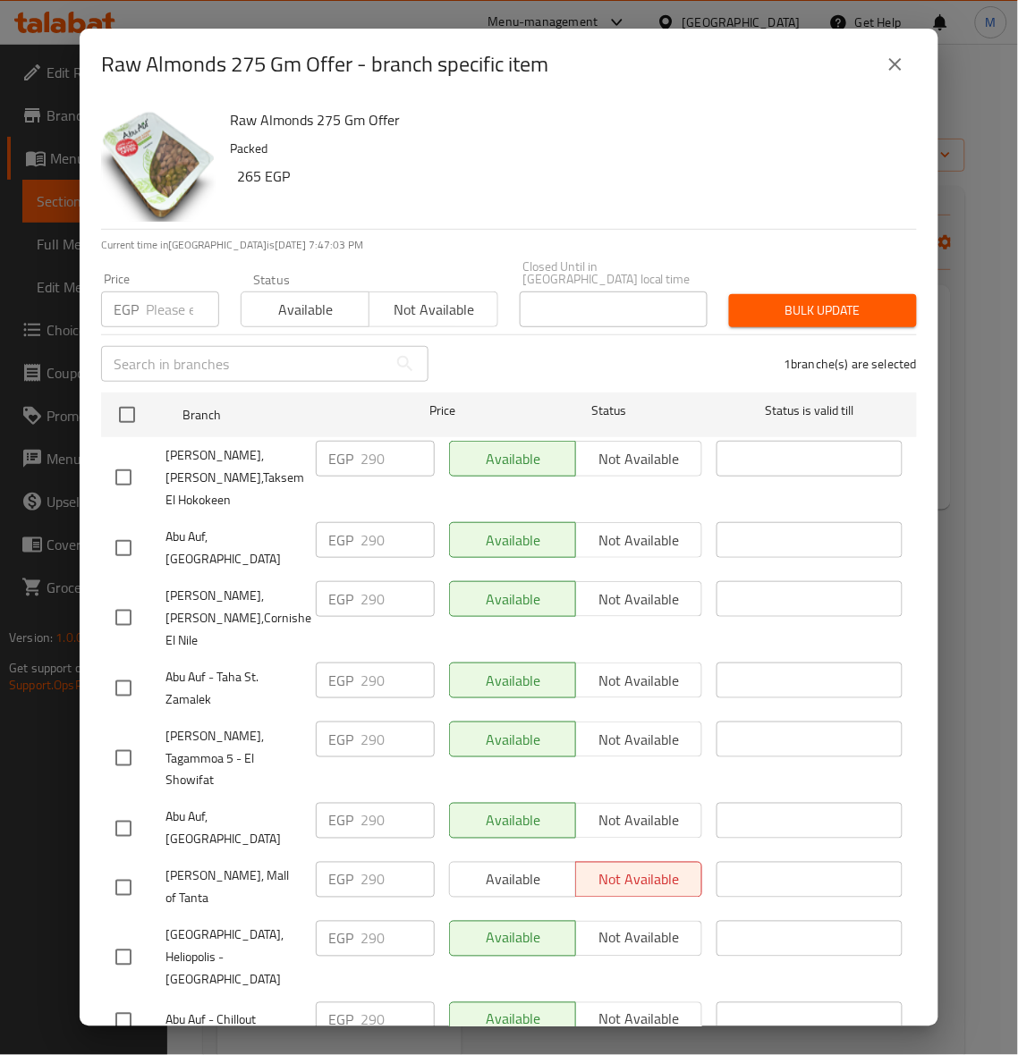
click at [153, 302] on input "number" at bounding box center [182, 309] width 73 height 36
type input "350"
click at [818, 300] on span "Bulk update" at bounding box center [822, 311] width 159 height 22
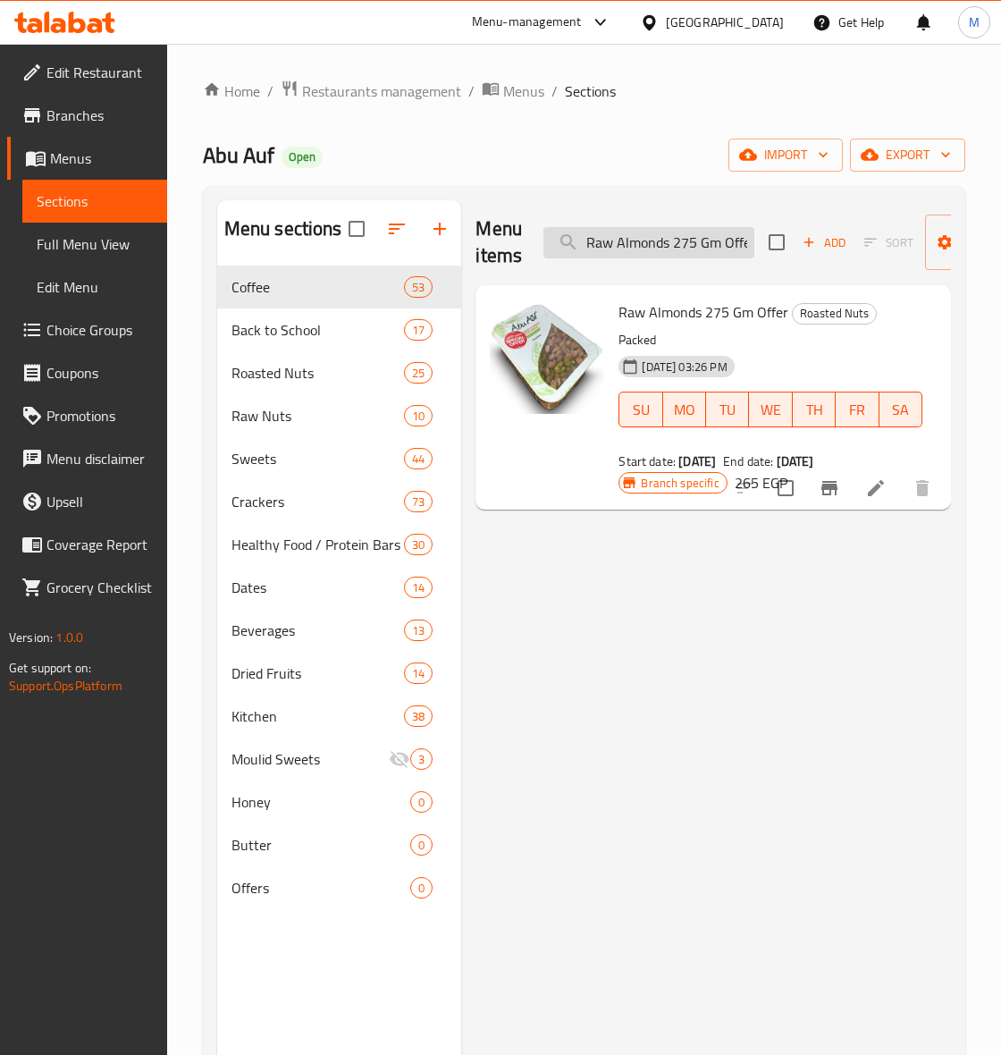
click at [664, 246] on input "Raw Almonds 275 Gm Offer" at bounding box center [649, 242] width 211 height 31
paste input "Abu Auf Mixed Nut"
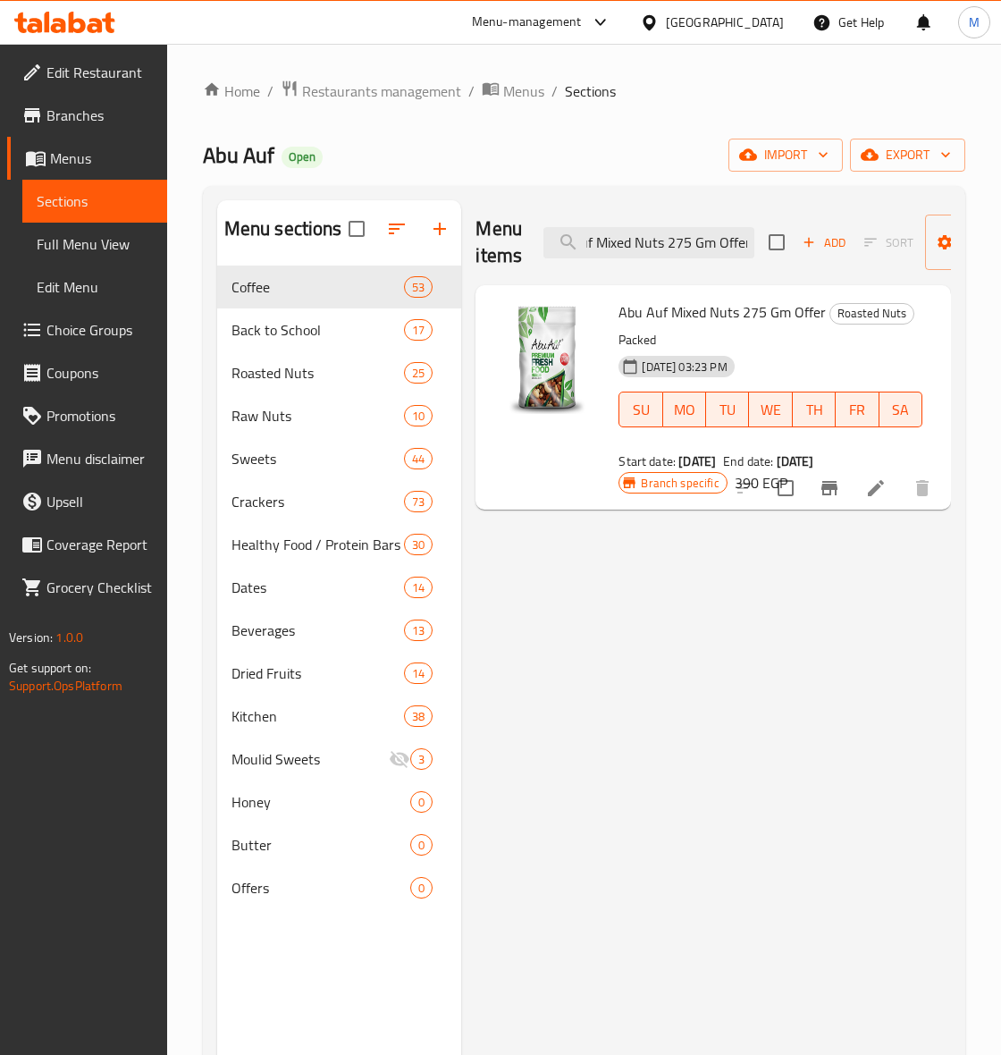
type input "Abu Auf Mixed Nuts 275 Gm Offer"
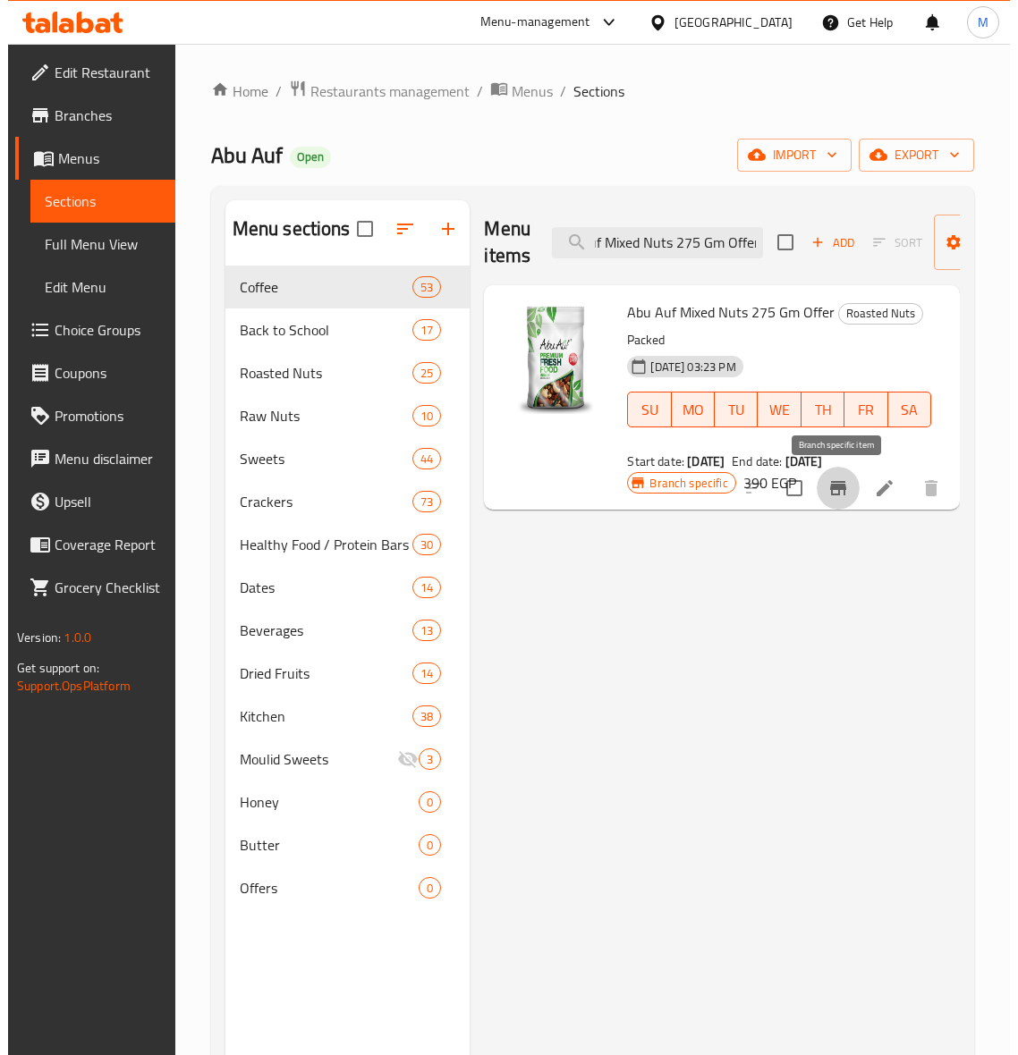
scroll to position [0, 0]
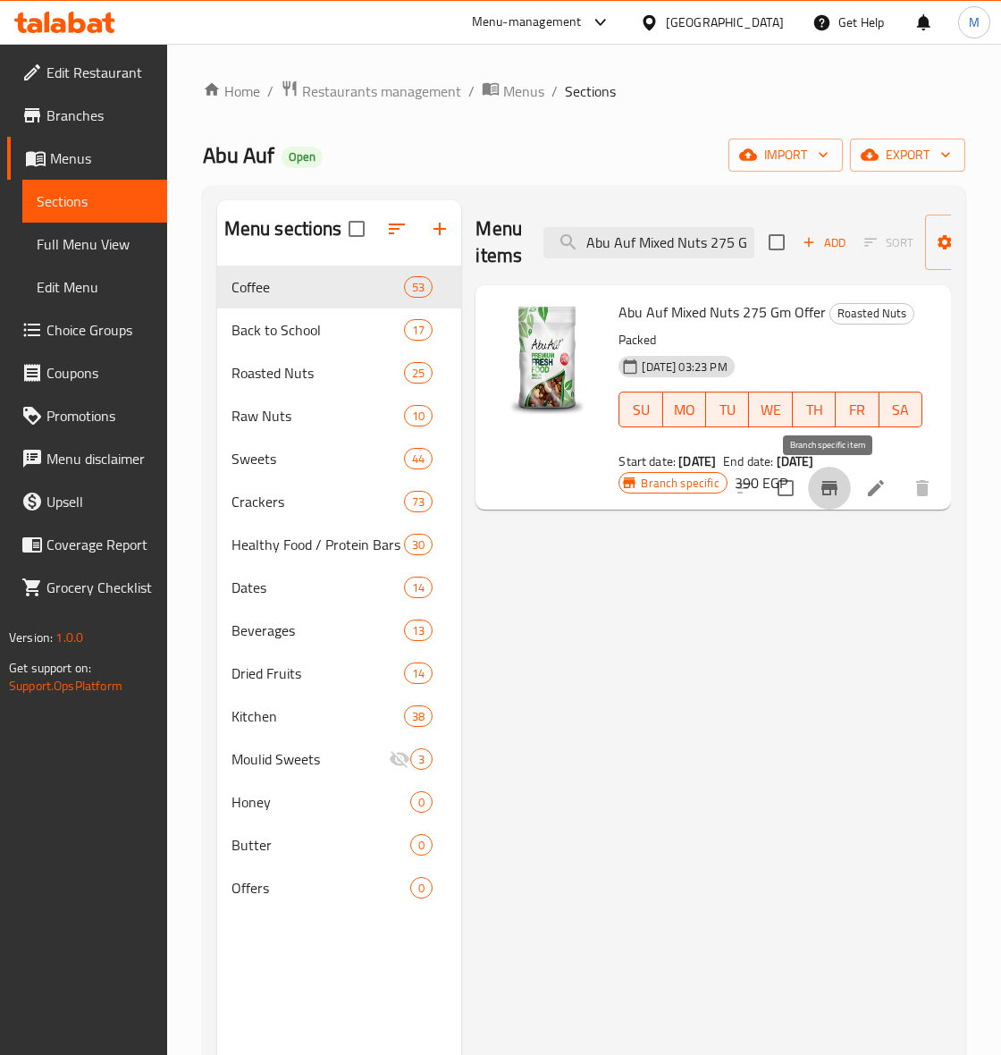
click at [832, 501] on button "Branch-specific-item" at bounding box center [829, 488] width 43 height 43
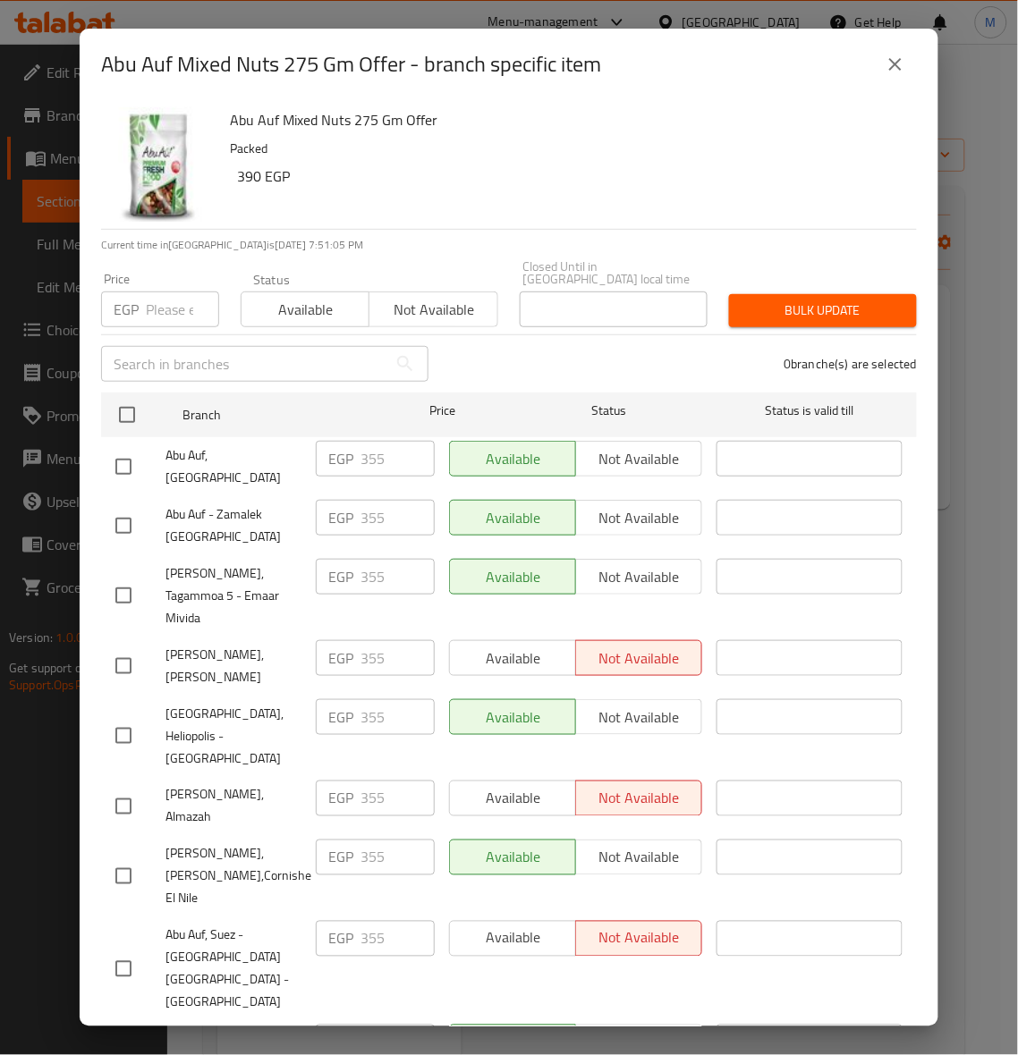
click at [566, 113] on h6 "Abu Auf Mixed Nuts 275 Gm Offer" at bounding box center [566, 119] width 672 height 25
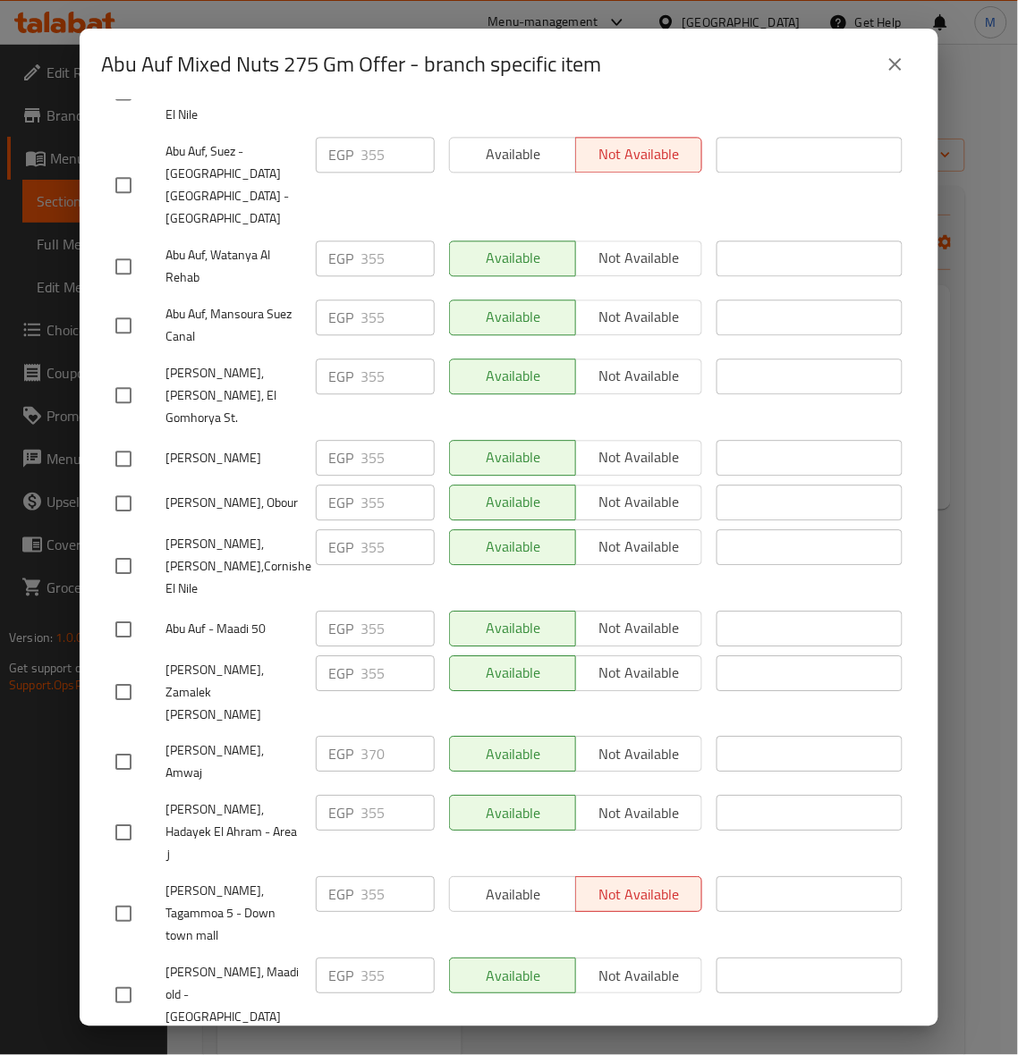
click at [128, 743] on input "checkbox" at bounding box center [124, 762] width 38 height 38
checkbox input "true"
click at [798, 522] on div "​" at bounding box center [809, 566] width 200 height 89
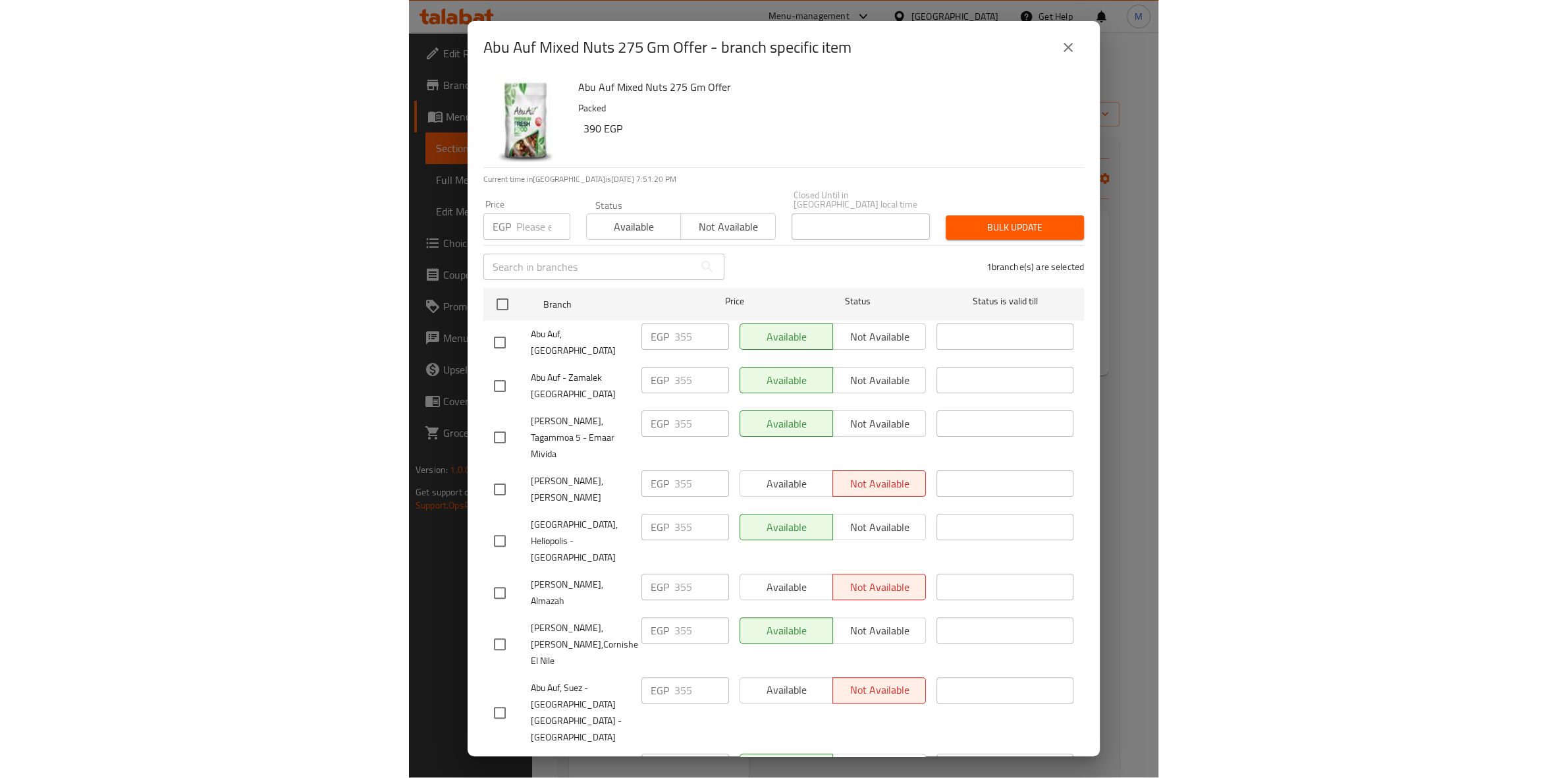
scroll to position [0, 0]
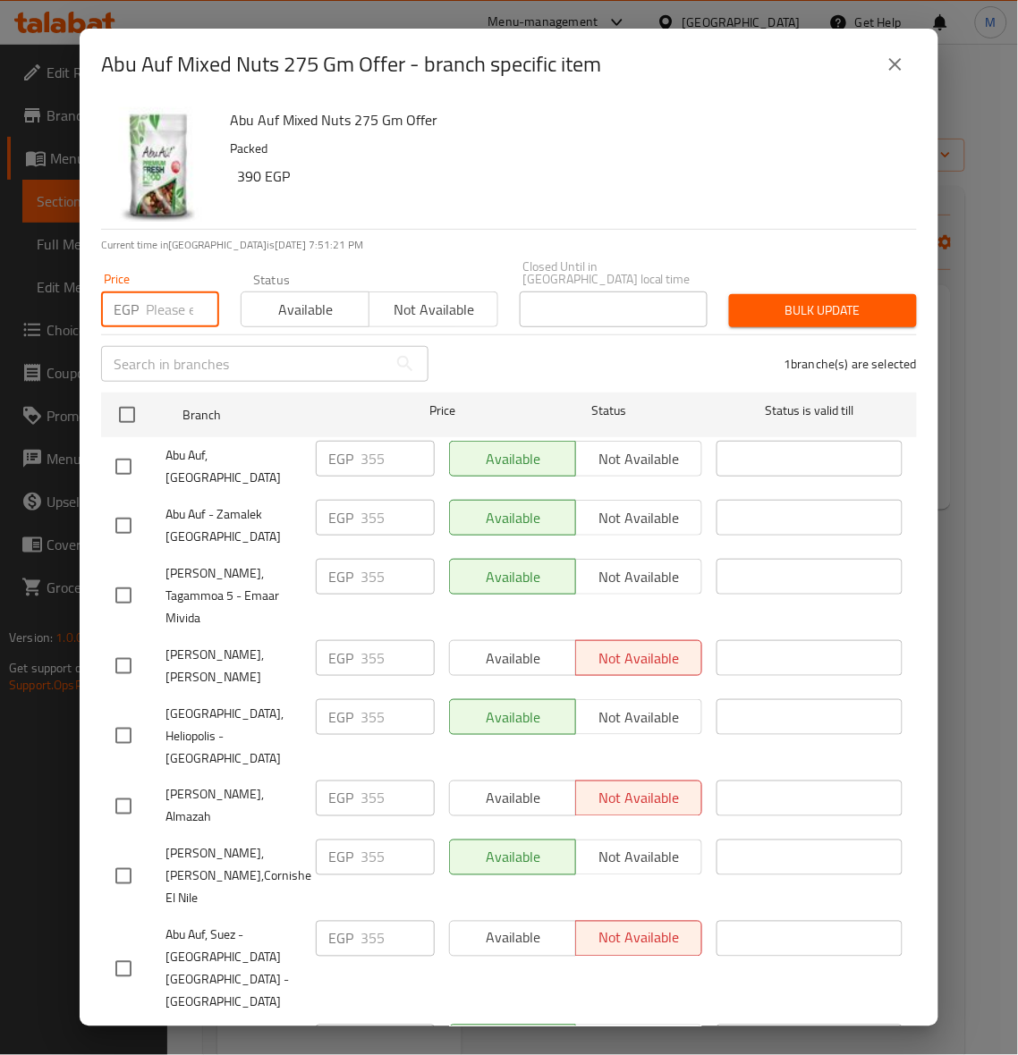
click at [170, 291] on input "number" at bounding box center [182, 309] width 73 height 36
type input "385"
click at [807, 300] on span "Bulk update" at bounding box center [822, 311] width 159 height 22
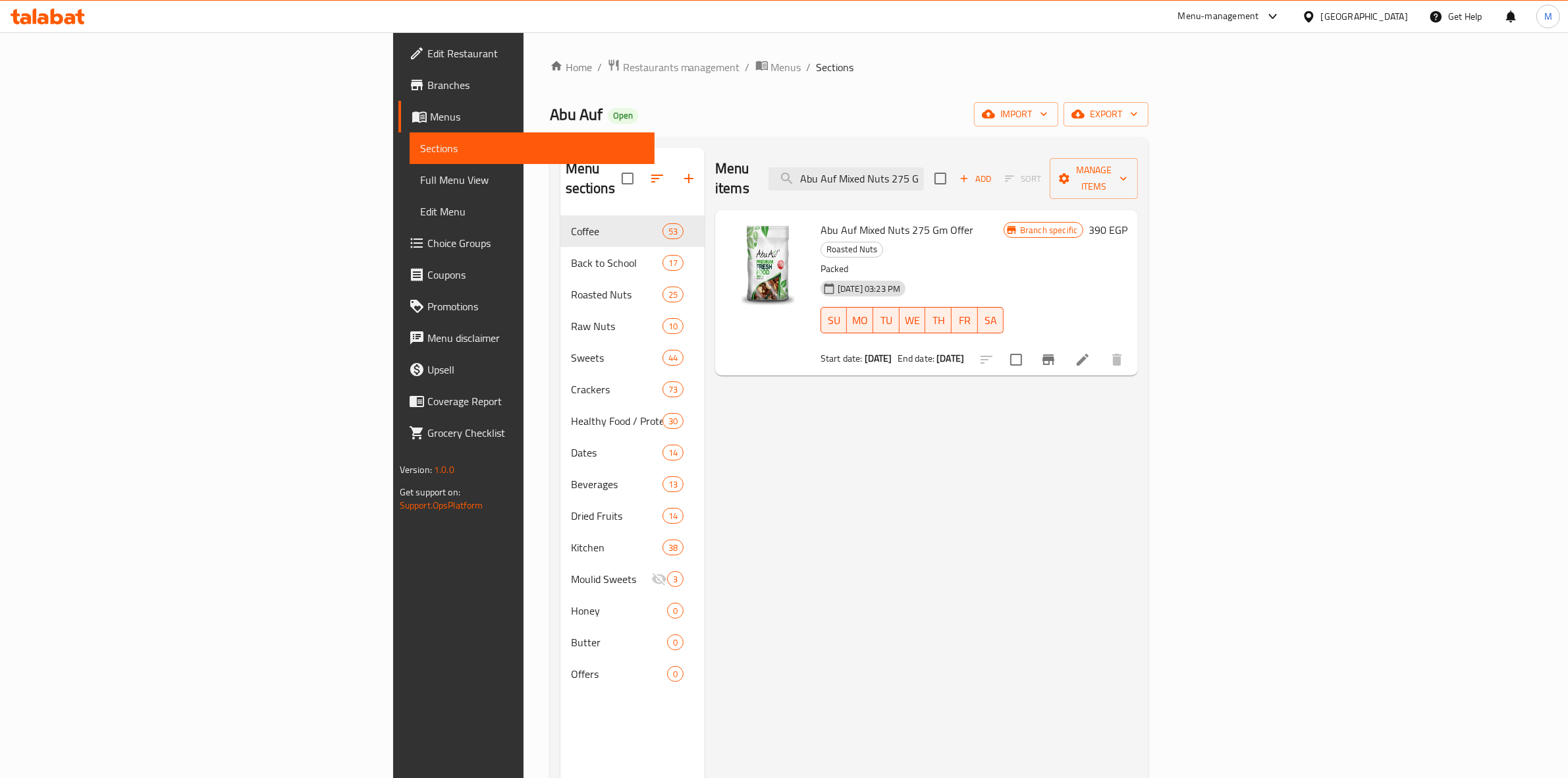
click at [427, 84] on span "Branches" at bounding box center [535, 85] width 217 height 15
